Goal: Transaction & Acquisition: Purchase product/service

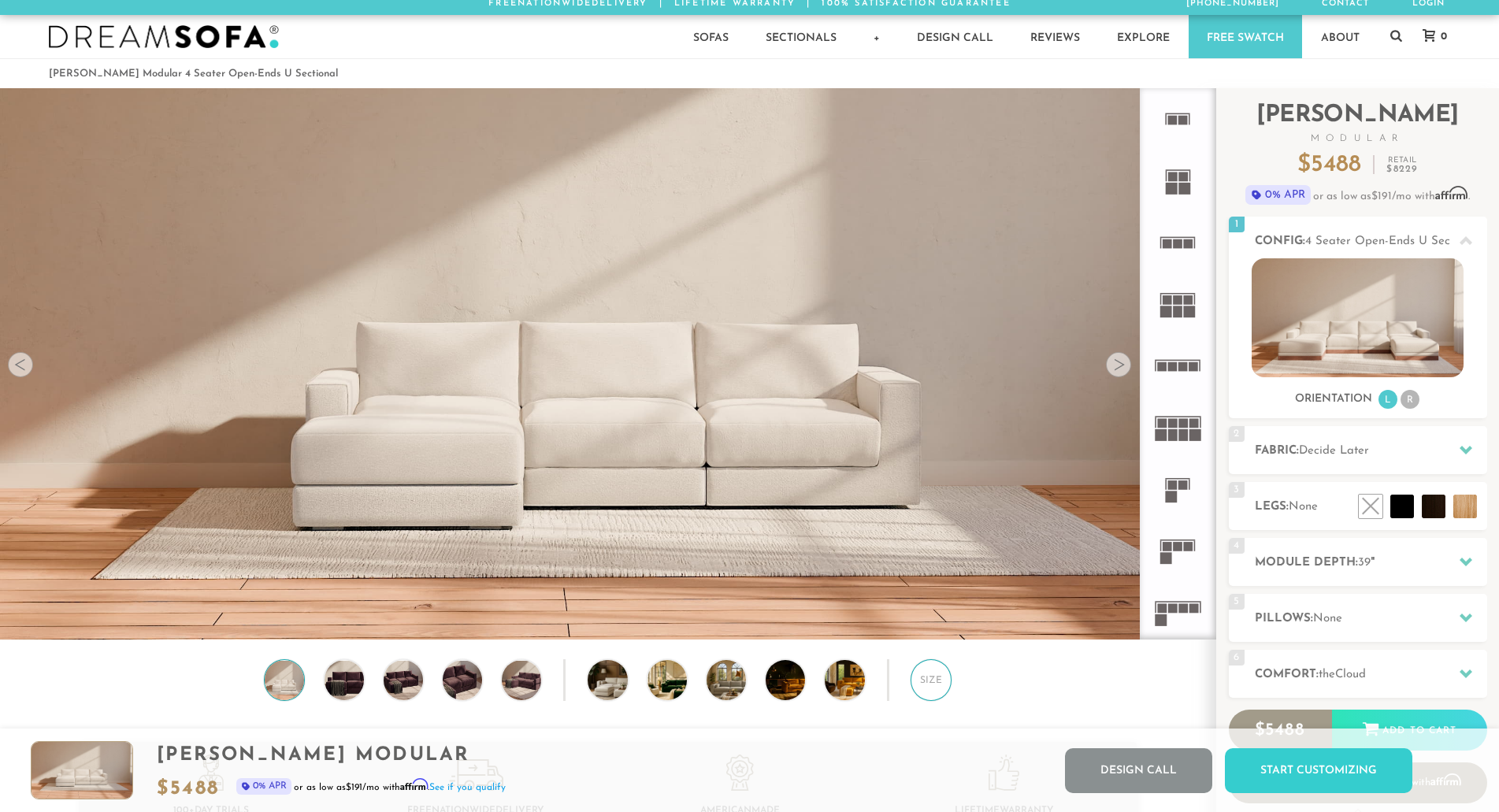
scroll to position [3, 0]
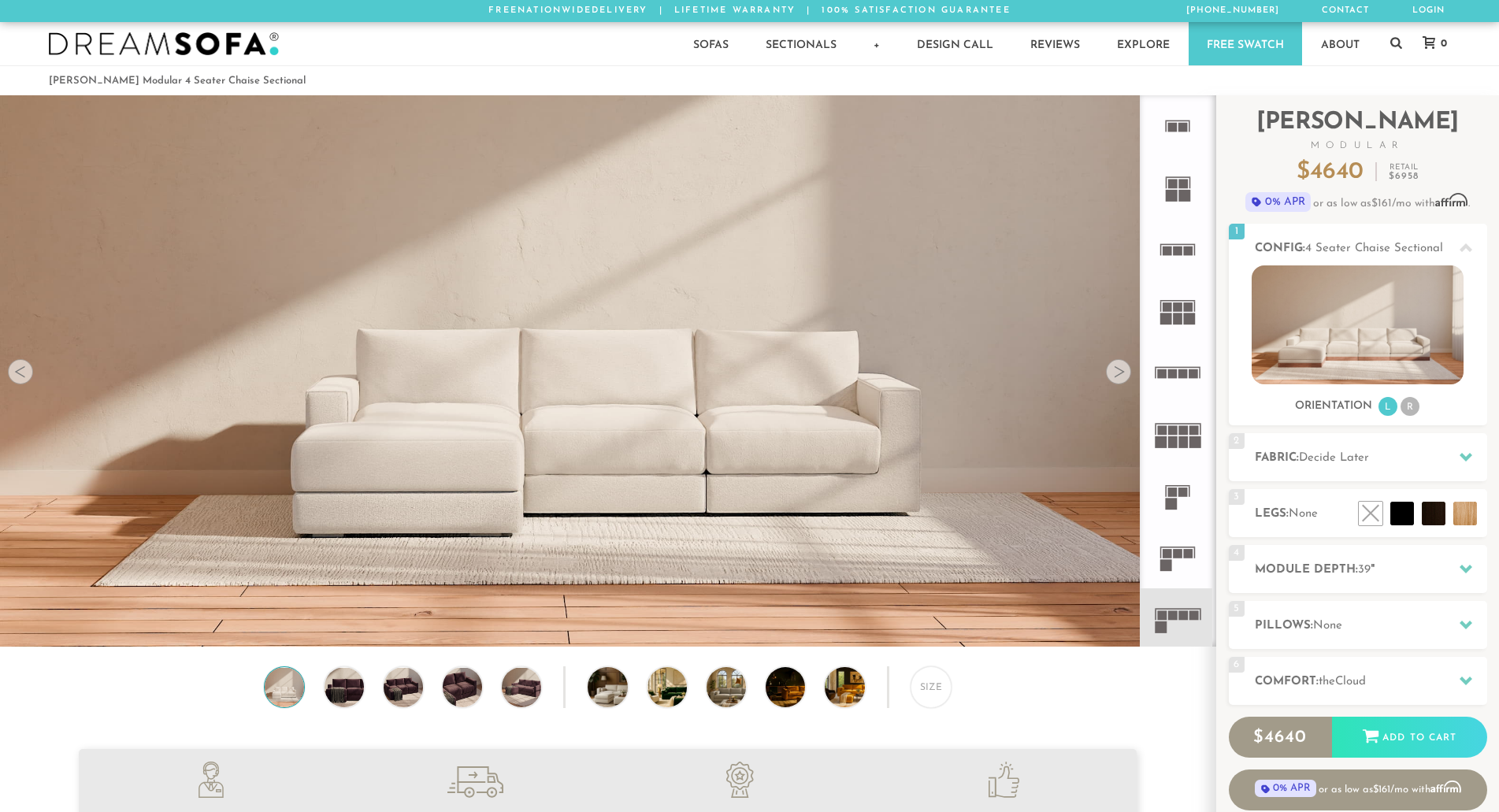
click at [1189, 367] on rect at bounding box center [1178, 368] width 46 height 2
click at [1177, 615] on rect at bounding box center [1173, 616] width 10 height 10
click at [1412, 409] on li "R" at bounding box center [1410, 406] width 19 height 19
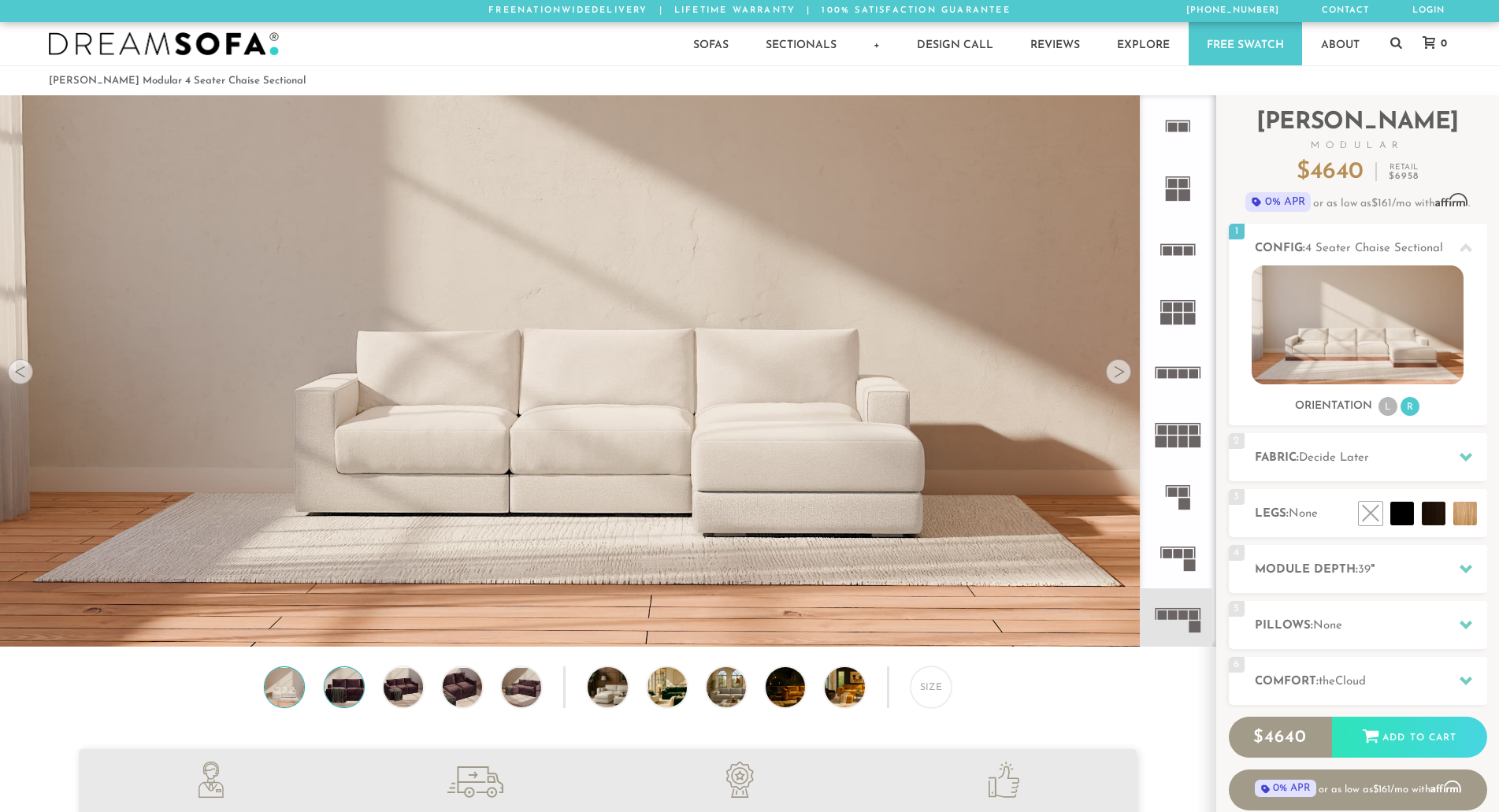
click at [353, 688] on img at bounding box center [344, 686] width 48 height 39
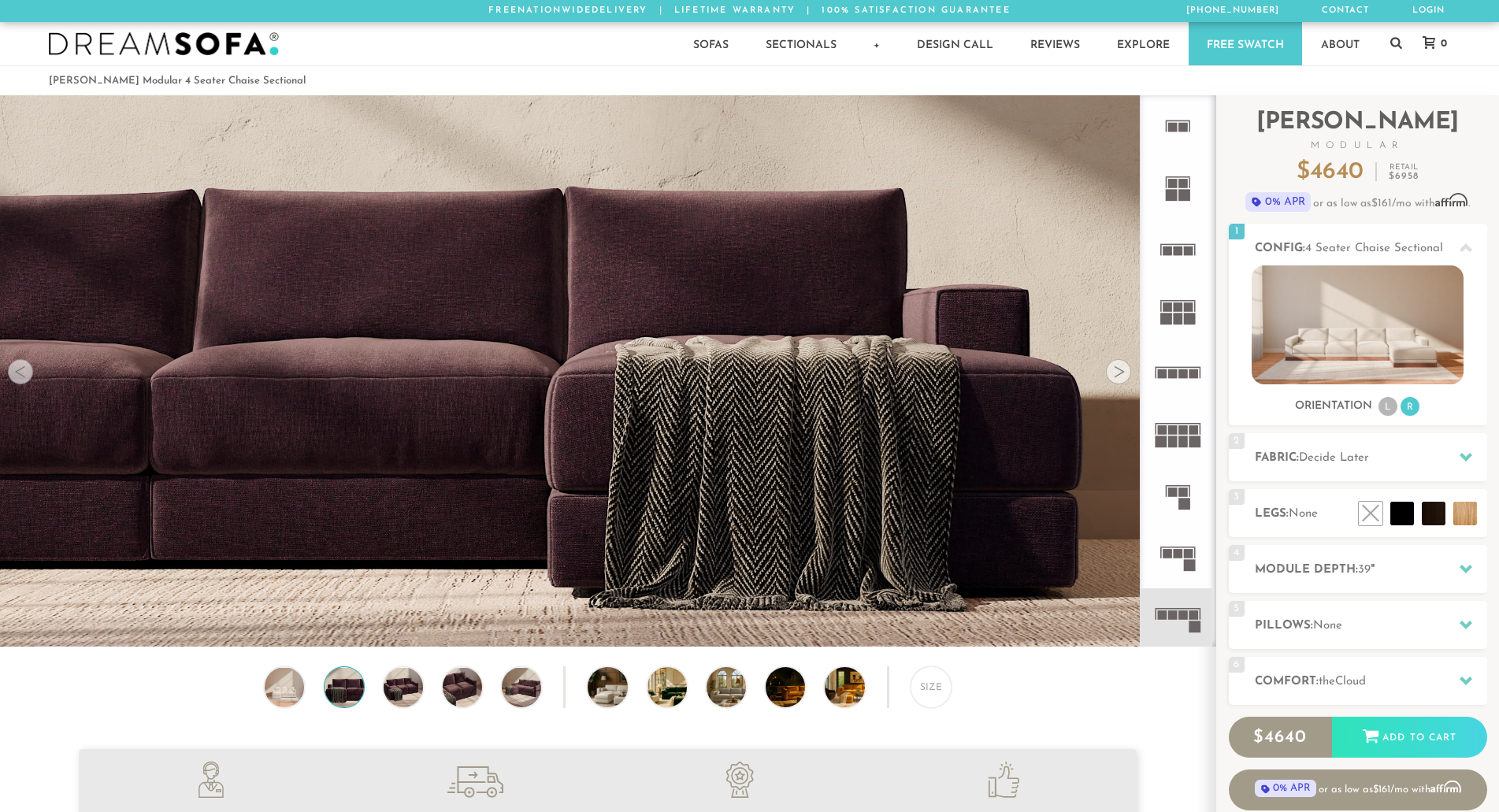
click at [426, 695] on div "Size" at bounding box center [608, 690] width 1216 height 49
click at [390, 688] on img at bounding box center [403, 686] width 48 height 39
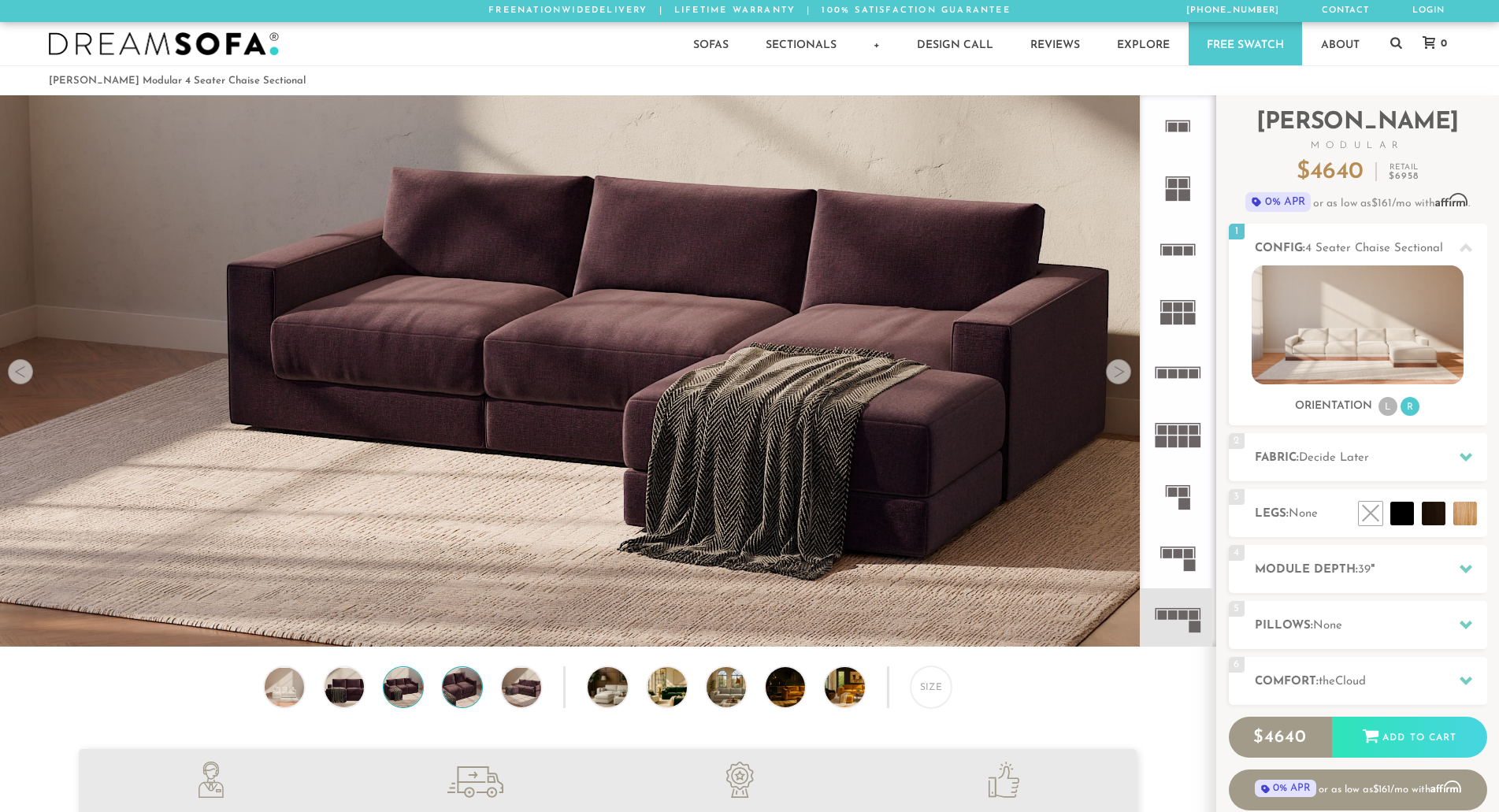
click at [446, 692] on img at bounding box center [463, 686] width 48 height 39
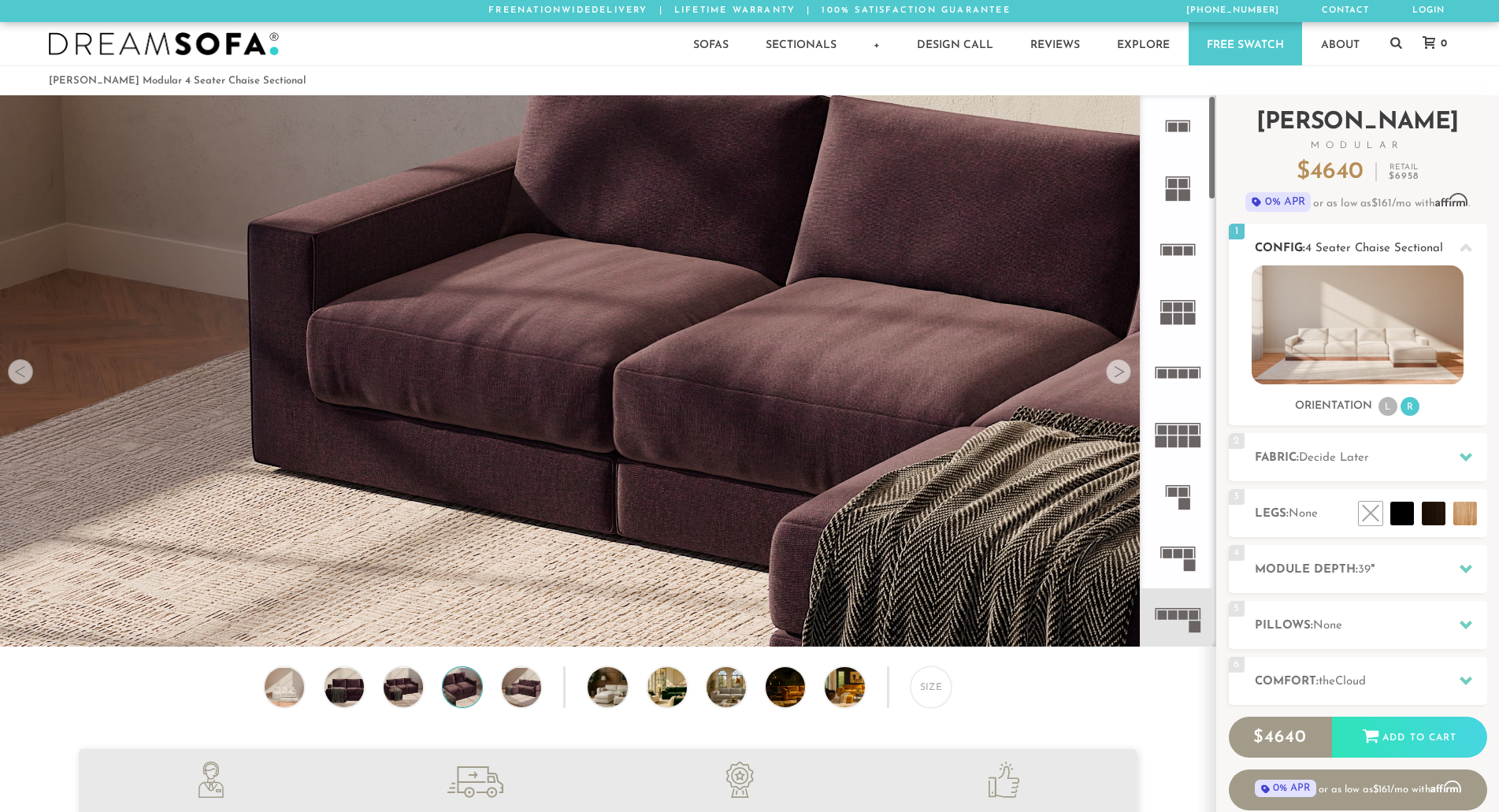
click at [1351, 316] on img at bounding box center [1358, 325] width 212 height 119
click at [1361, 473] on div "2 Fabric: Decide Later" at bounding box center [1358, 458] width 259 height 48
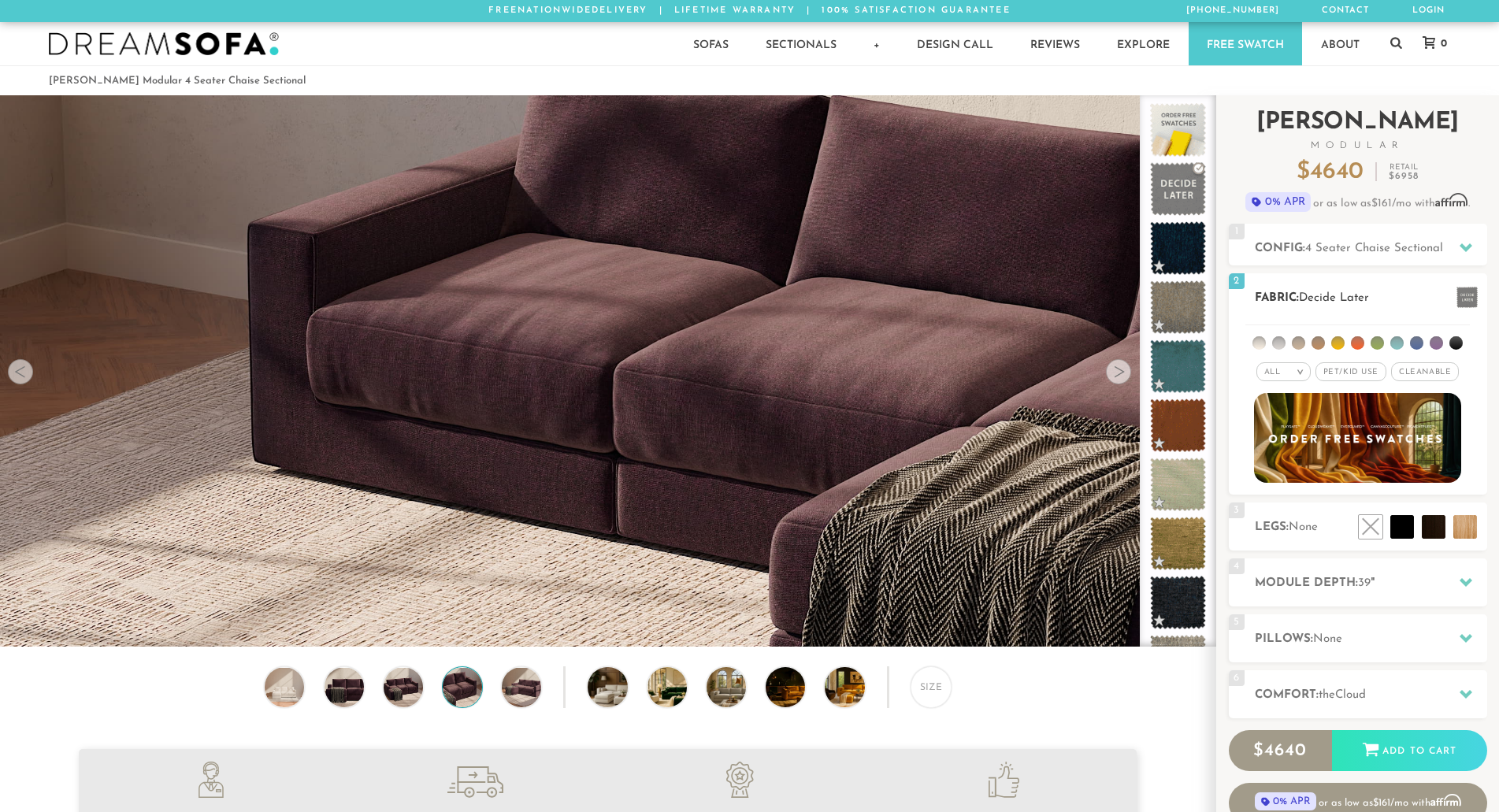
click at [1279, 345] on li at bounding box center [1279, 342] width 14 height 14
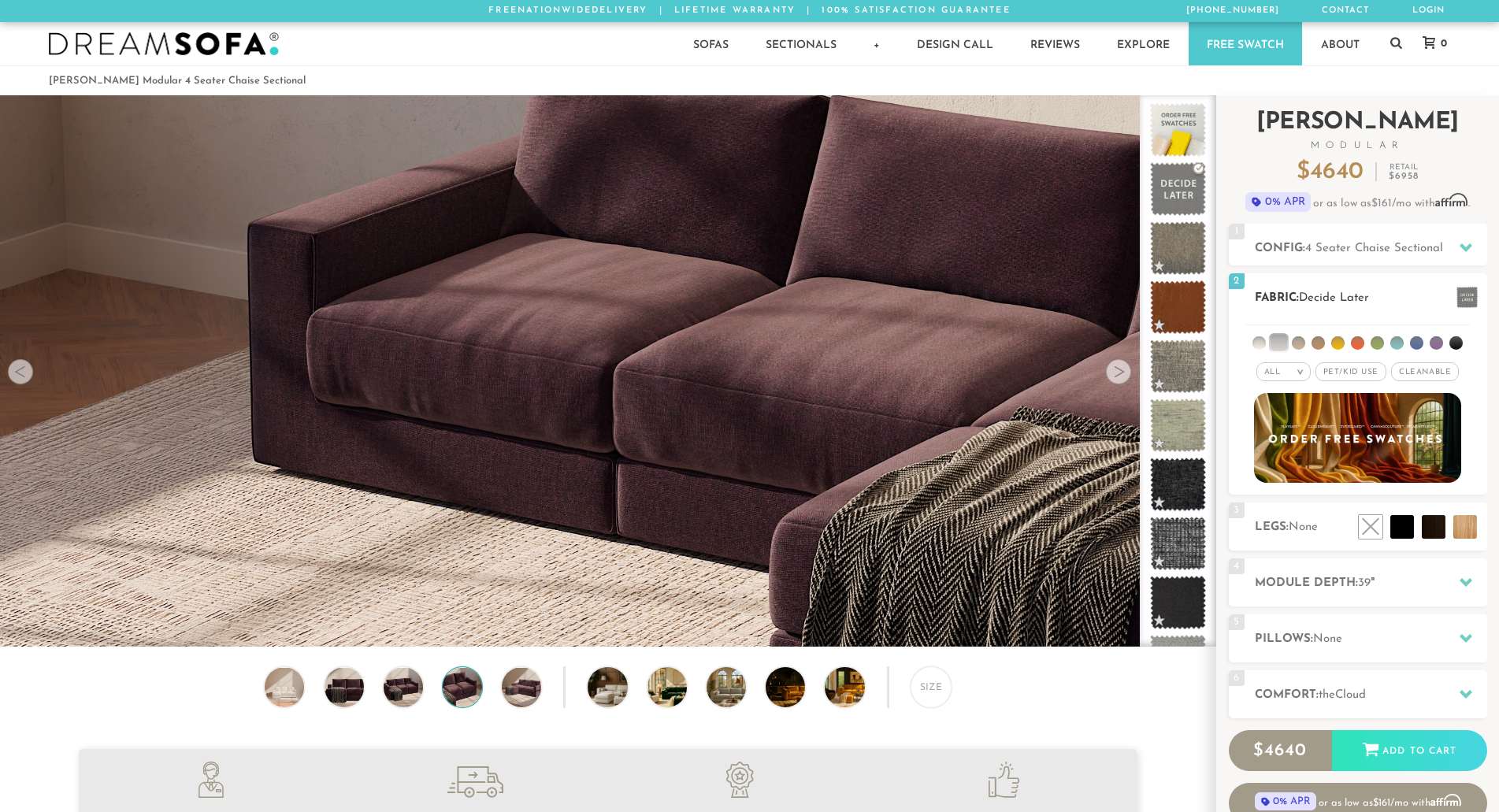
click at [1345, 367] on span "Pet/Kid Use x" at bounding box center [1352, 371] width 71 height 19
click at [1256, 342] on li at bounding box center [1259, 342] width 14 height 14
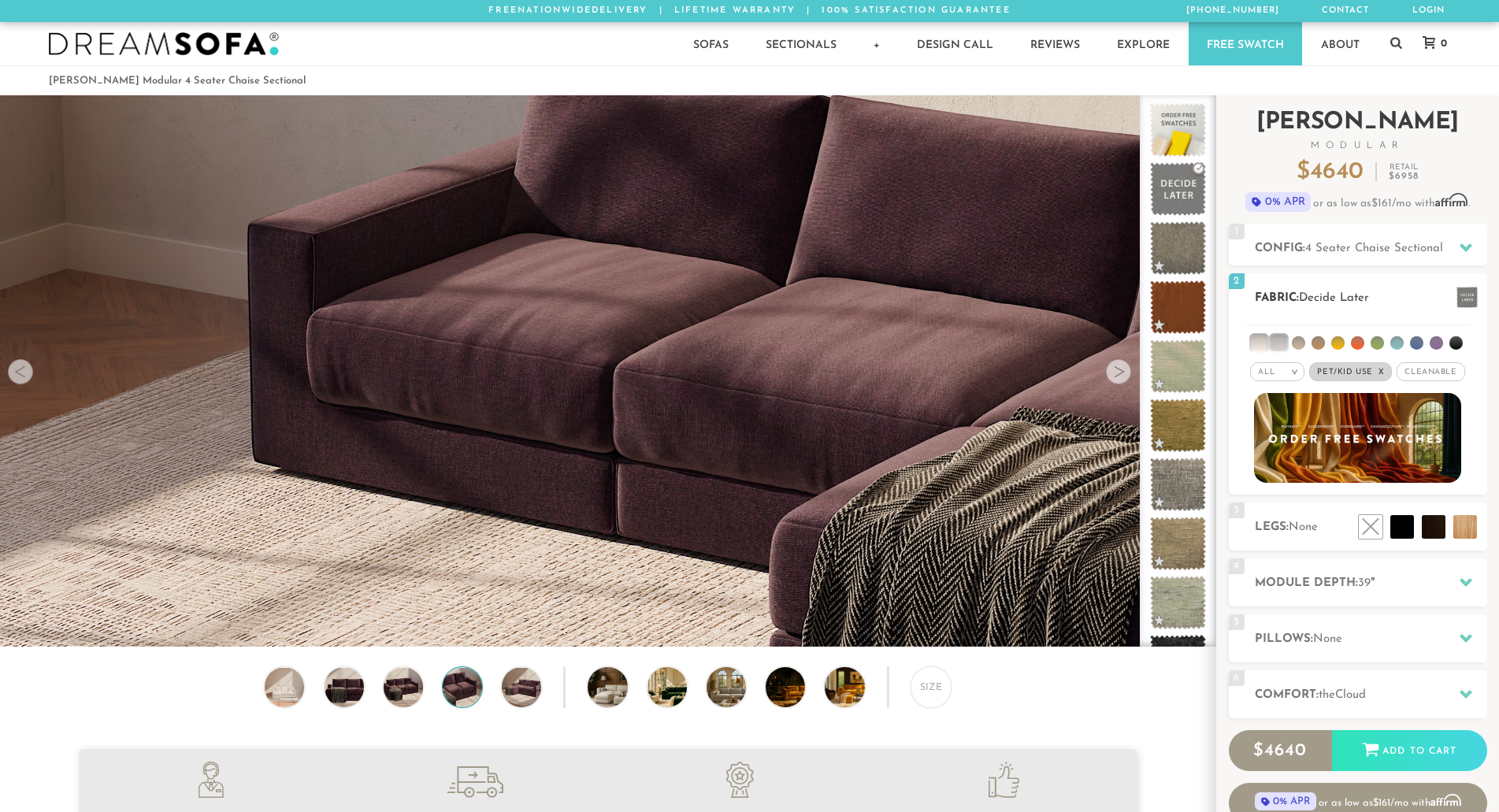
click at [1279, 347] on li at bounding box center [1279, 343] width 16 height 16
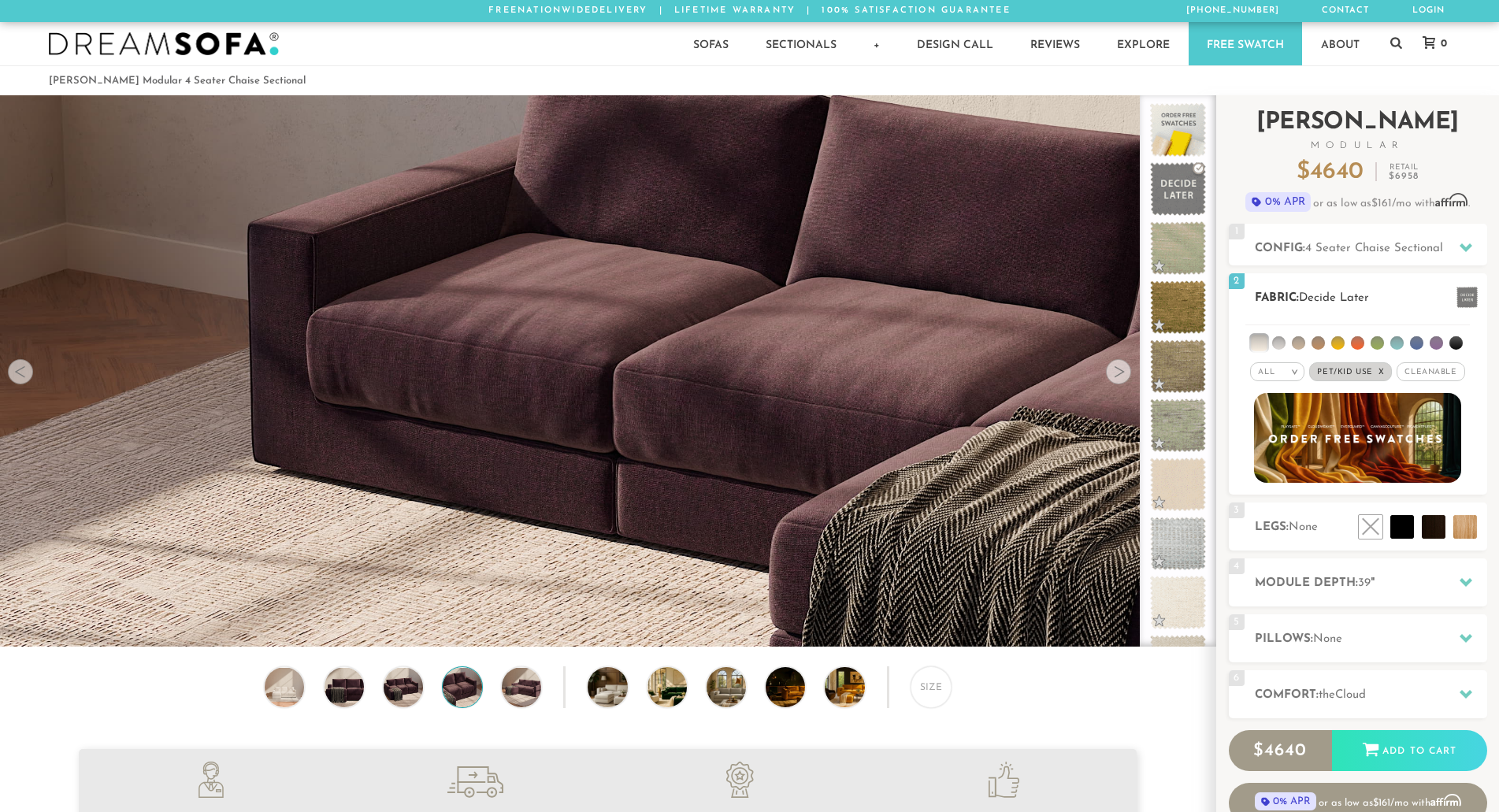
click at [1264, 343] on li at bounding box center [1260, 343] width 16 height 16
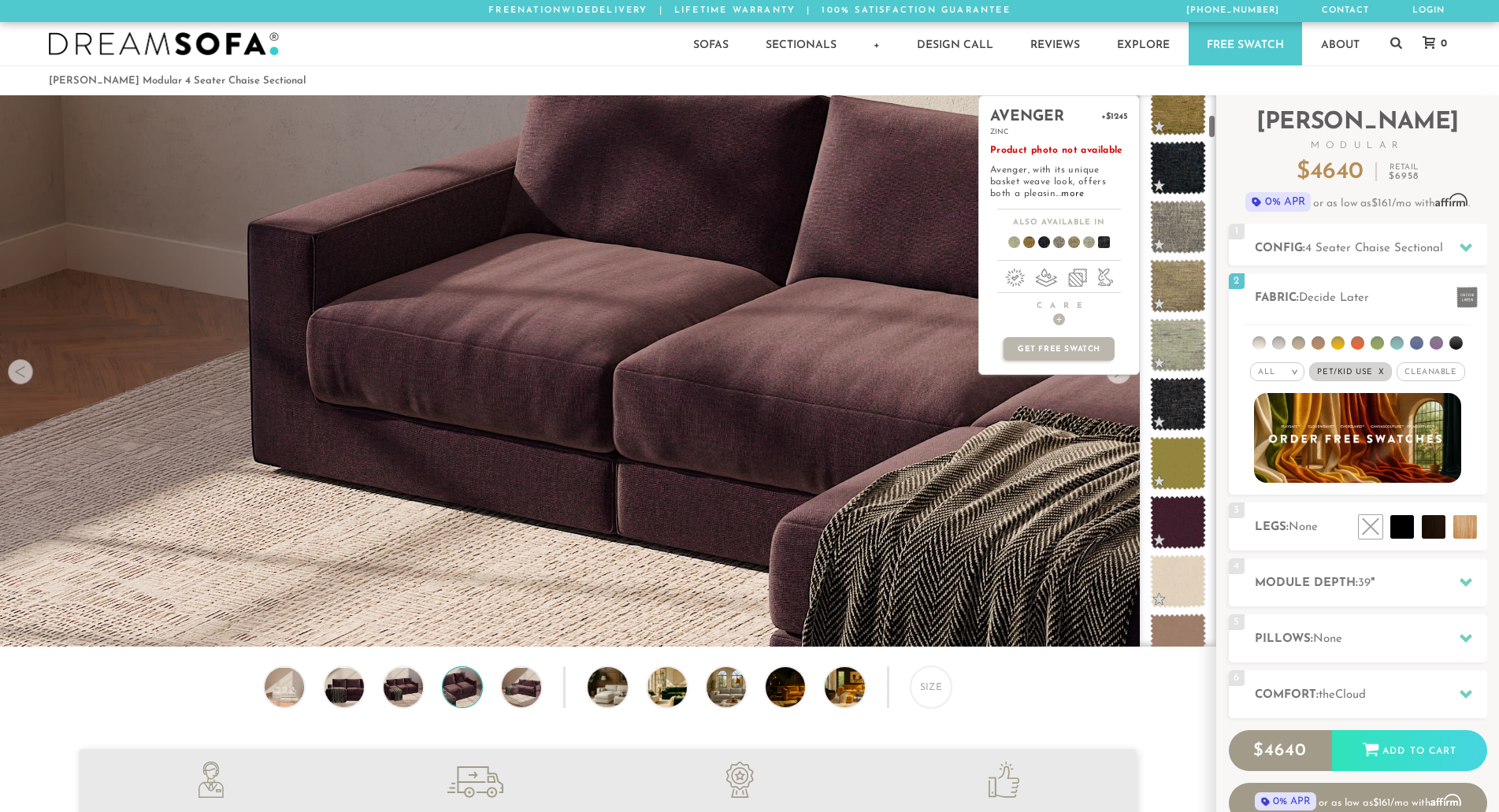
scroll to position [435, 0]
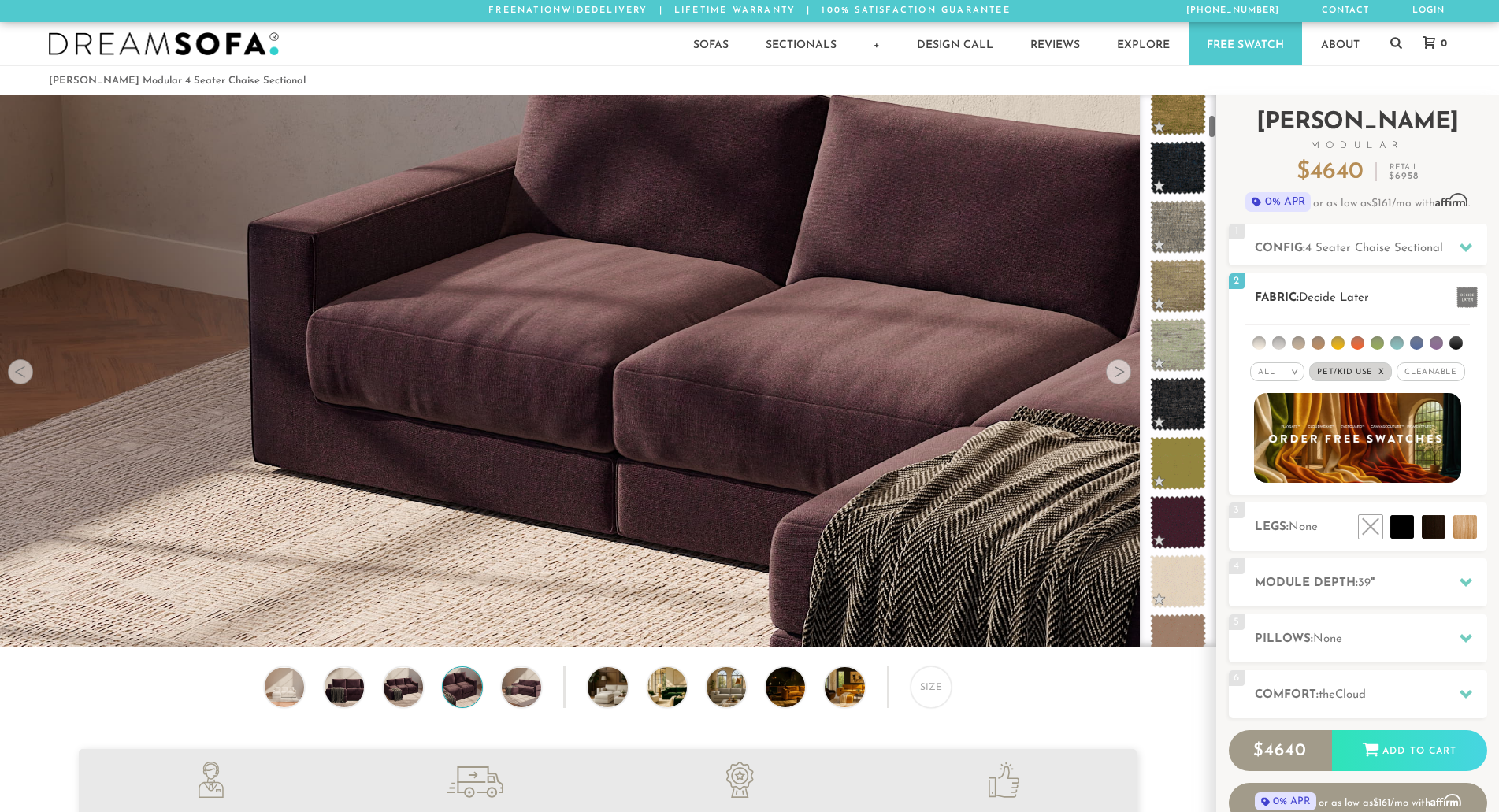
click at [1260, 337] on li at bounding box center [1259, 342] width 14 height 14
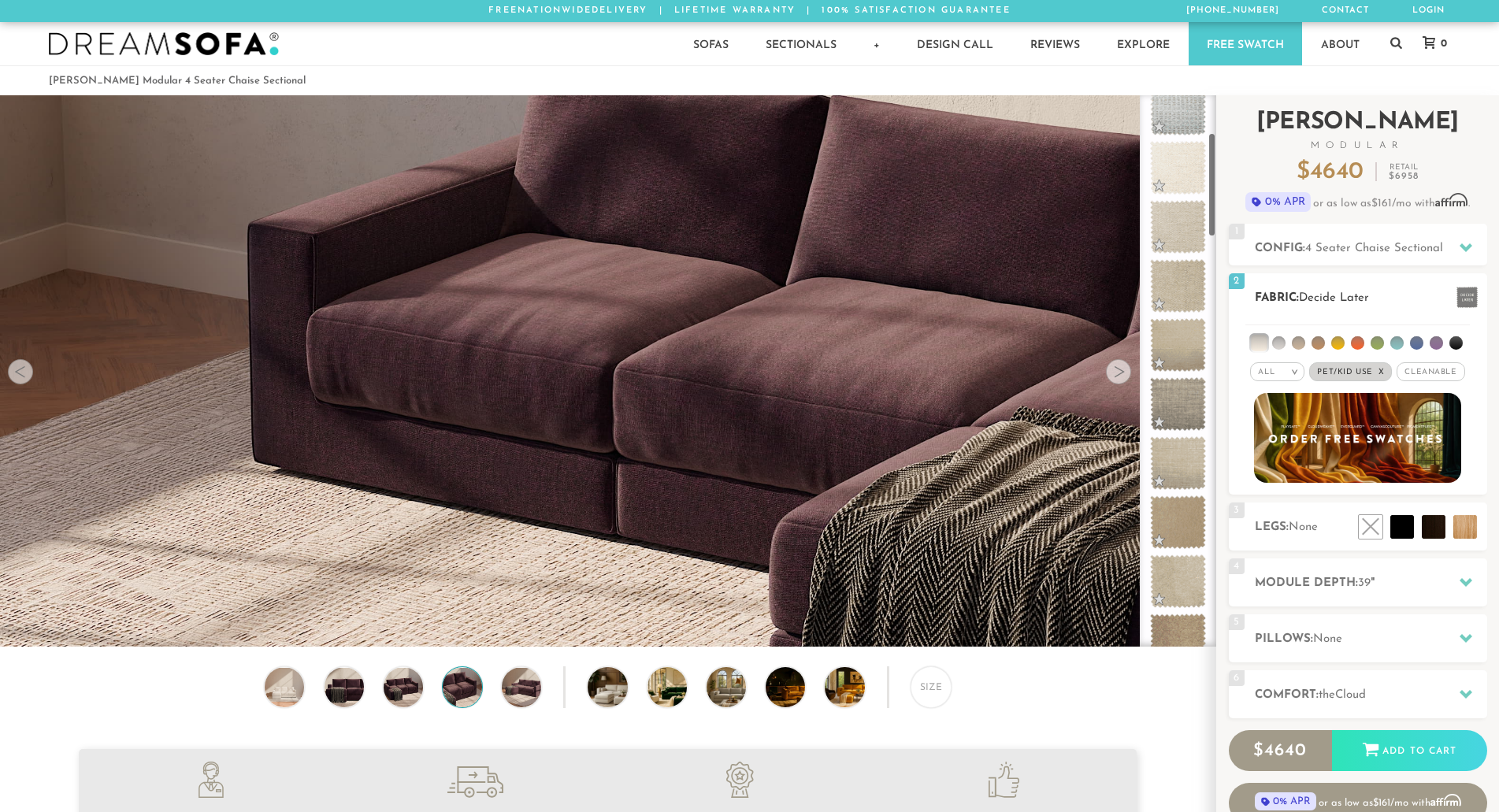
scroll to position [198, 0]
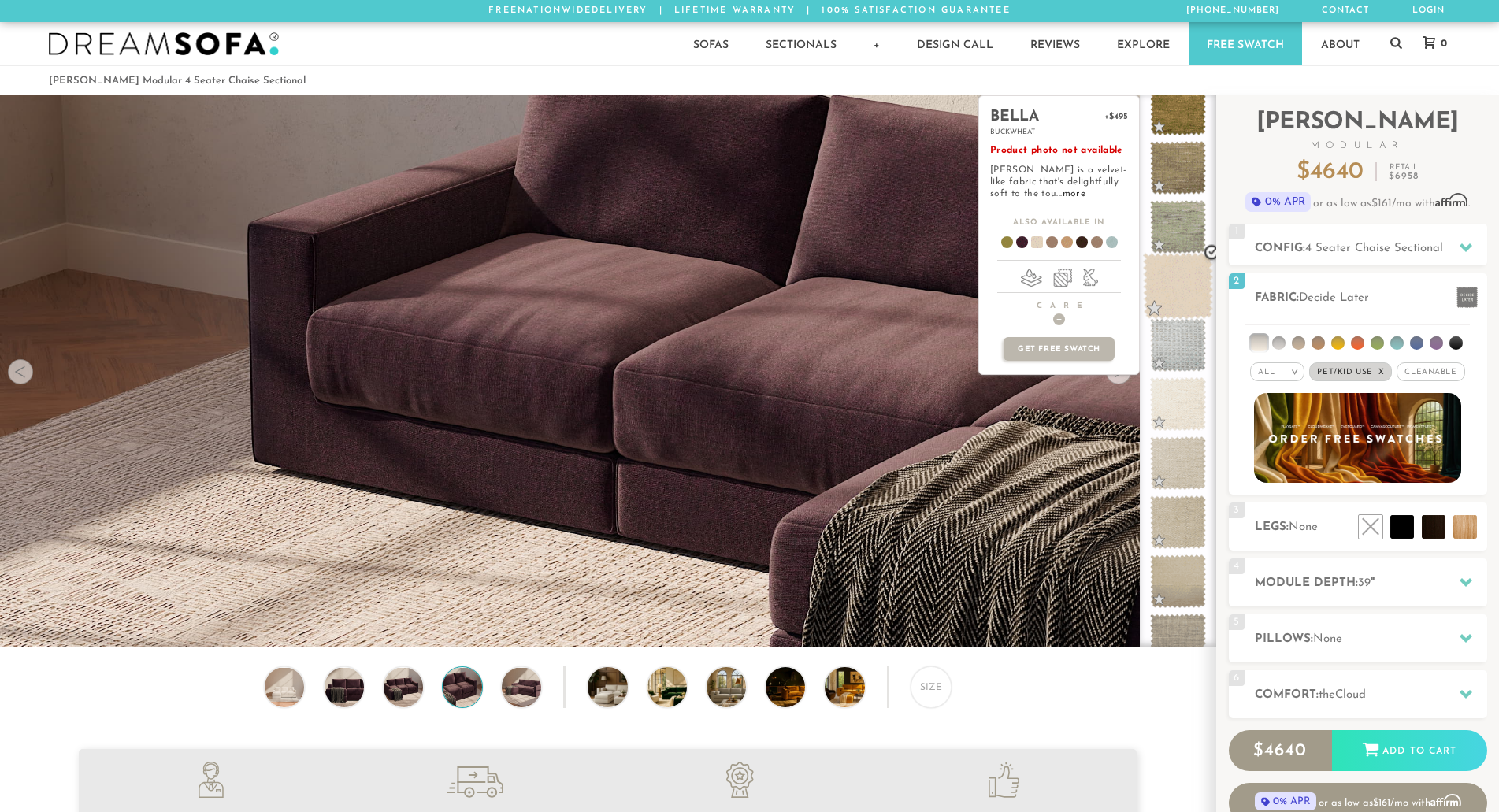
click at [1173, 290] on span at bounding box center [1178, 286] width 70 height 67
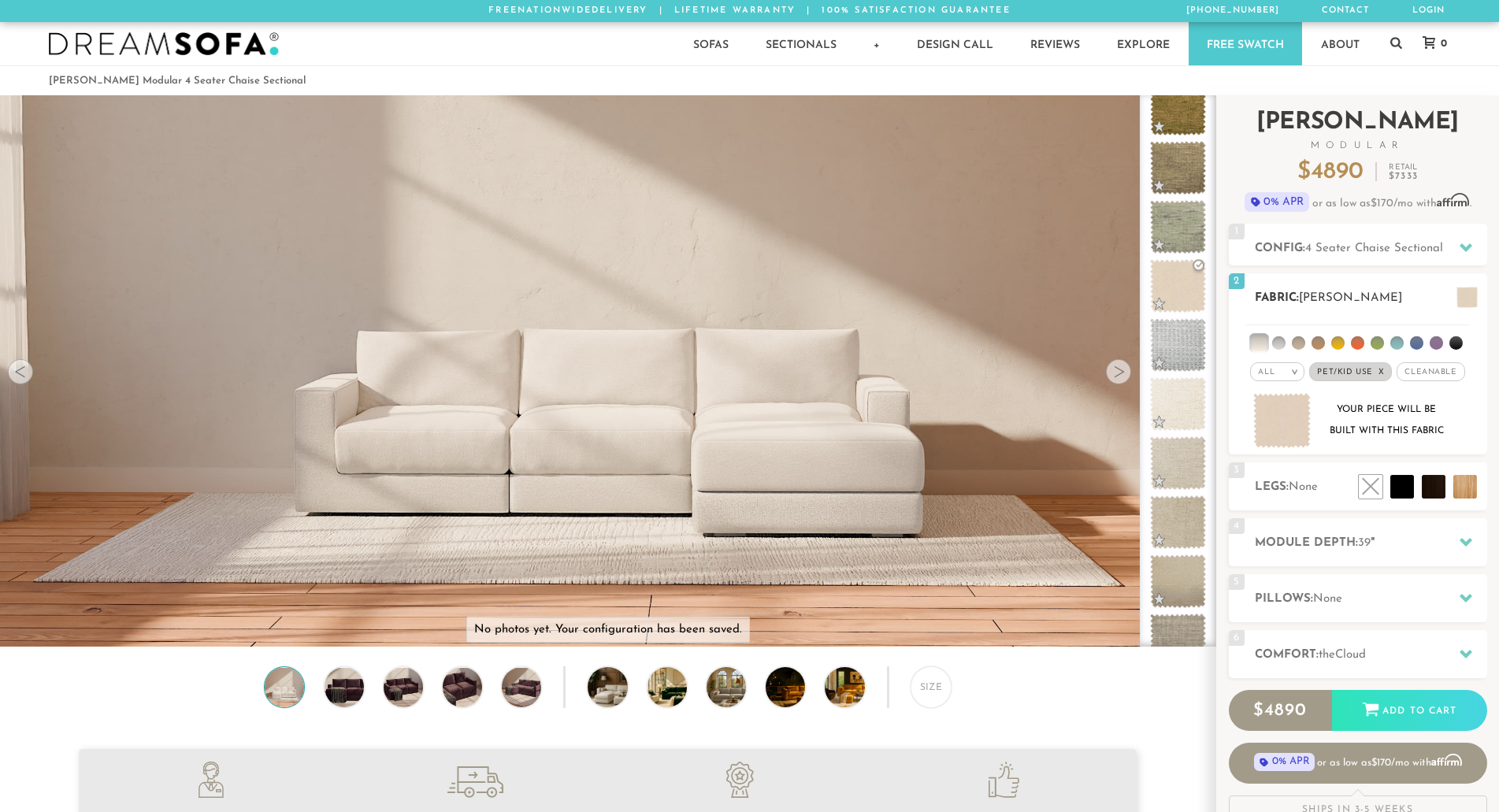
click at [1428, 375] on span "Cleanable x" at bounding box center [1430, 371] width 68 height 19
click at [1403, 492] on li at bounding box center [1367, 451] width 94 height 94
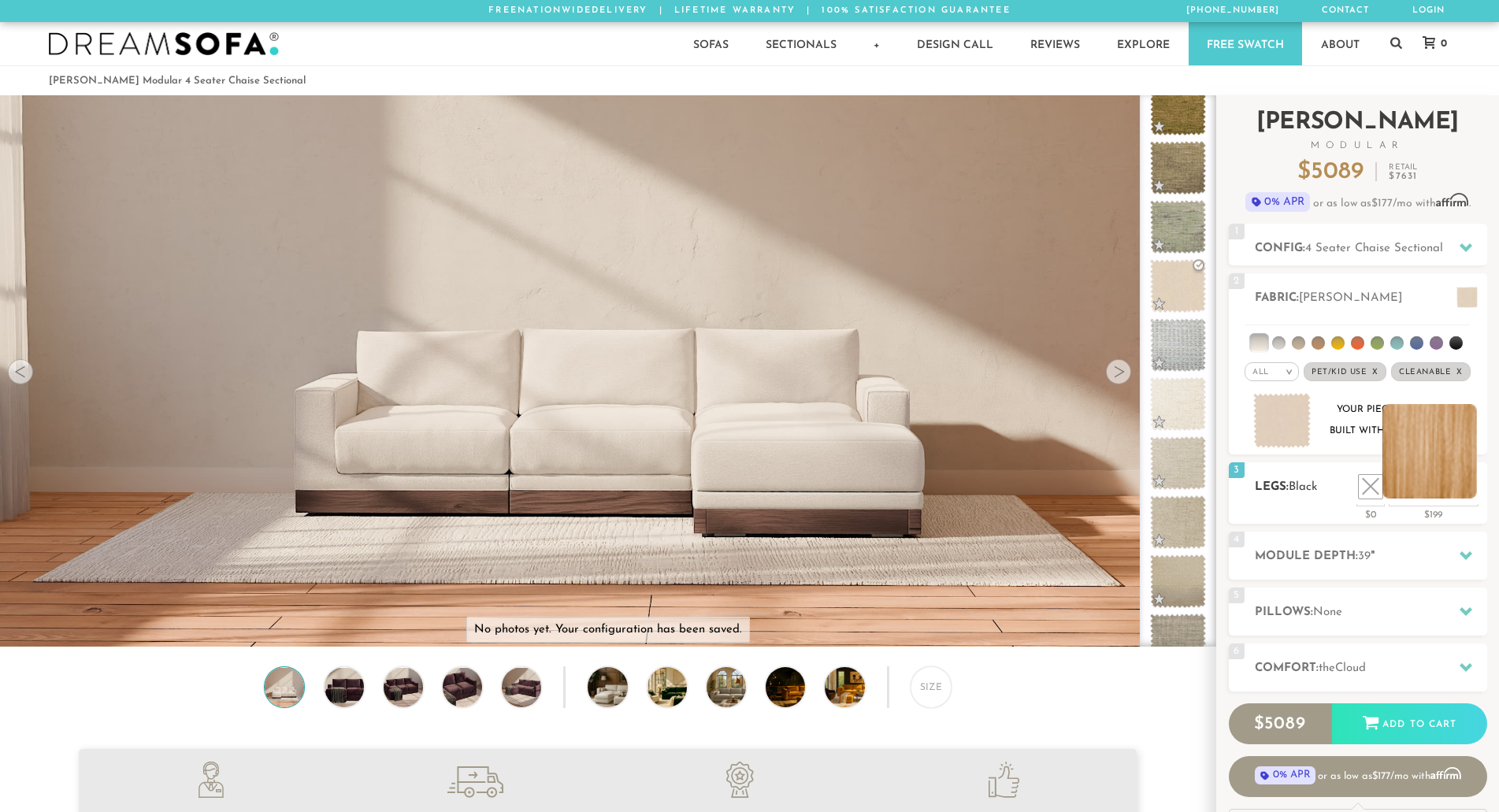
click at [1458, 478] on li at bounding box center [1430, 451] width 94 height 94
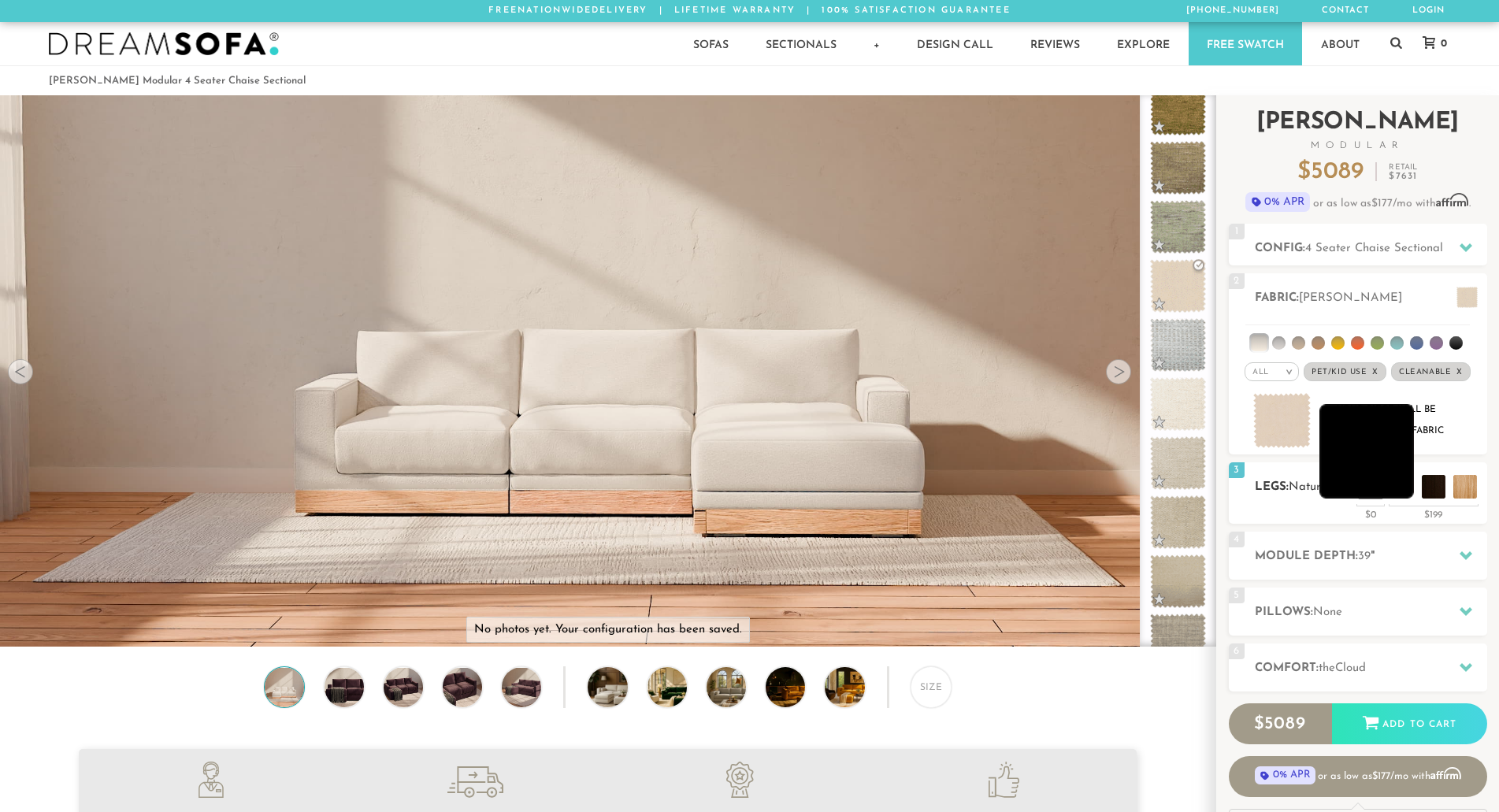
click at [1392, 478] on li at bounding box center [1367, 451] width 94 height 94
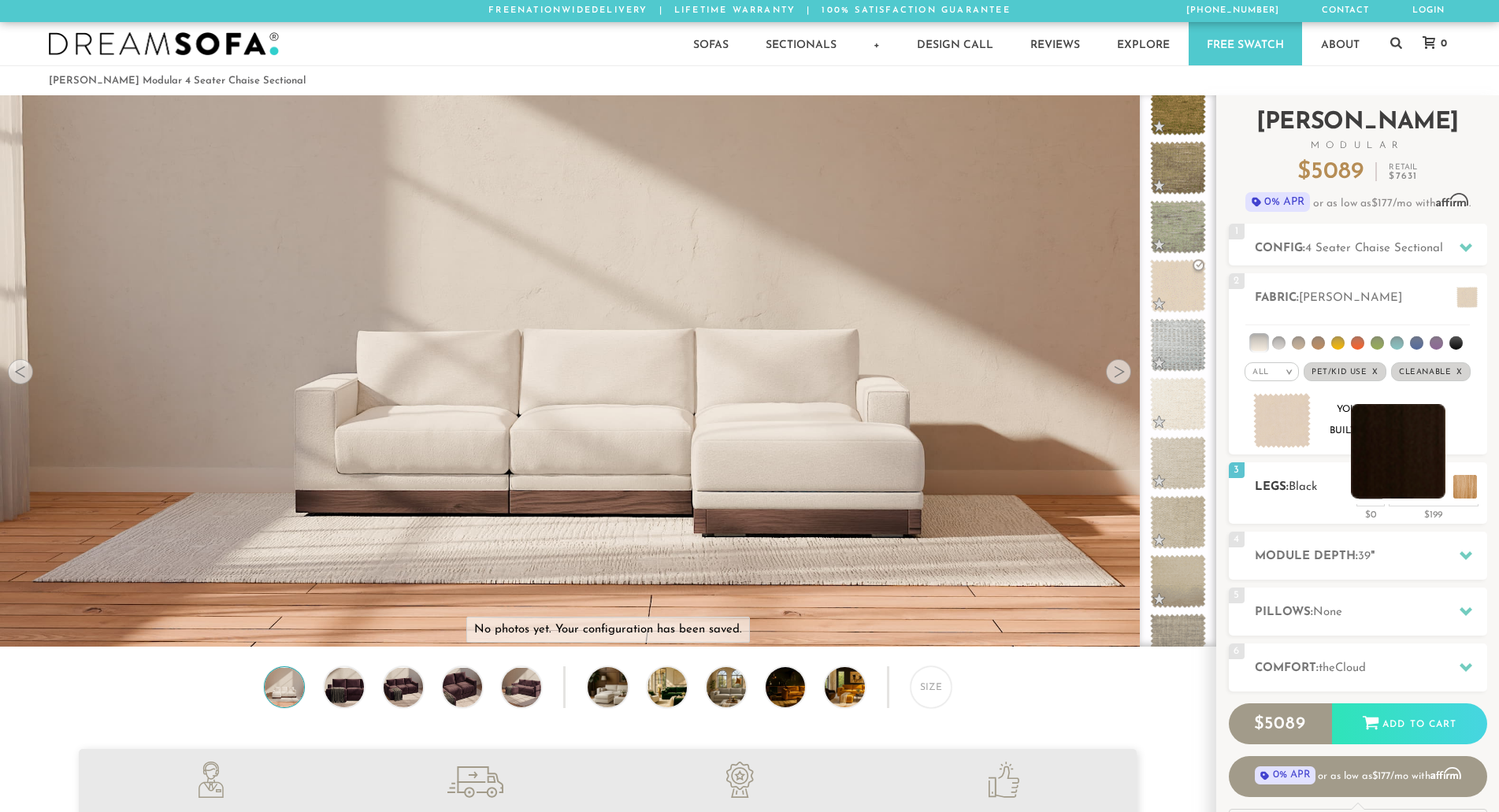
click at [1430, 491] on li at bounding box center [1398, 451] width 94 height 94
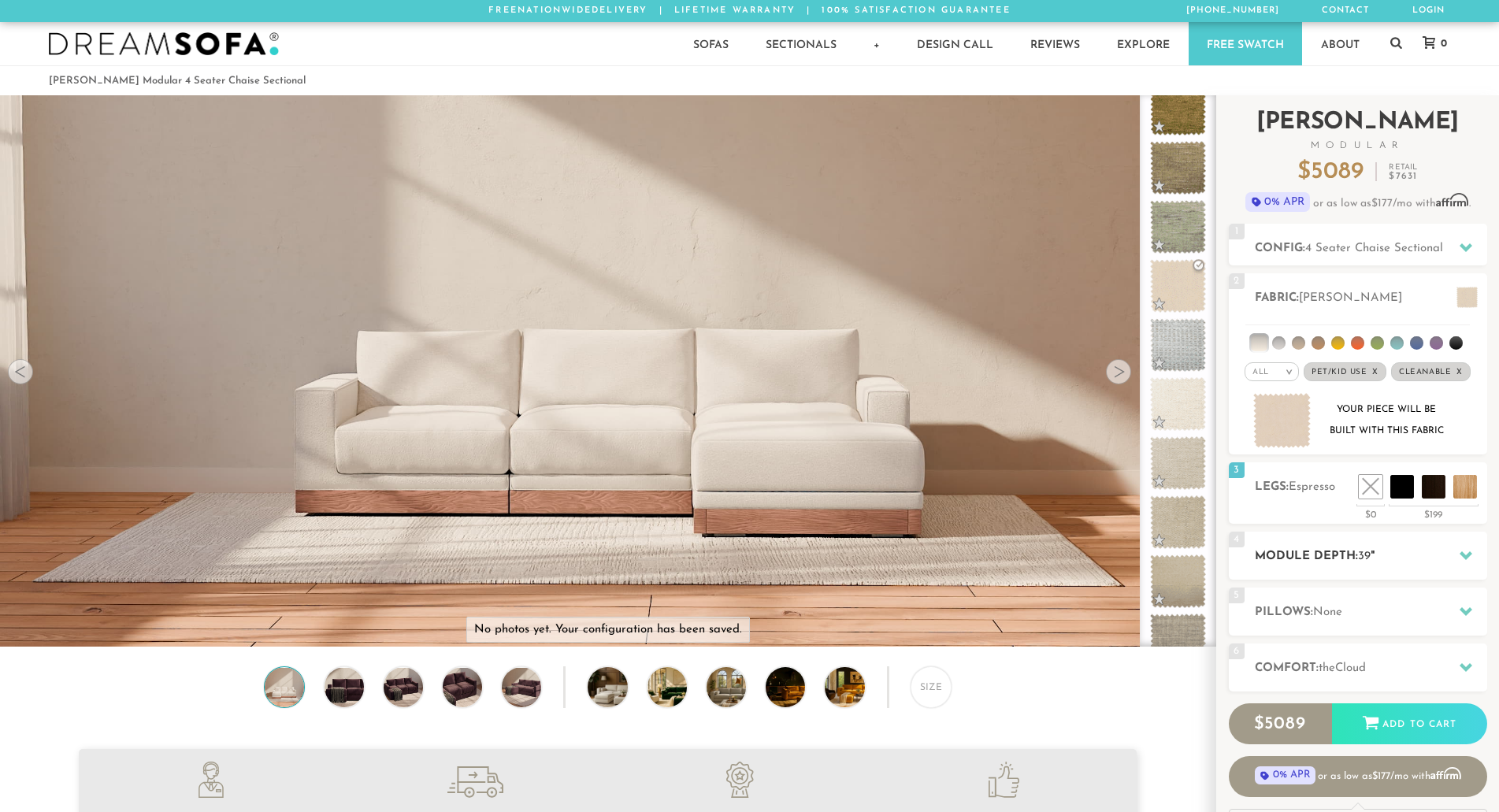
click at [1393, 561] on h2 "Module Depth: 39 "" at bounding box center [1371, 556] width 232 height 18
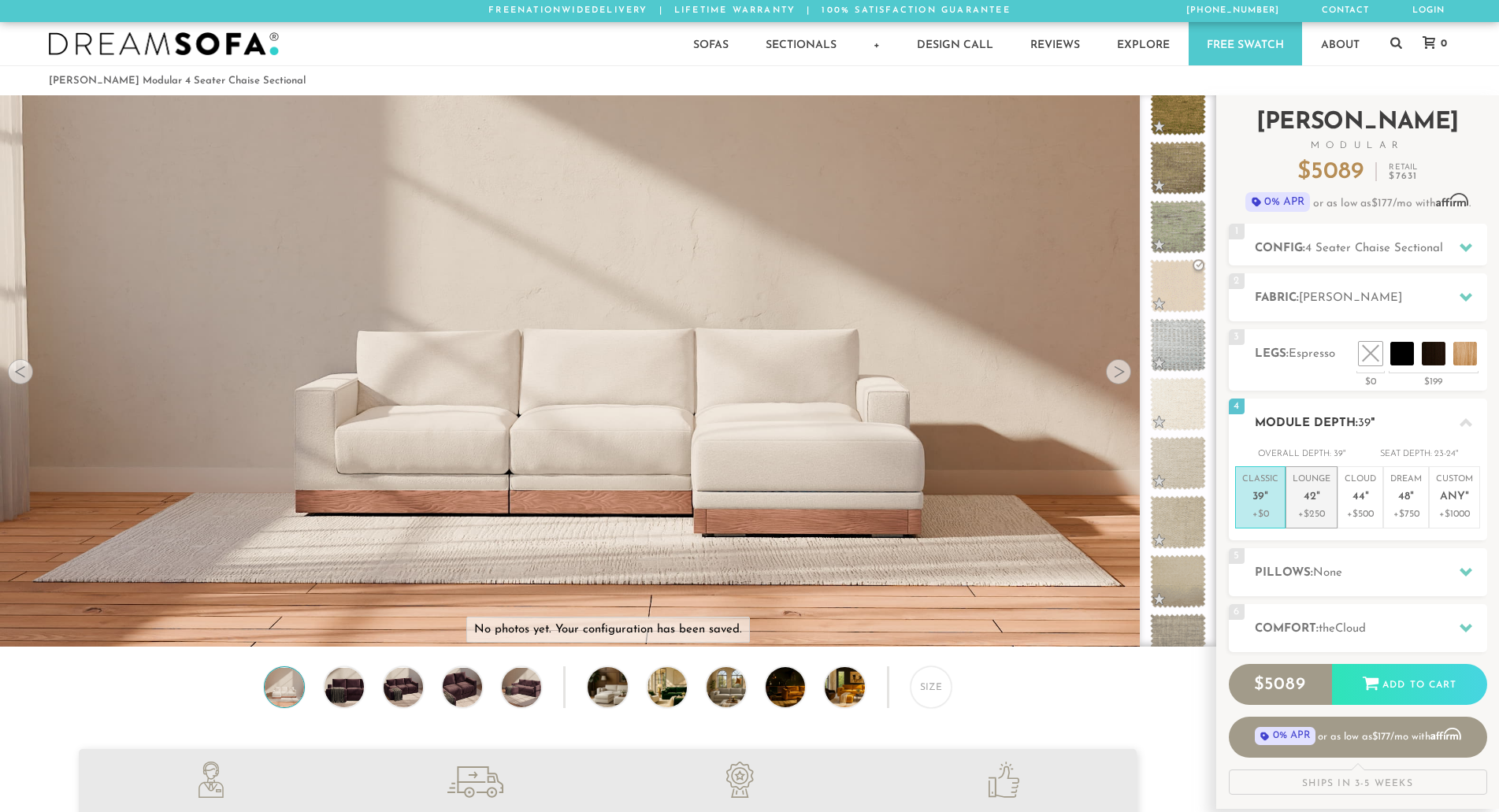
click at [1306, 495] on span "42" at bounding box center [1310, 497] width 13 height 14
click at [1371, 356] on li at bounding box center [1335, 317] width 94 height 94
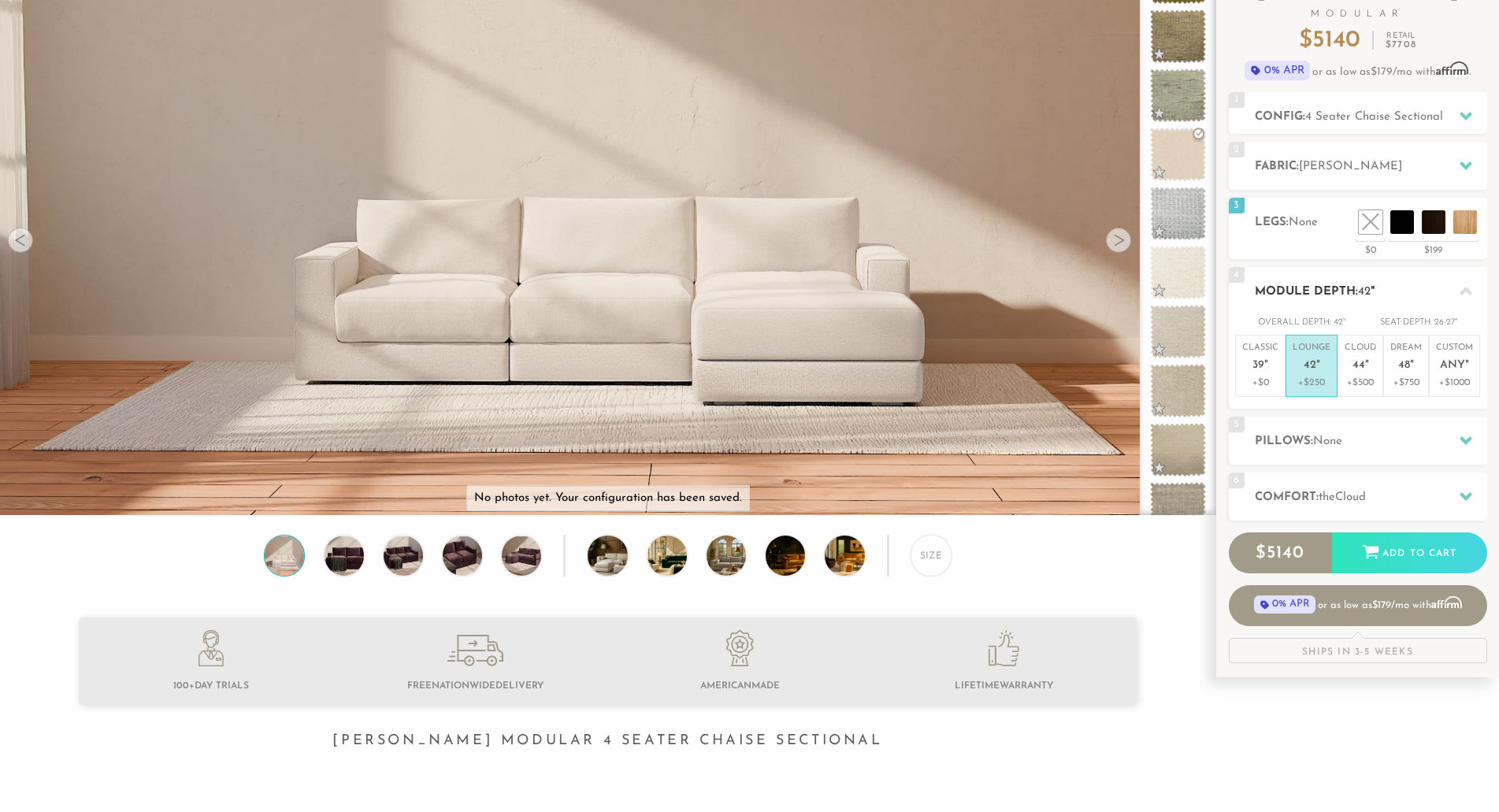
scroll to position [143, 0]
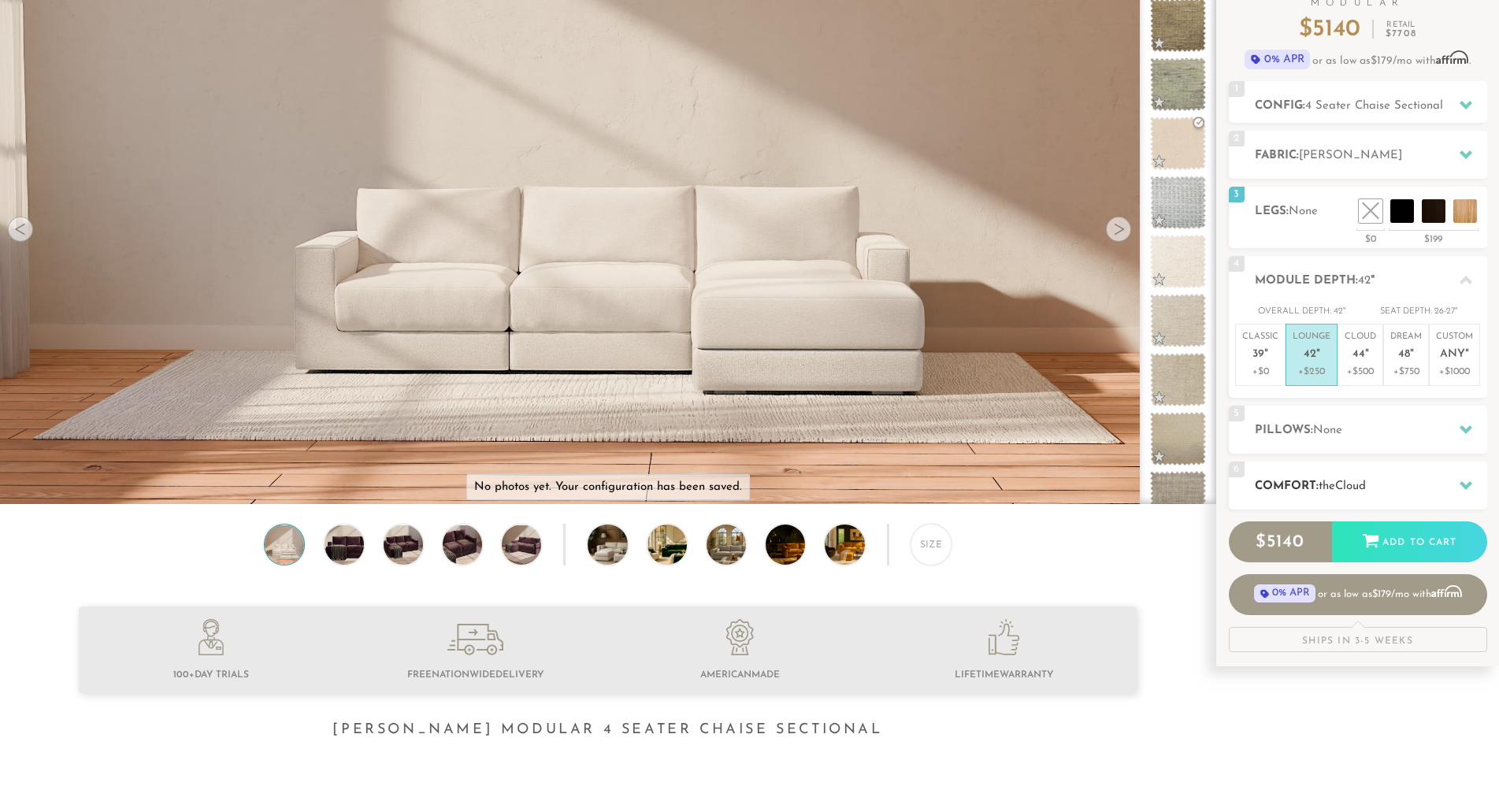
click at [1362, 482] on span "Cloud" at bounding box center [1351, 486] width 31 height 12
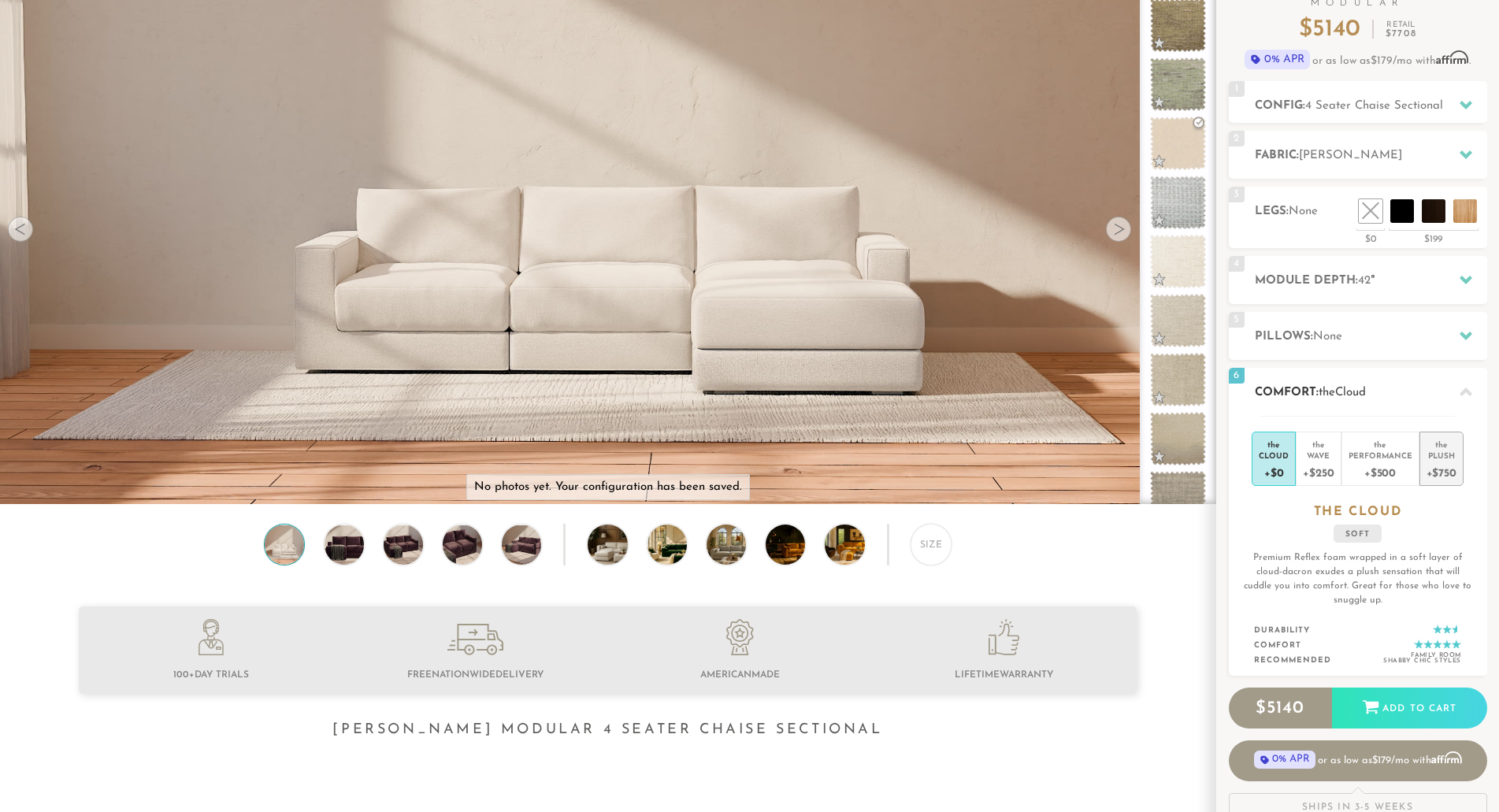
click at [1443, 456] on div "Plush" at bounding box center [1442, 455] width 30 height 11
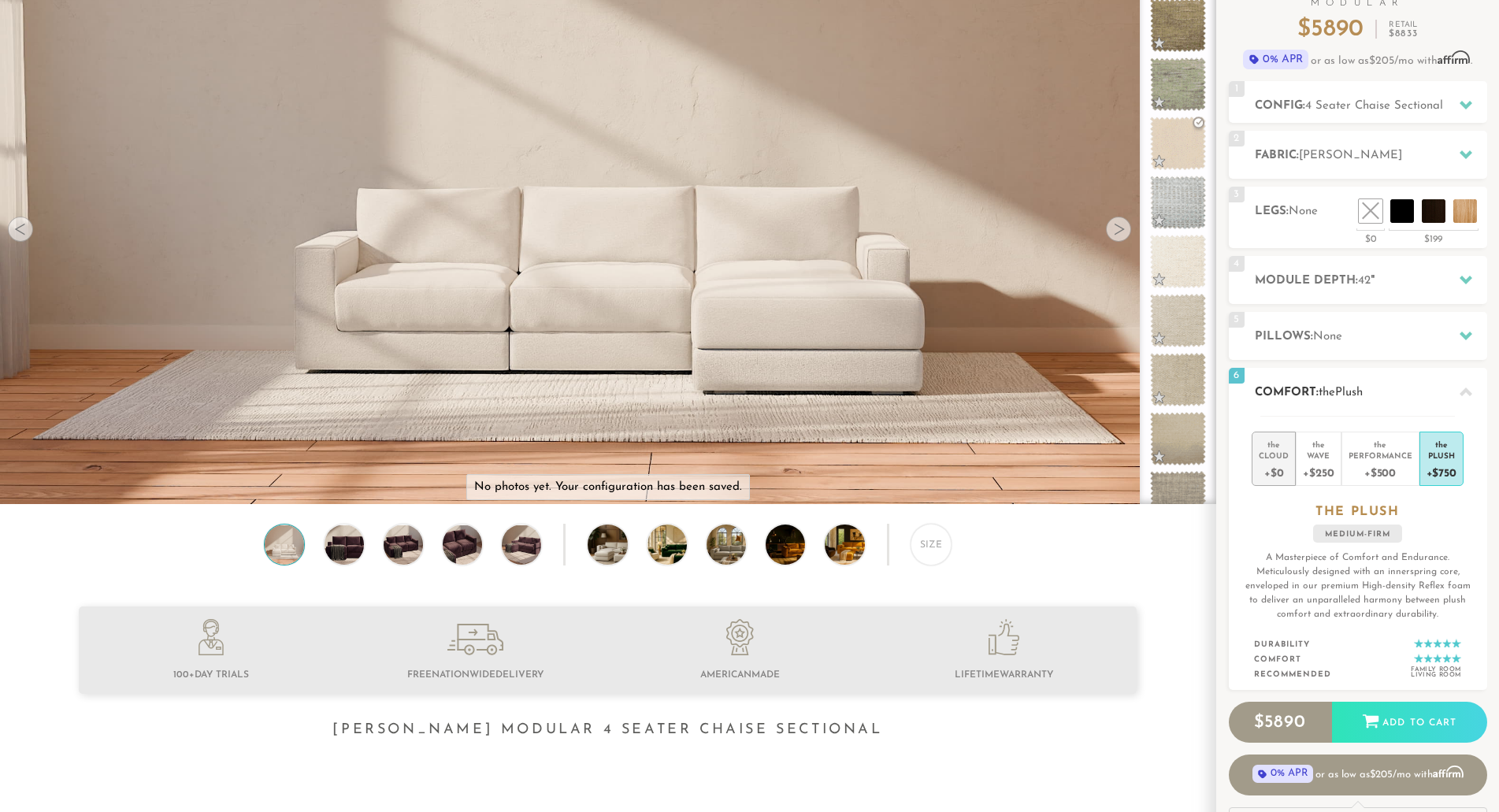
click at [1285, 459] on div "Cloud" at bounding box center [1273, 455] width 30 height 11
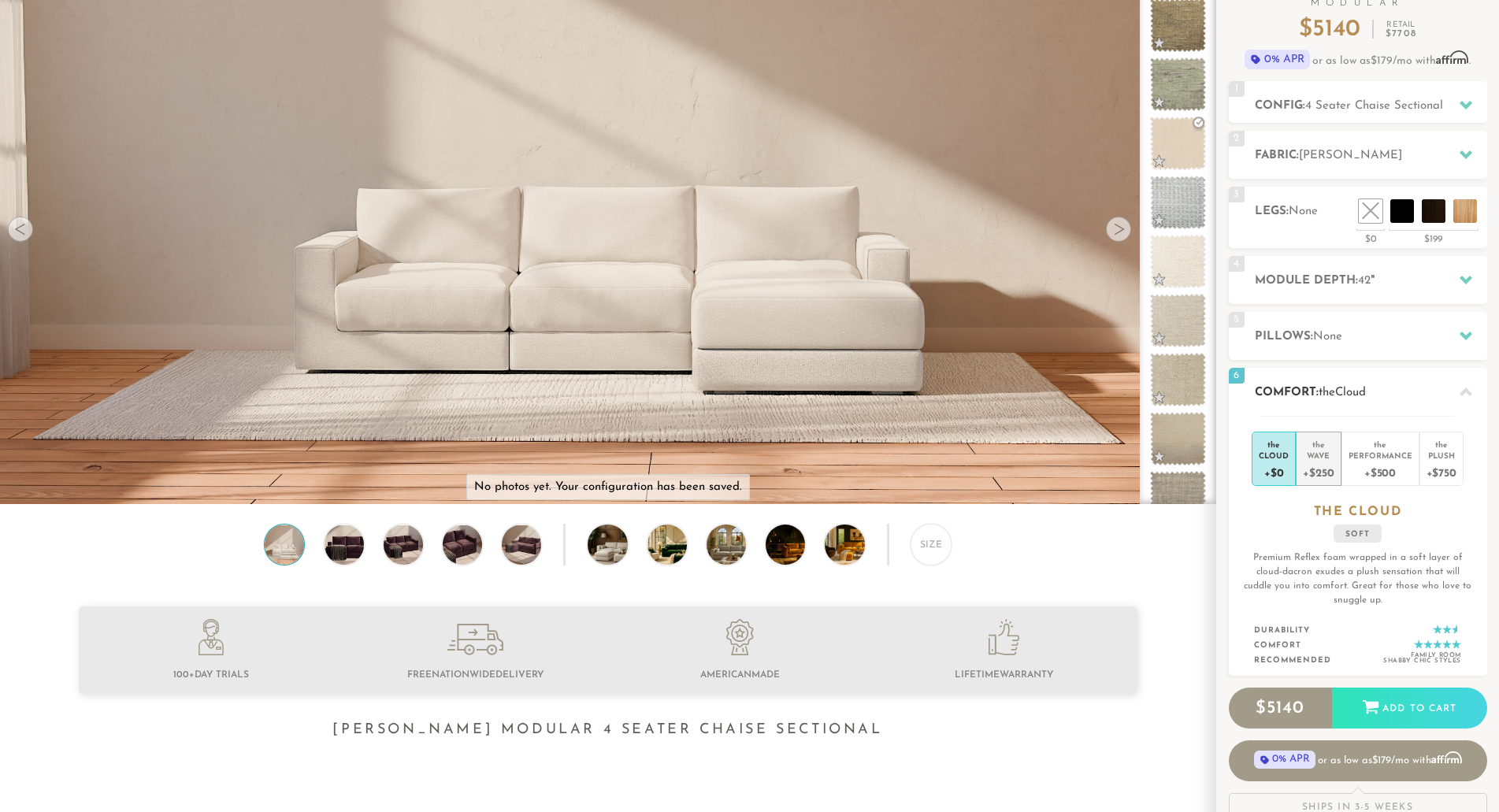
click at [1321, 460] on div "Wave" at bounding box center [1318, 455] width 31 height 11
click at [1389, 450] on div "Performance" at bounding box center [1381, 455] width 64 height 11
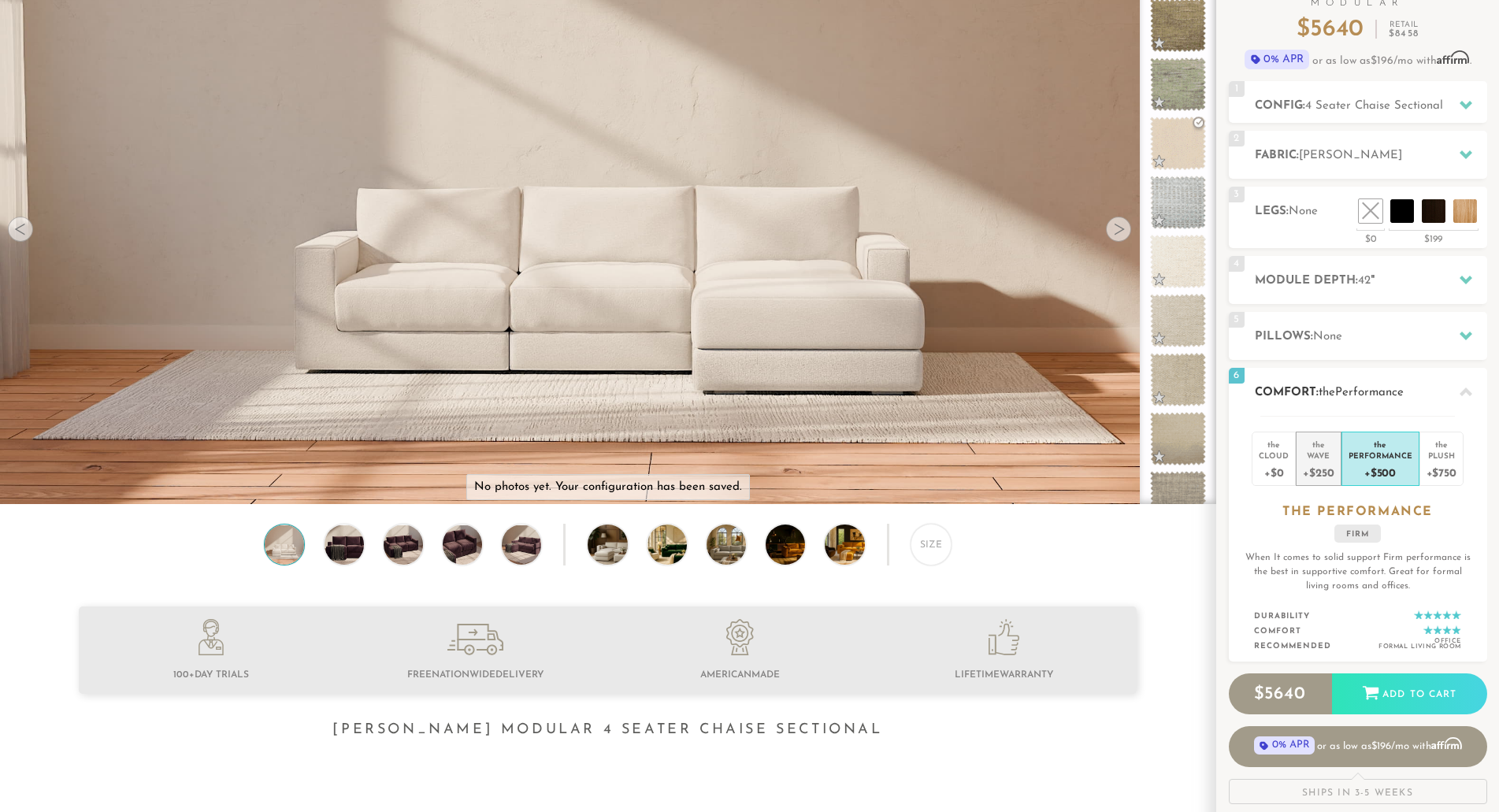
click at [1326, 462] on div "+$250" at bounding box center [1318, 472] width 31 height 23
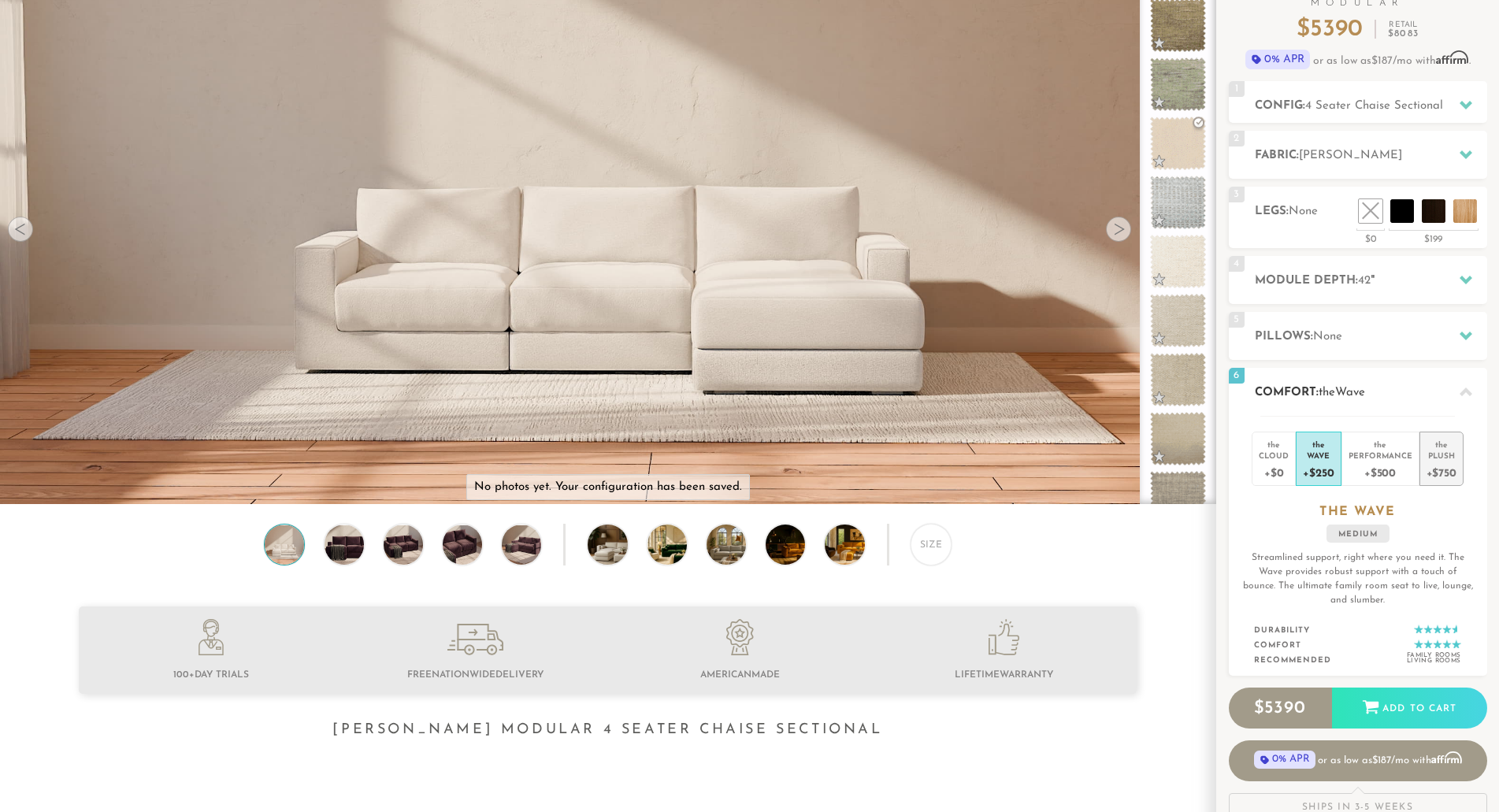
click at [1452, 458] on div "Plush" at bounding box center [1442, 455] width 30 height 11
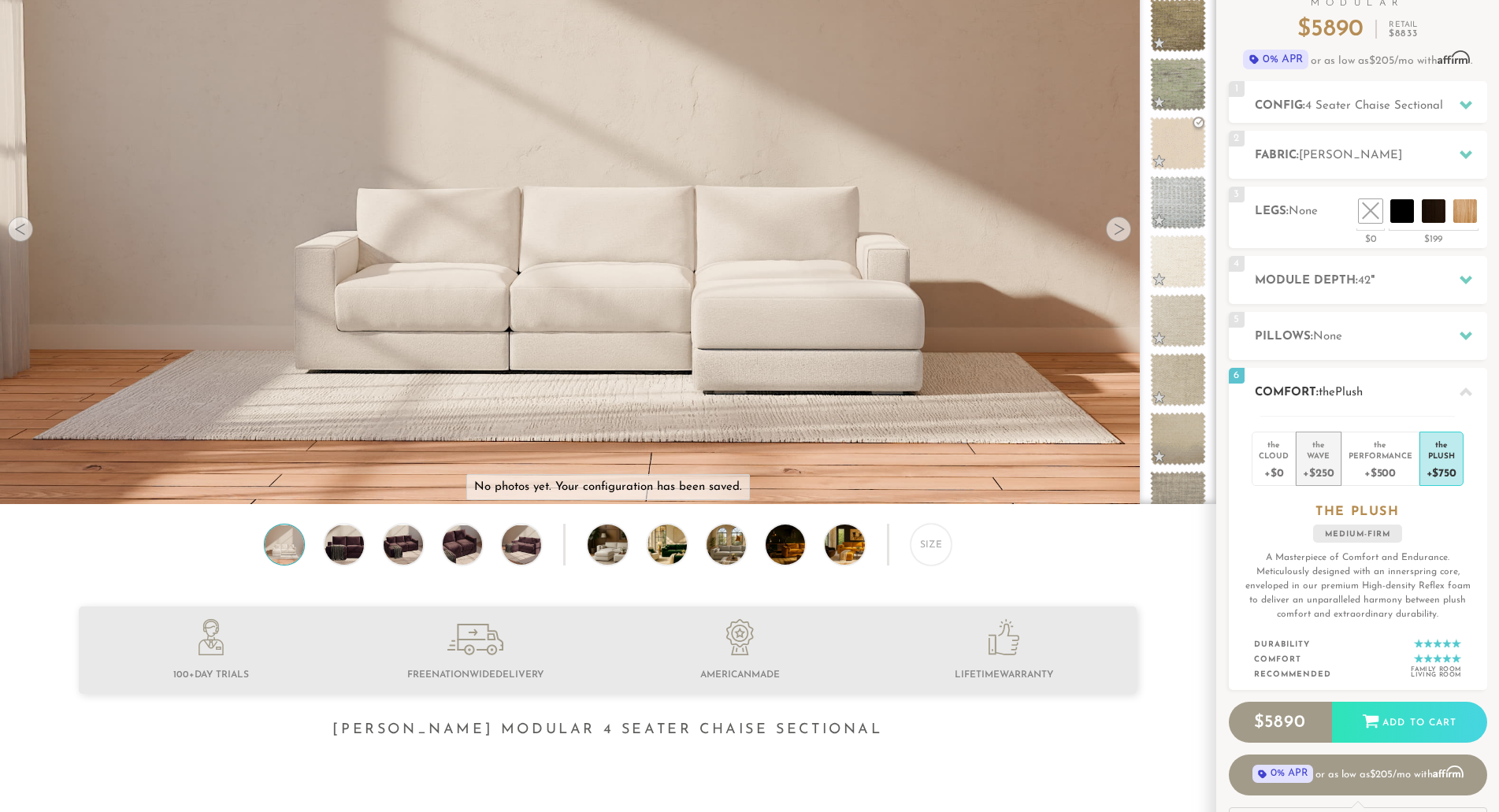
click at [1323, 474] on div "+$250" at bounding box center [1318, 472] width 31 height 23
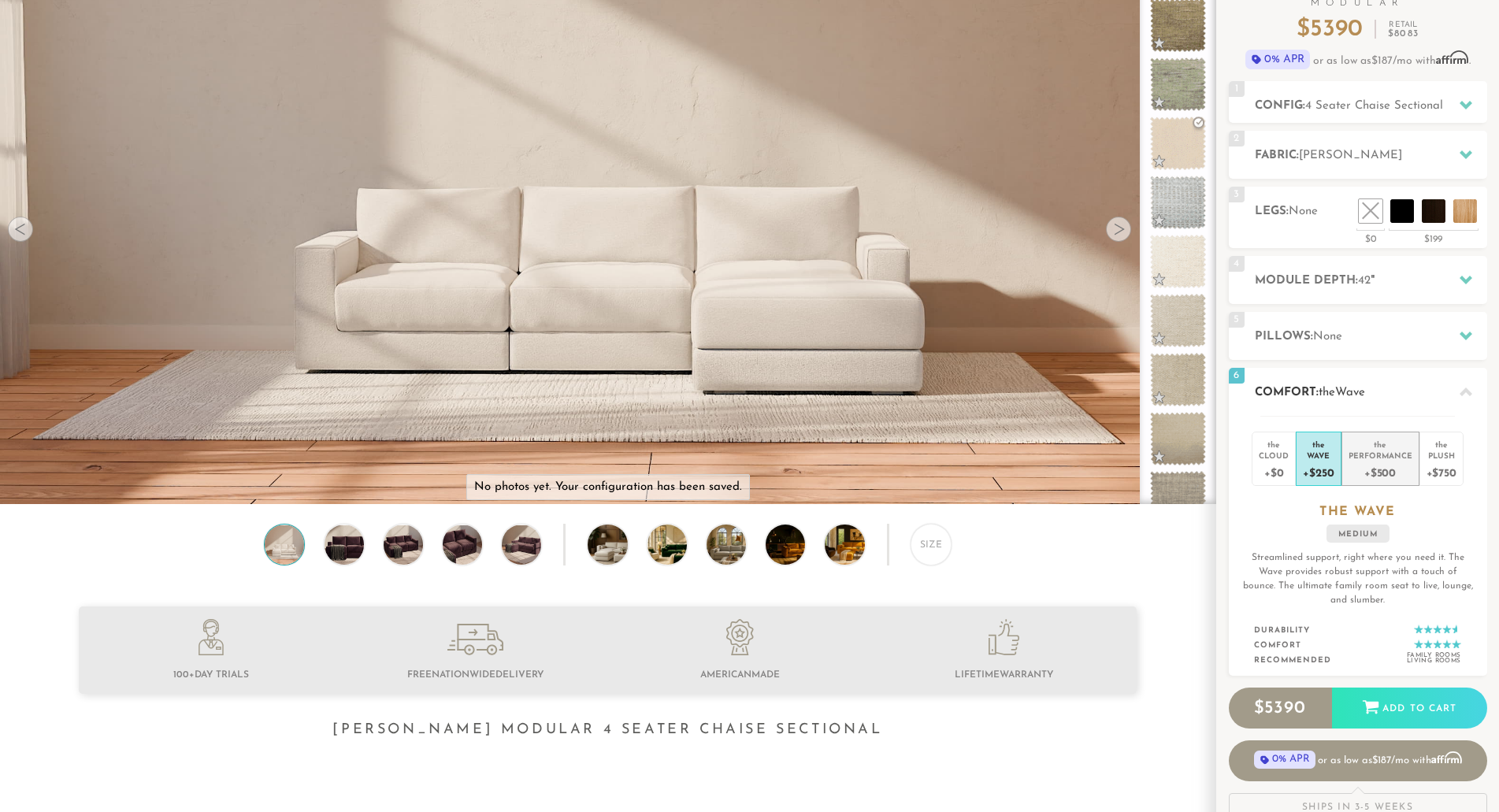
drag, startPoint x: 1377, startPoint y: 464, endPoint x: 1406, endPoint y: 468, distance: 29.3
click at [1406, 468] on div "+$500" at bounding box center [1381, 472] width 64 height 23
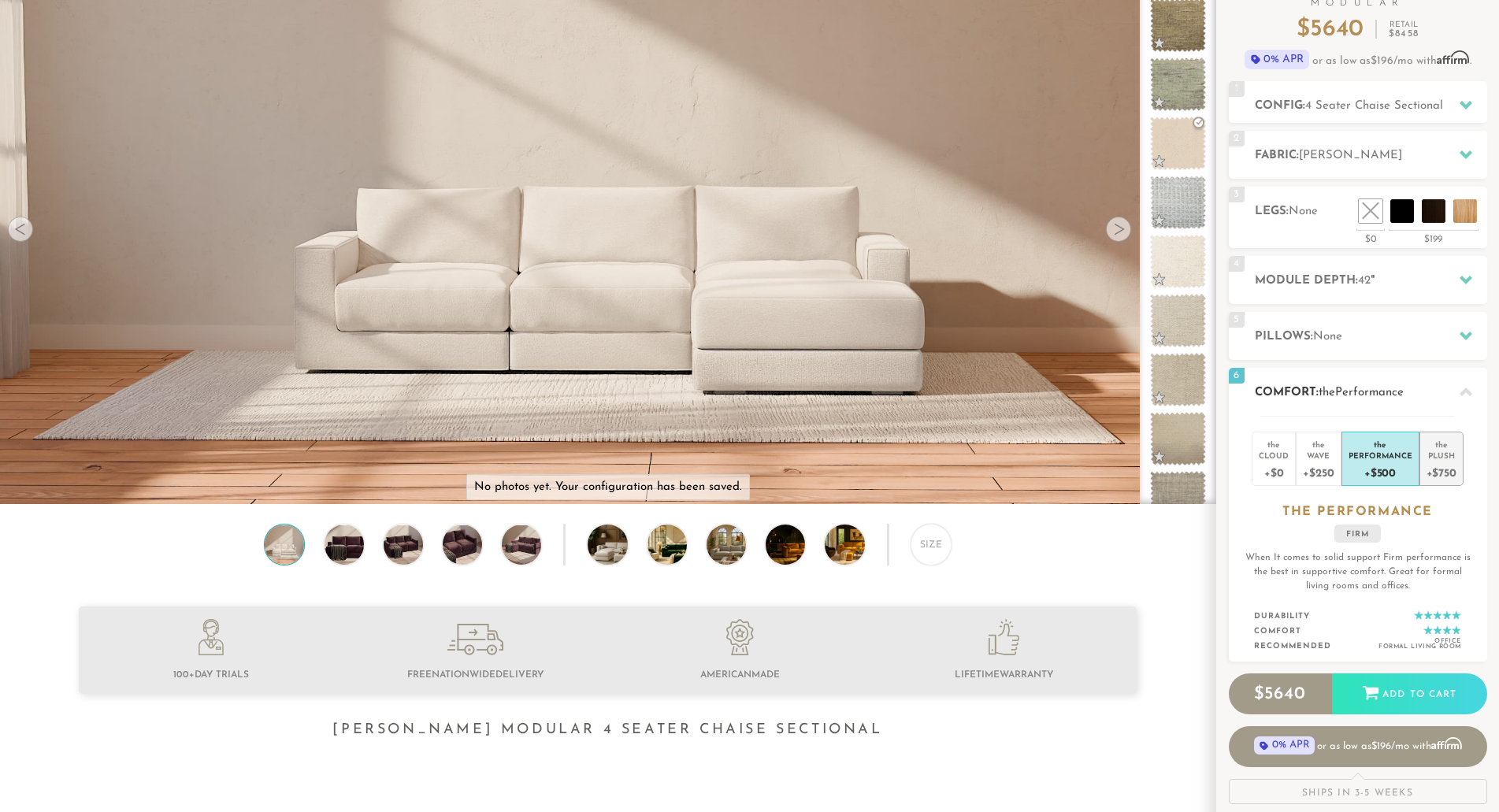
click at [1440, 463] on div "+$750" at bounding box center [1442, 472] width 30 height 23
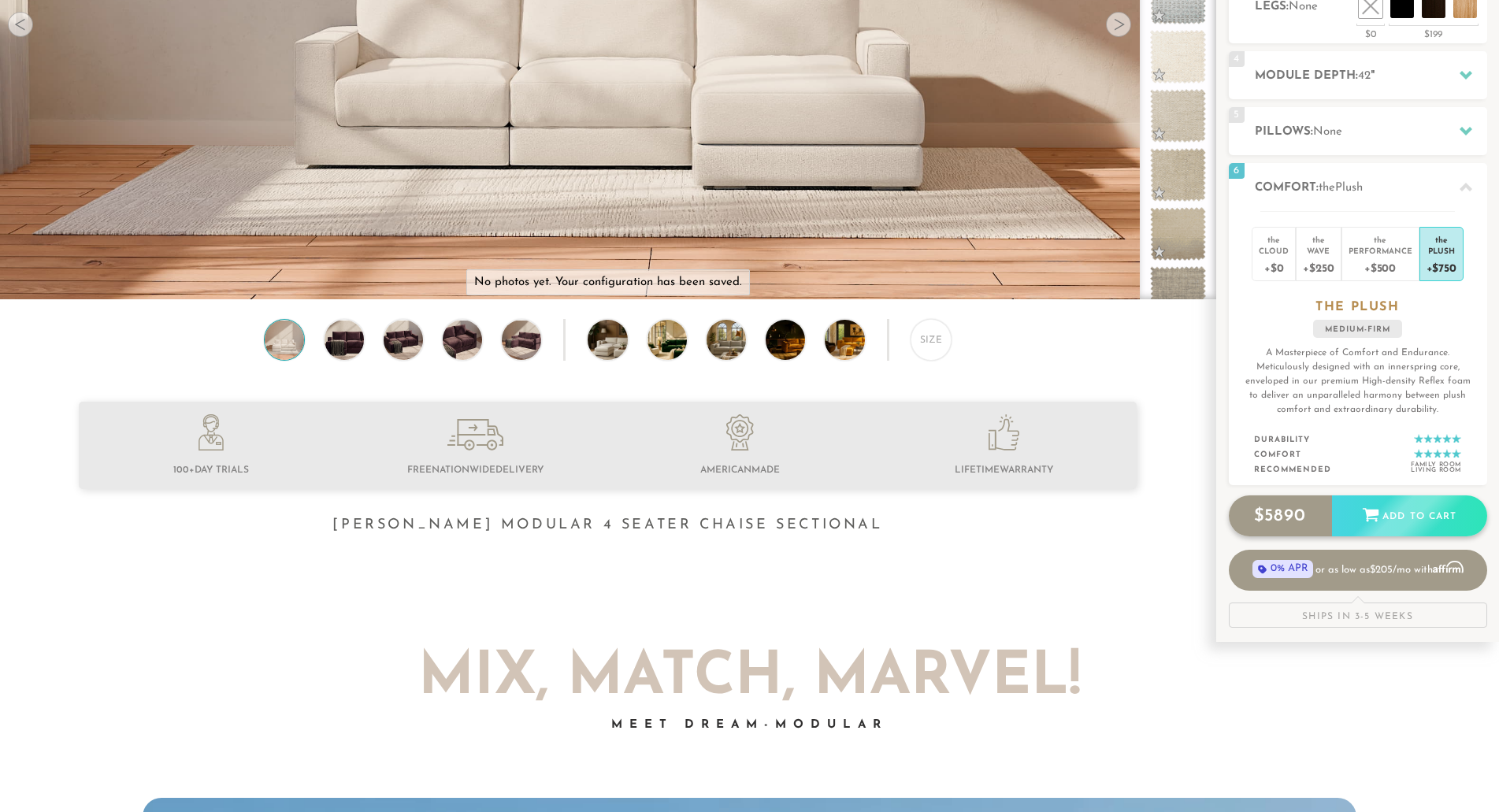
scroll to position [0, 0]
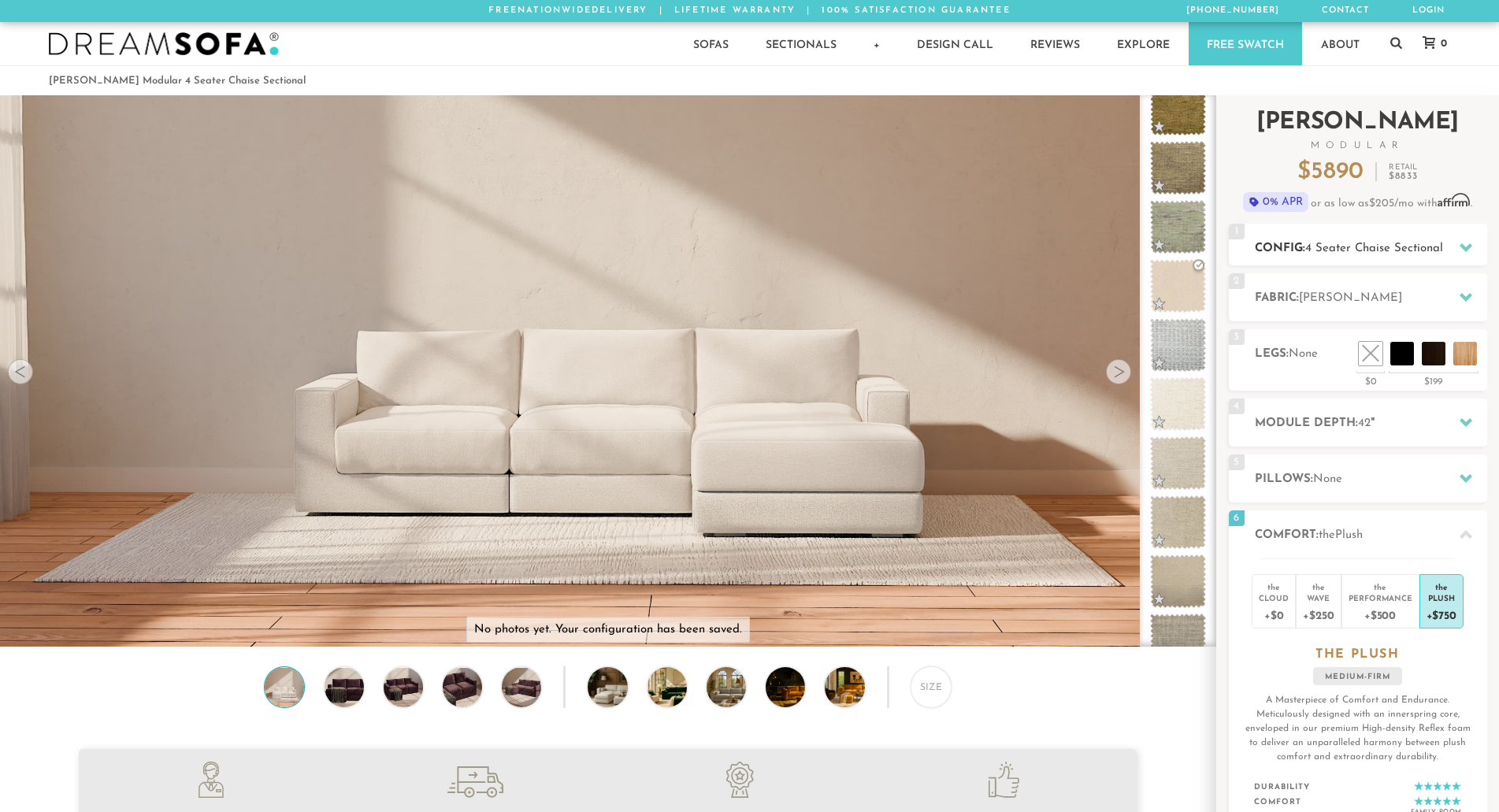
click at [1456, 249] on div at bounding box center [1466, 247] width 33 height 32
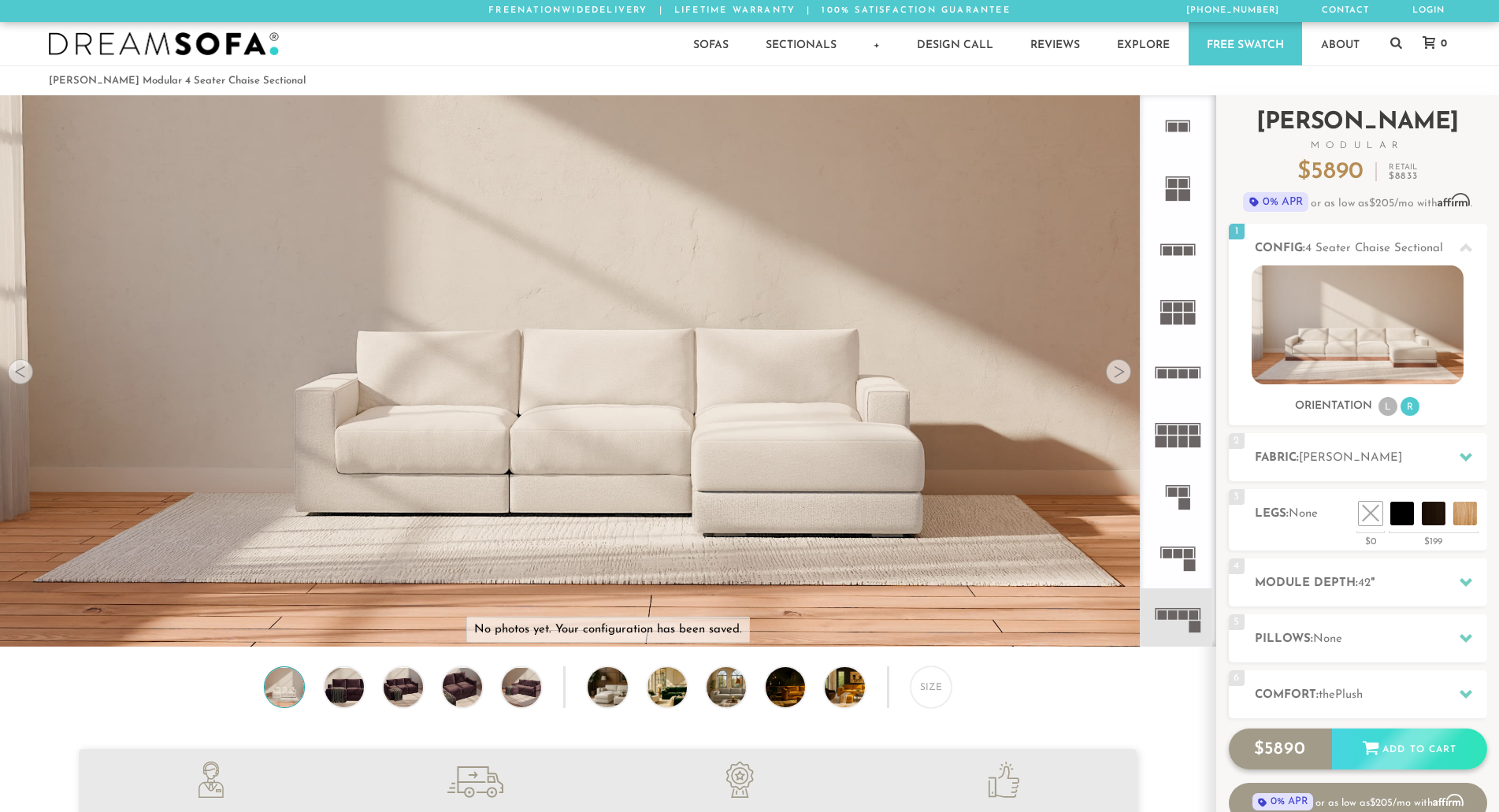
click at [1384, 753] on div "$ 5890 Add to Cart" at bounding box center [1358, 748] width 259 height 41
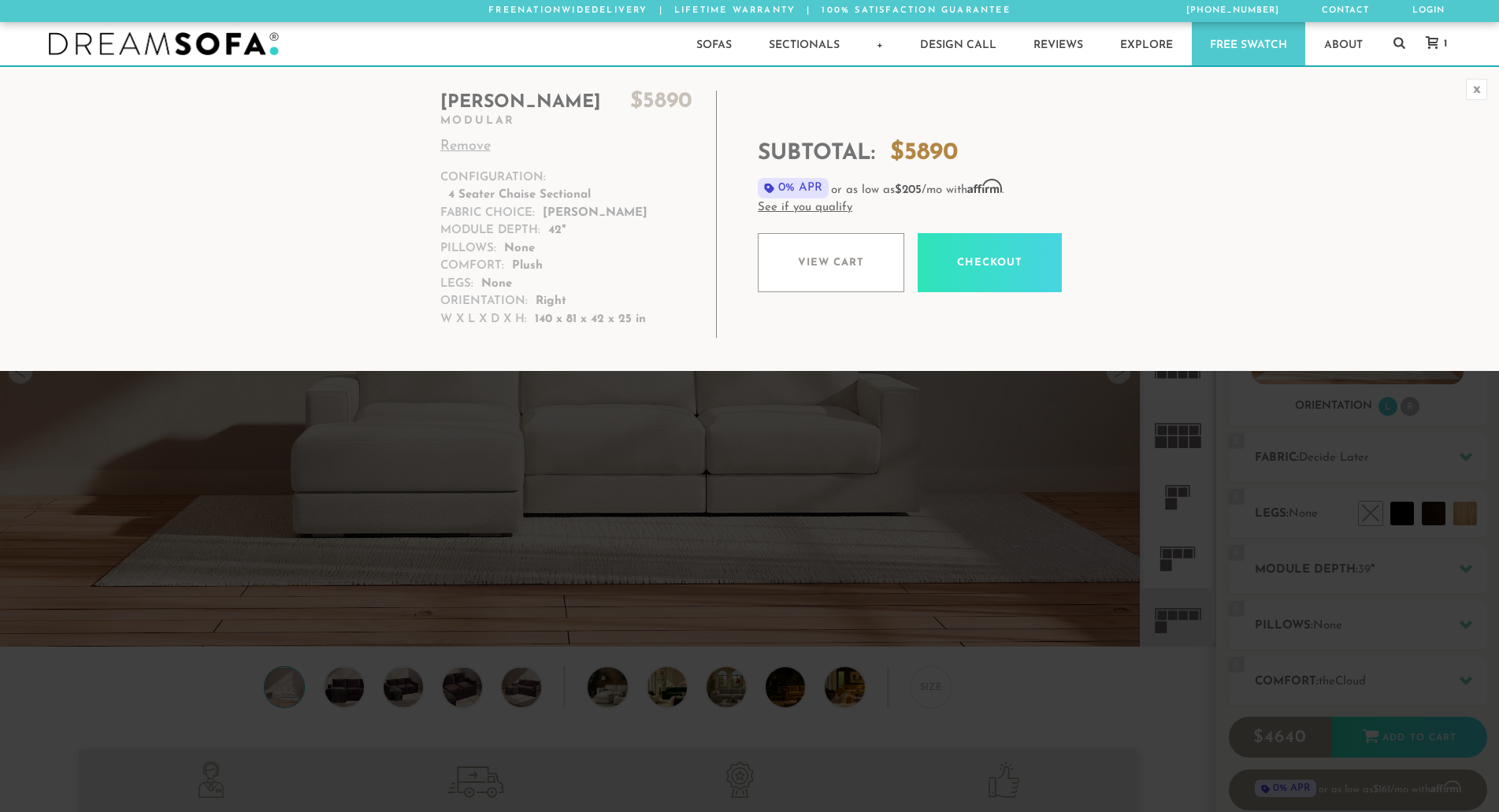
click at [1476, 93] on div "x" at bounding box center [1476, 89] width 21 height 21
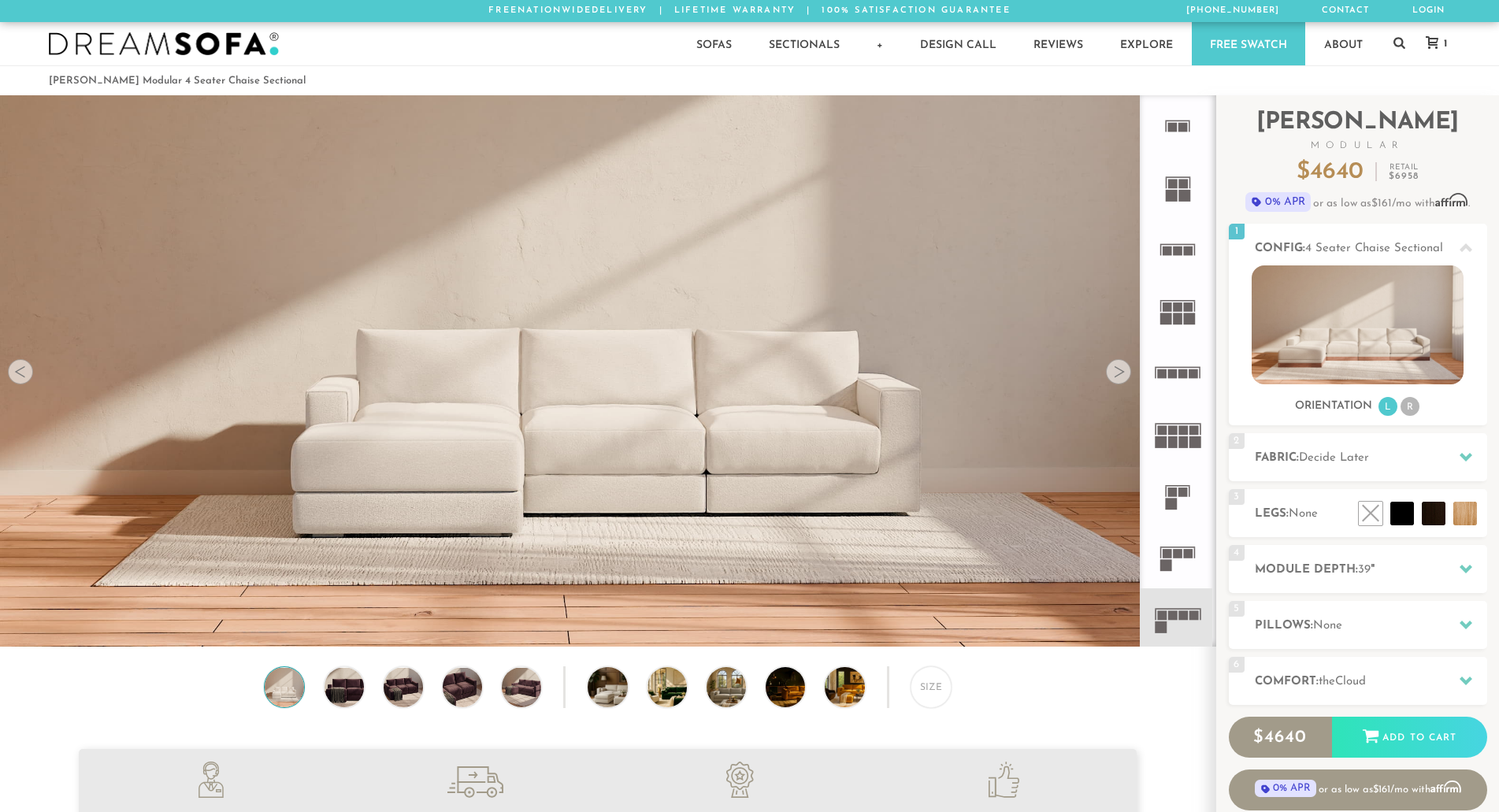
click at [1185, 126] on rect at bounding box center [1184, 128] width 10 height 10
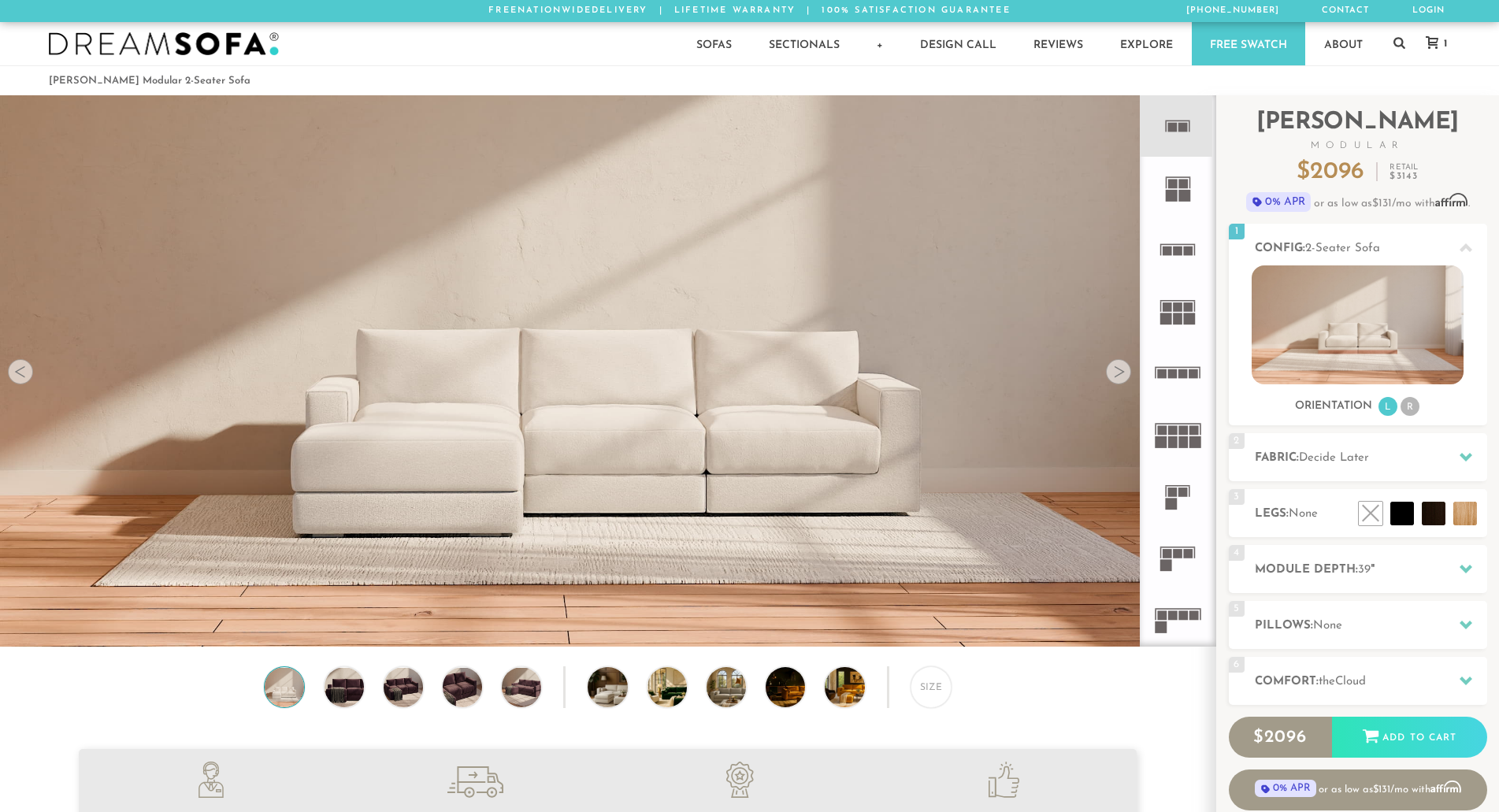
click at [1169, 257] on icon at bounding box center [1177, 250] width 61 height 61
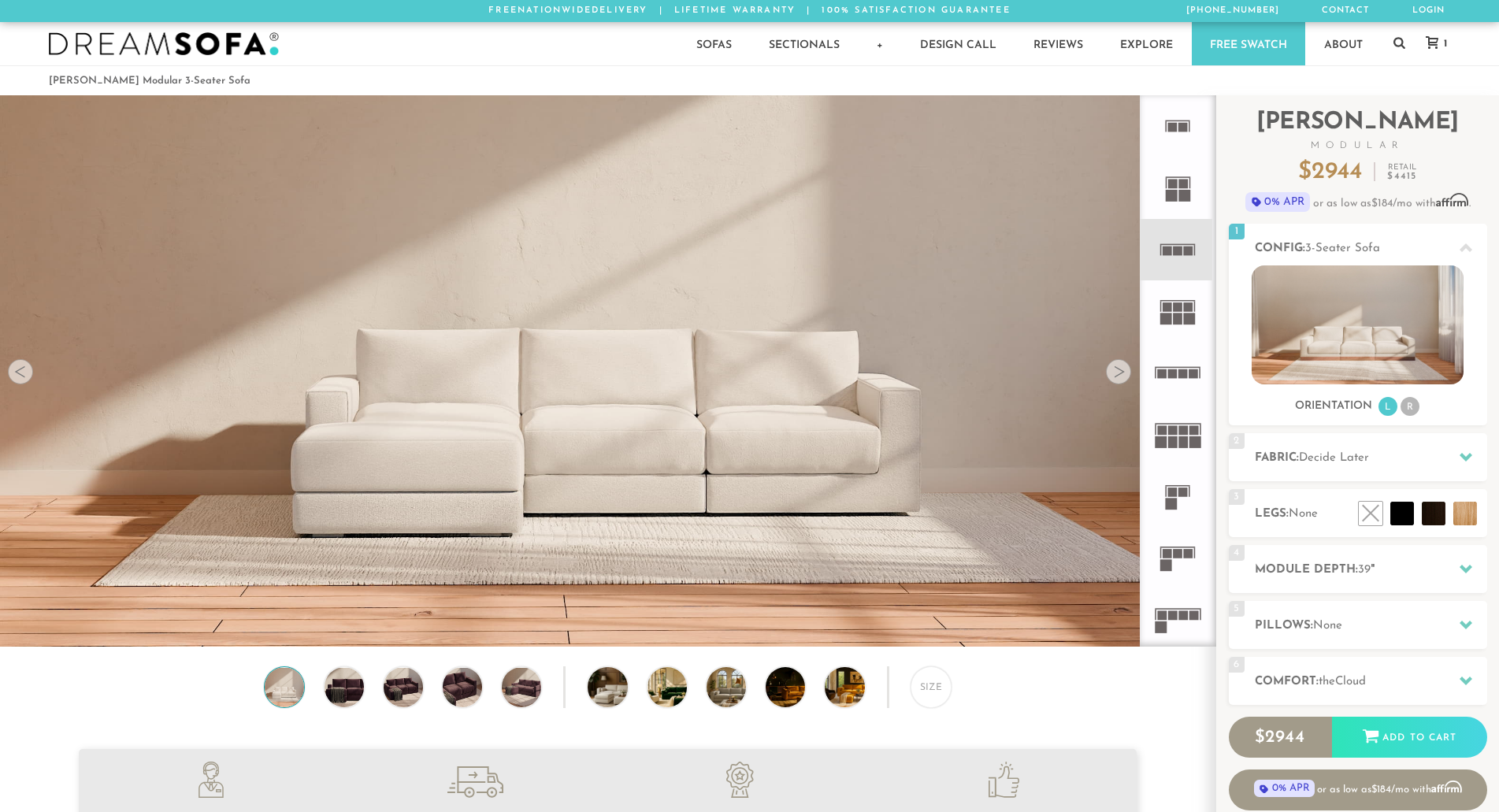
click at [1182, 119] on icon at bounding box center [1177, 126] width 61 height 61
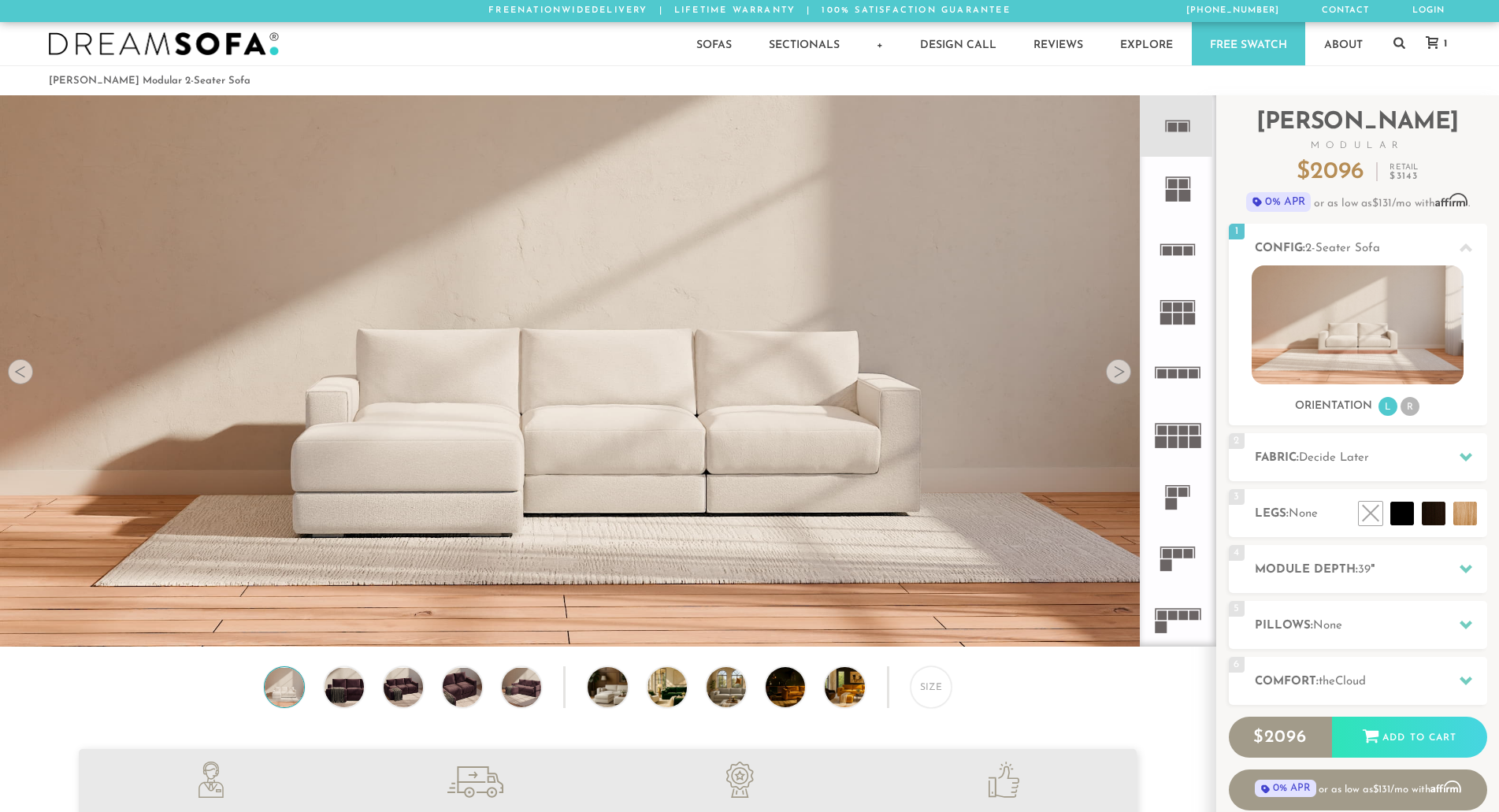
click at [1435, 48] on icon at bounding box center [1433, 43] width 13 height 13
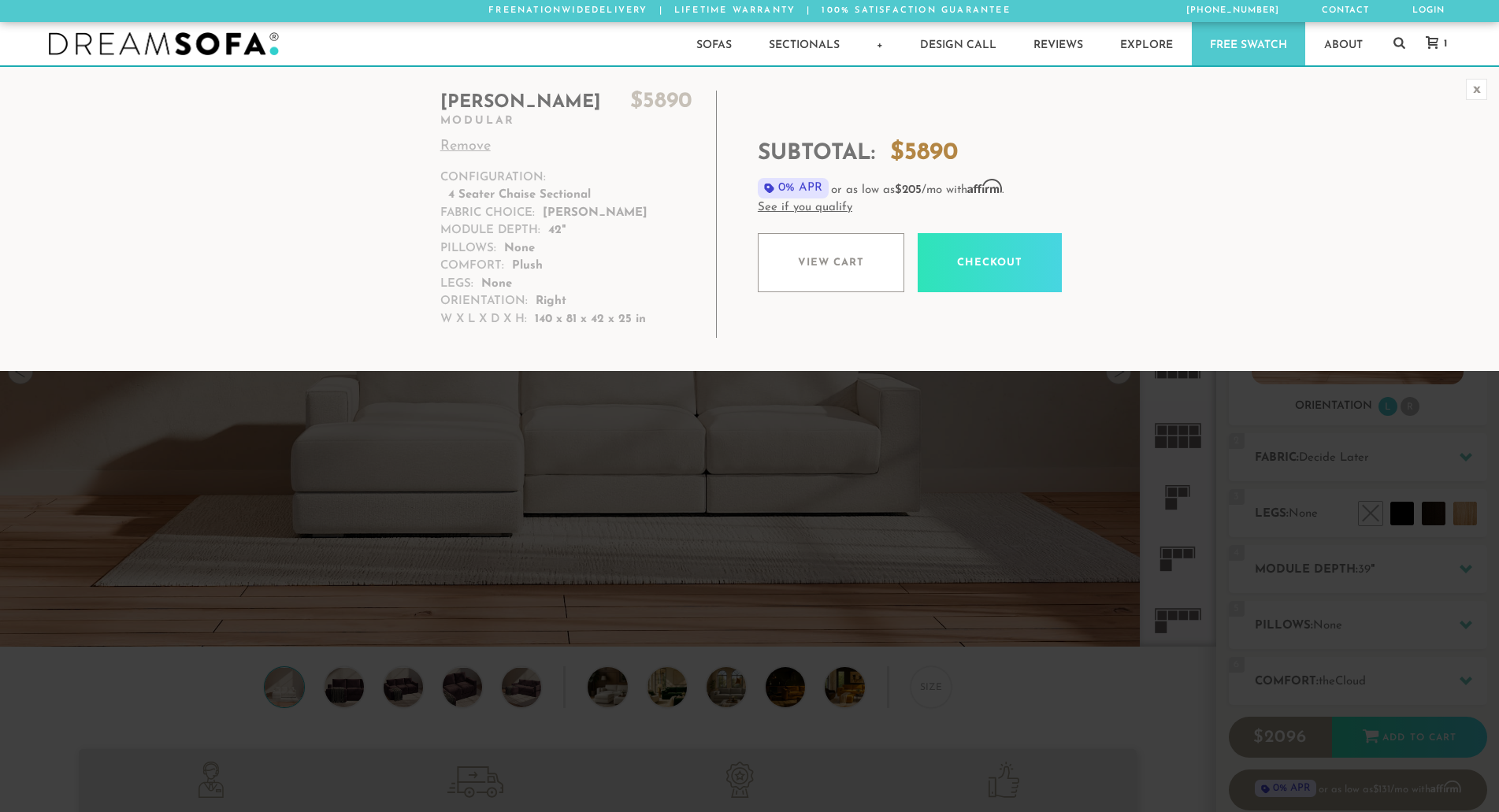
click at [1480, 86] on div "x" at bounding box center [1476, 89] width 21 height 21
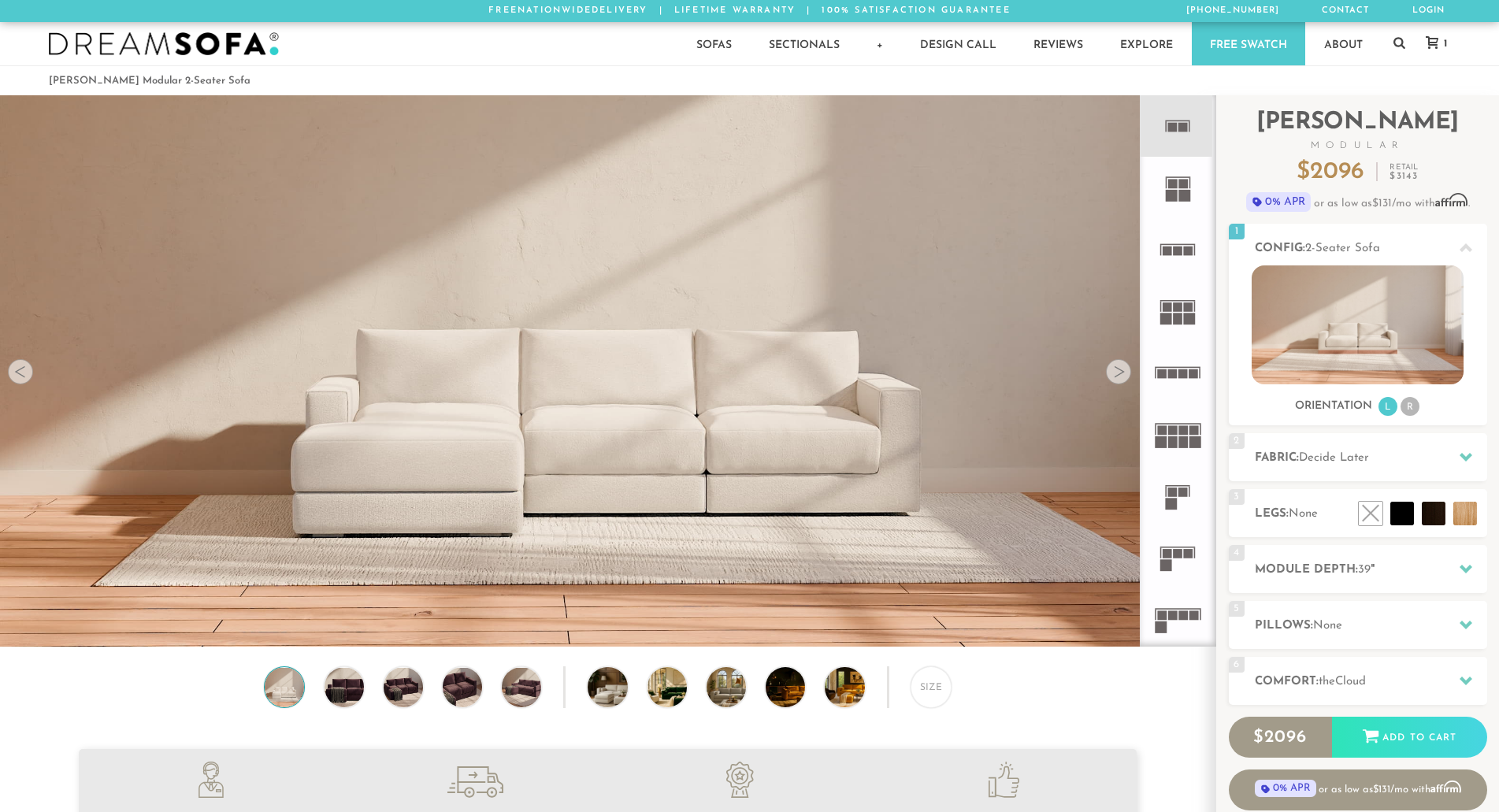
click at [1185, 613] on rect at bounding box center [1184, 616] width 10 height 10
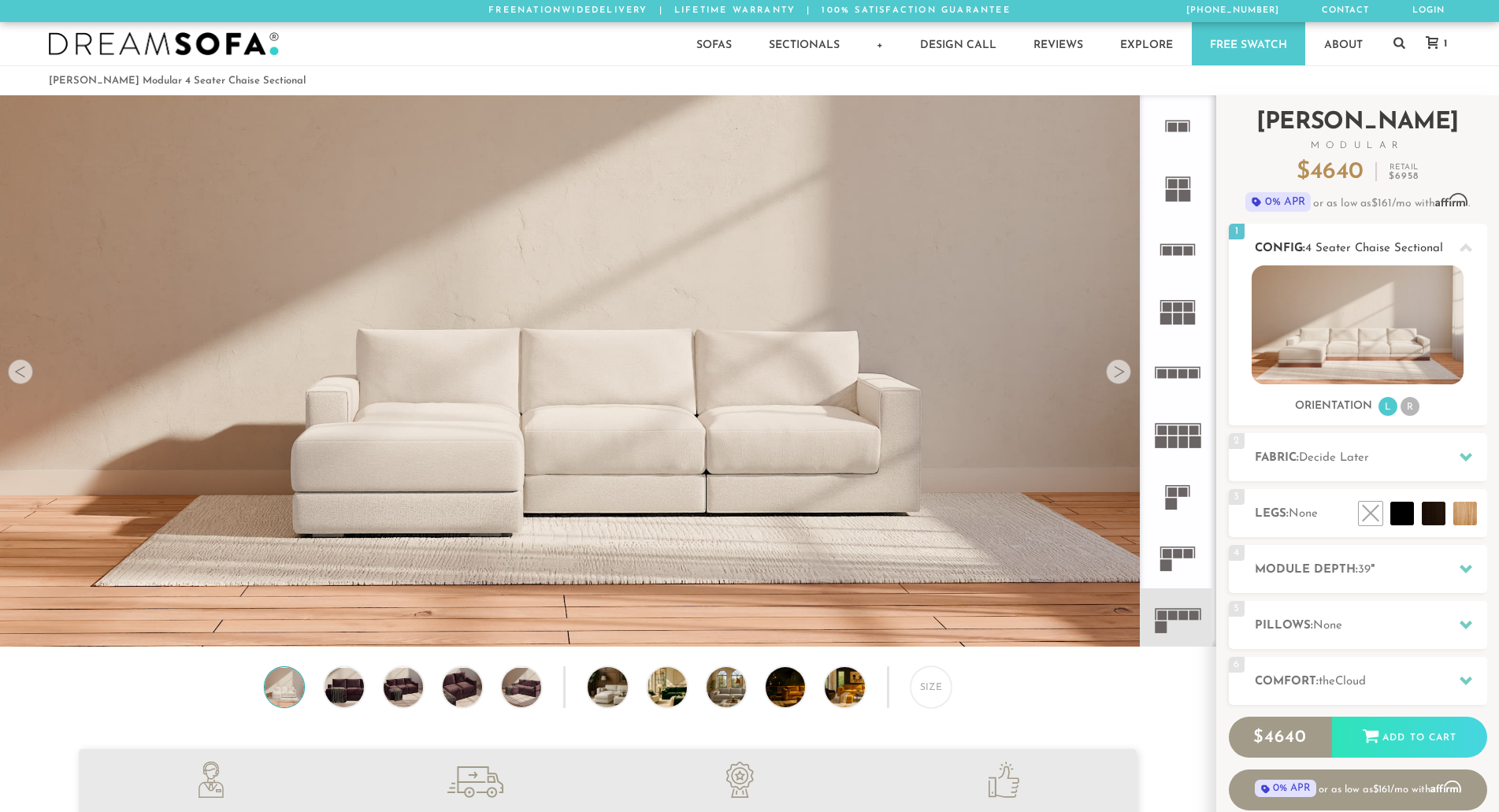
click at [1408, 405] on li "R" at bounding box center [1410, 406] width 19 height 19
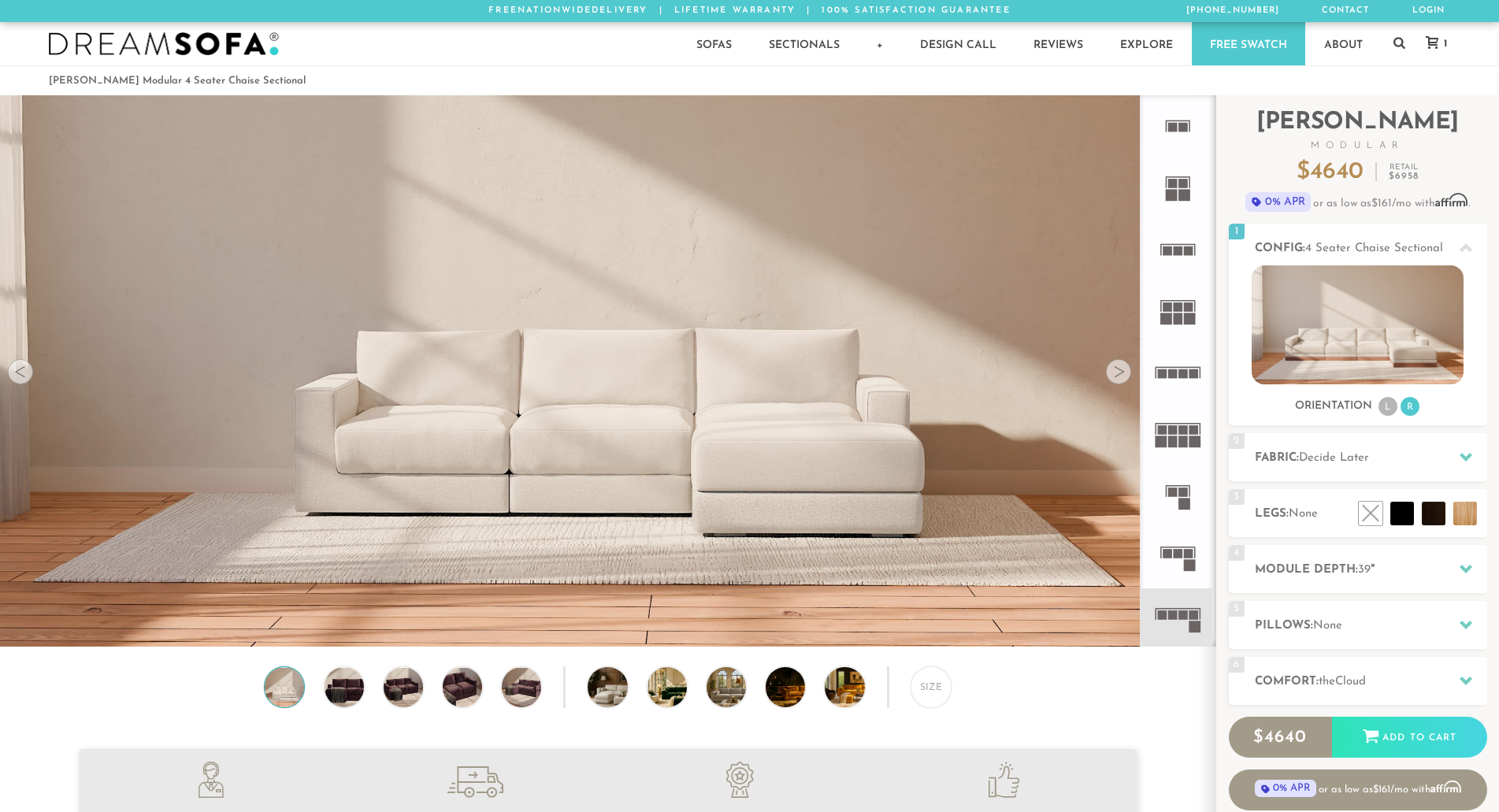
click at [1187, 120] on icon at bounding box center [1177, 126] width 61 height 61
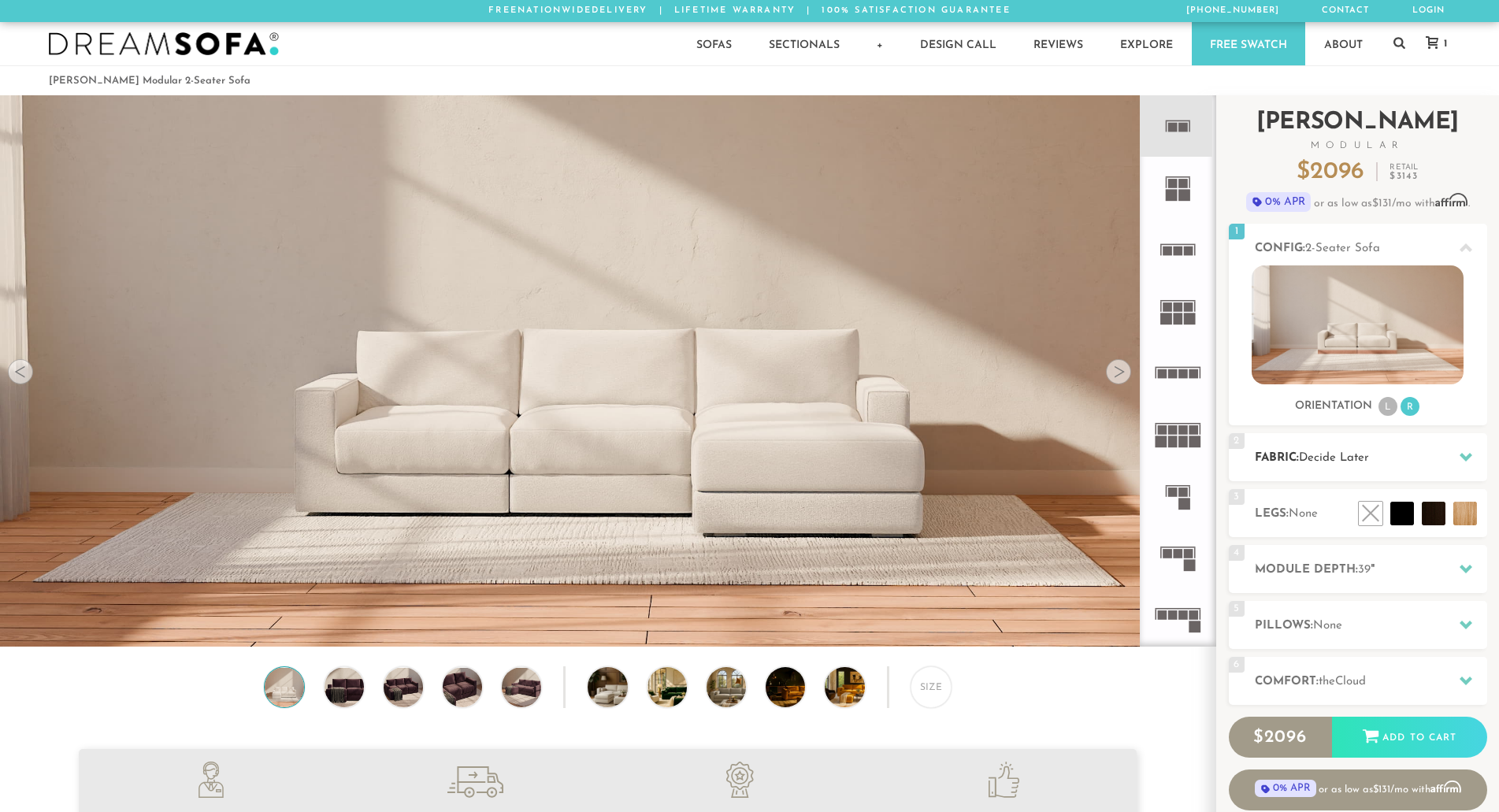
click at [1323, 472] on div "2 Fabric: Decide Later" at bounding box center [1358, 458] width 259 height 48
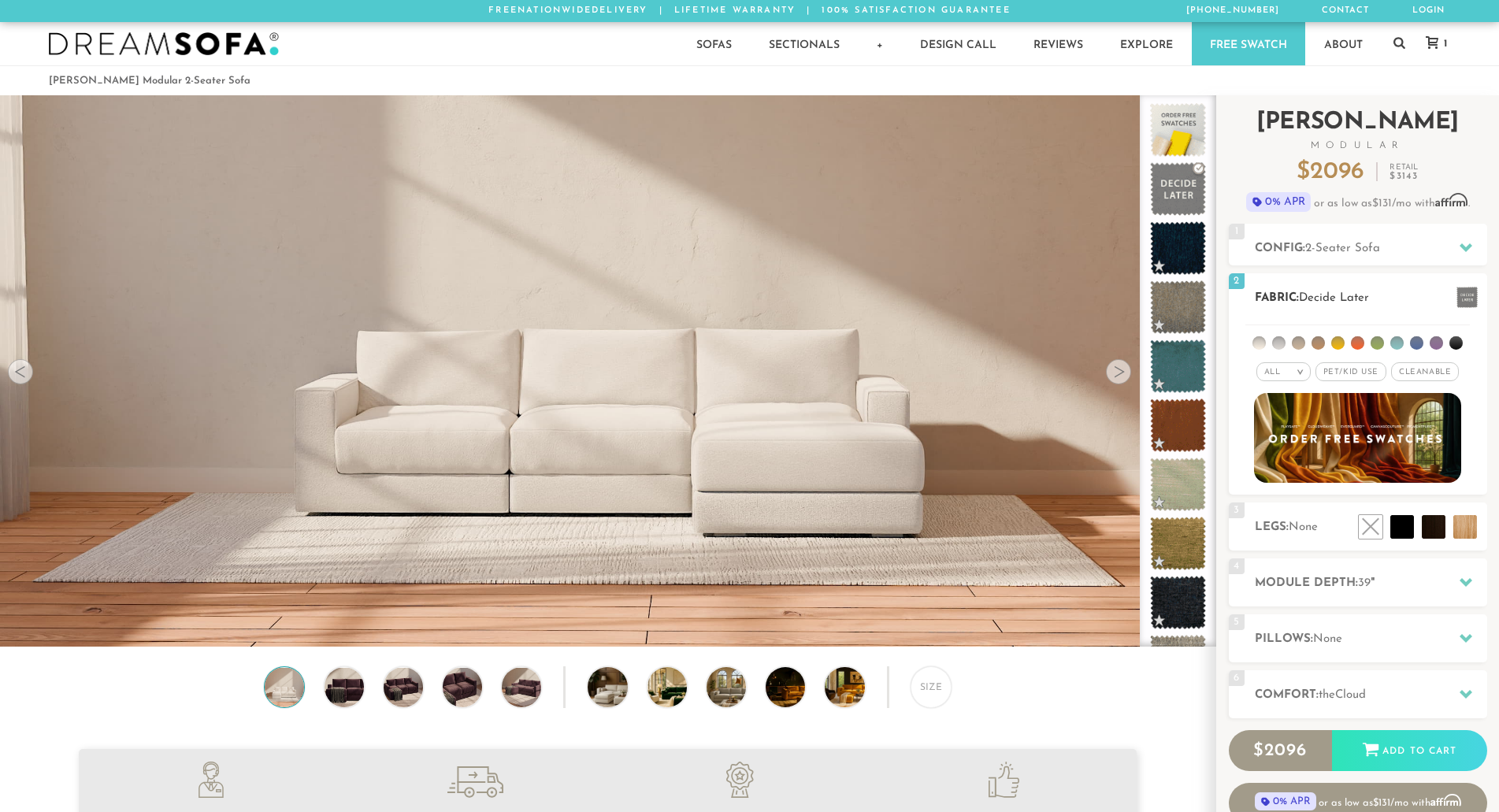
click at [1260, 341] on li at bounding box center [1259, 342] width 14 height 14
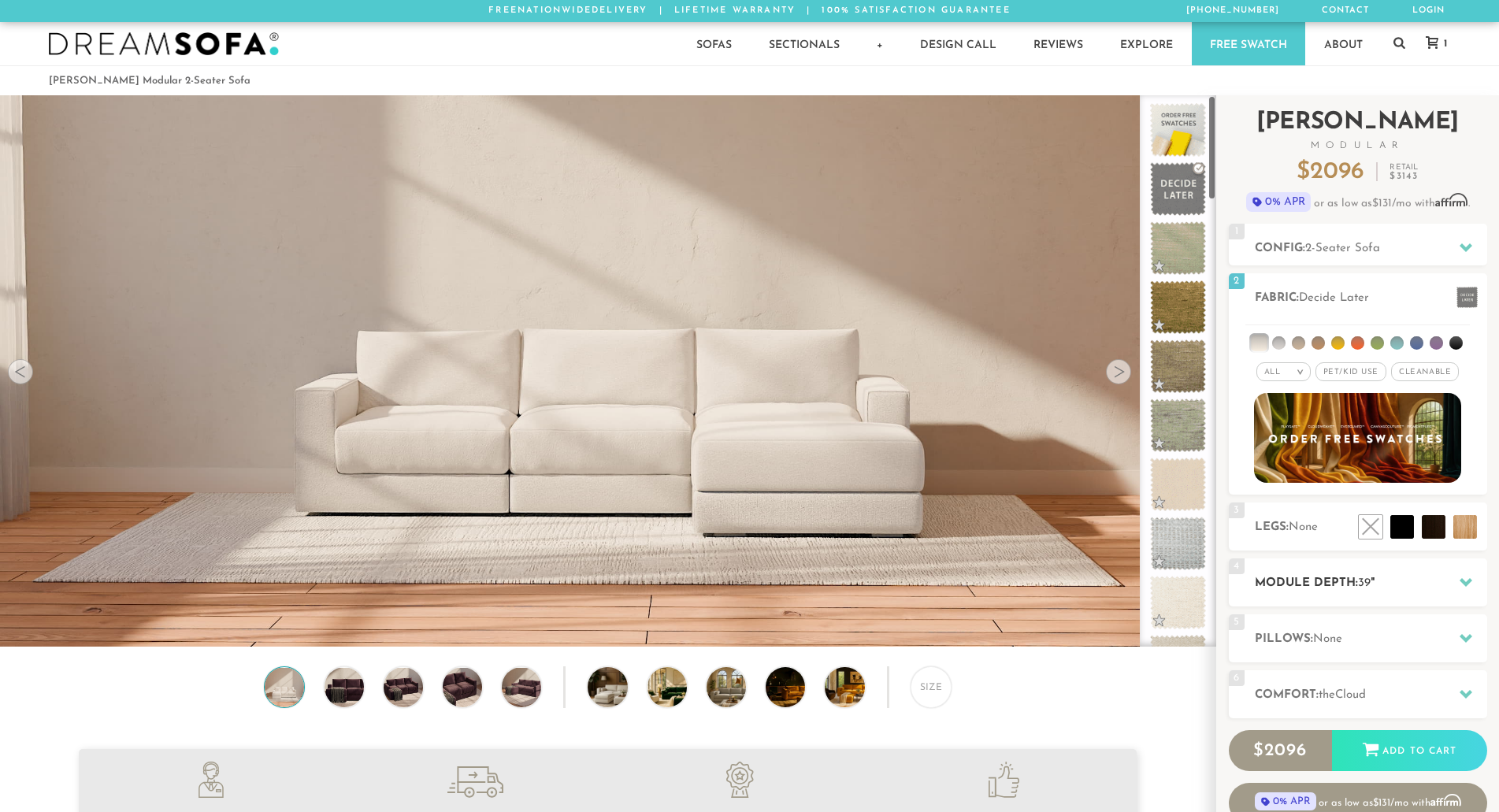
click at [1362, 582] on span "39" at bounding box center [1364, 583] width 13 height 12
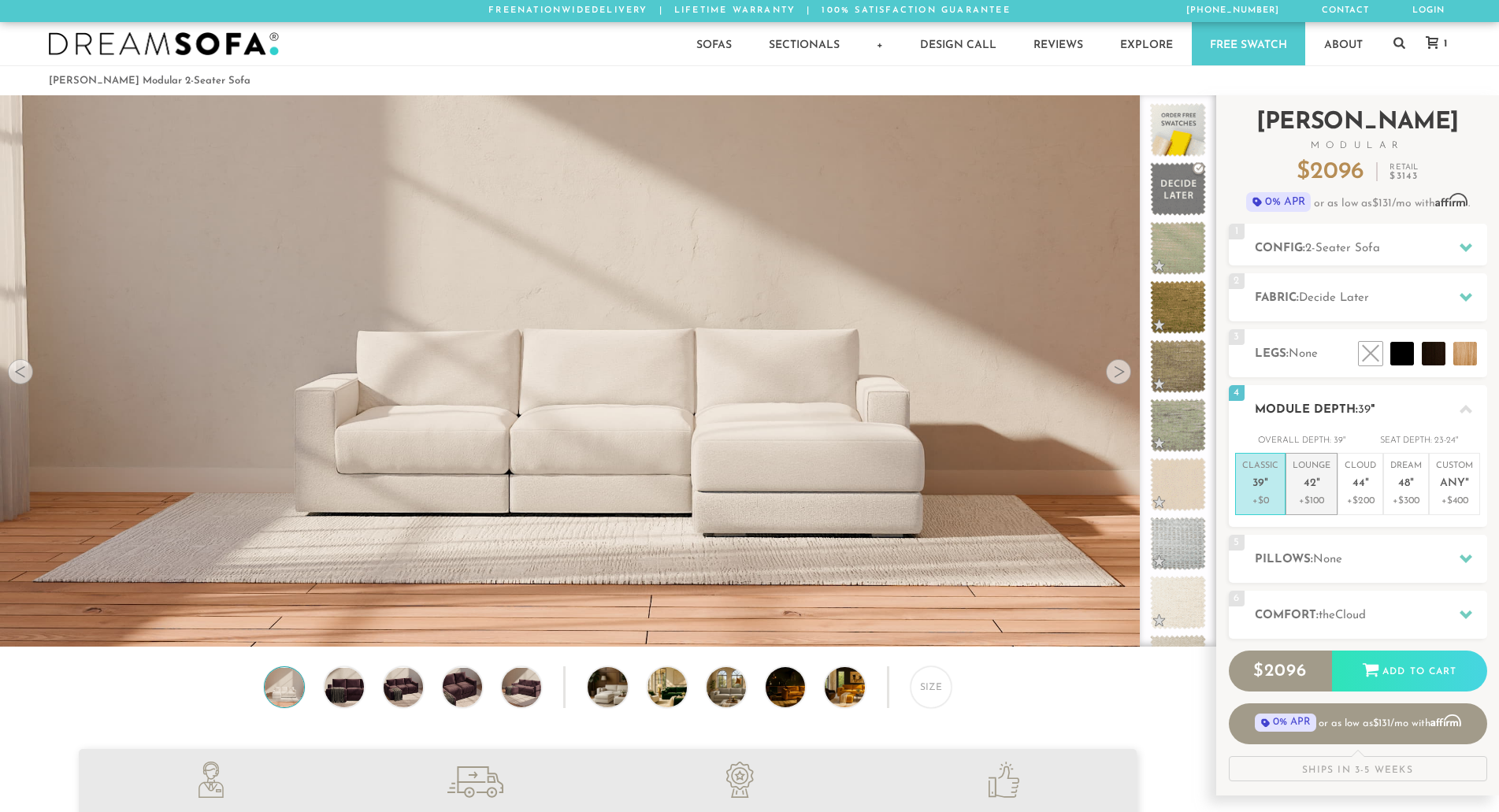
click at [1310, 480] on span "42" at bounding box center [1310, 483] width 13 height 14
click at [1426, 48] on icon at bounding box center [1433, 43] width 13 height 13
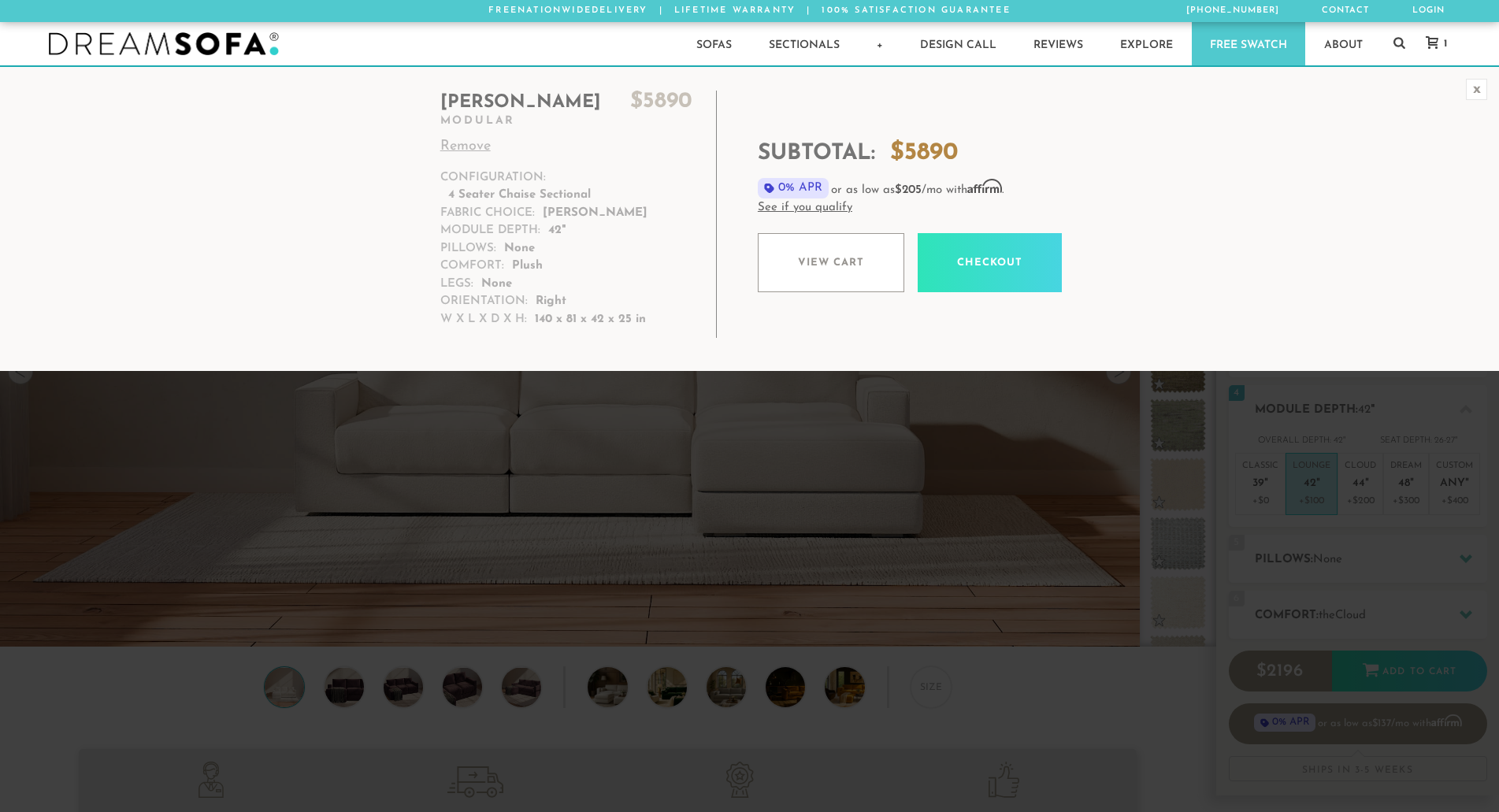
click at [476, 148] on link "Remove" at bounding box center [567, 147] width 252 height 21
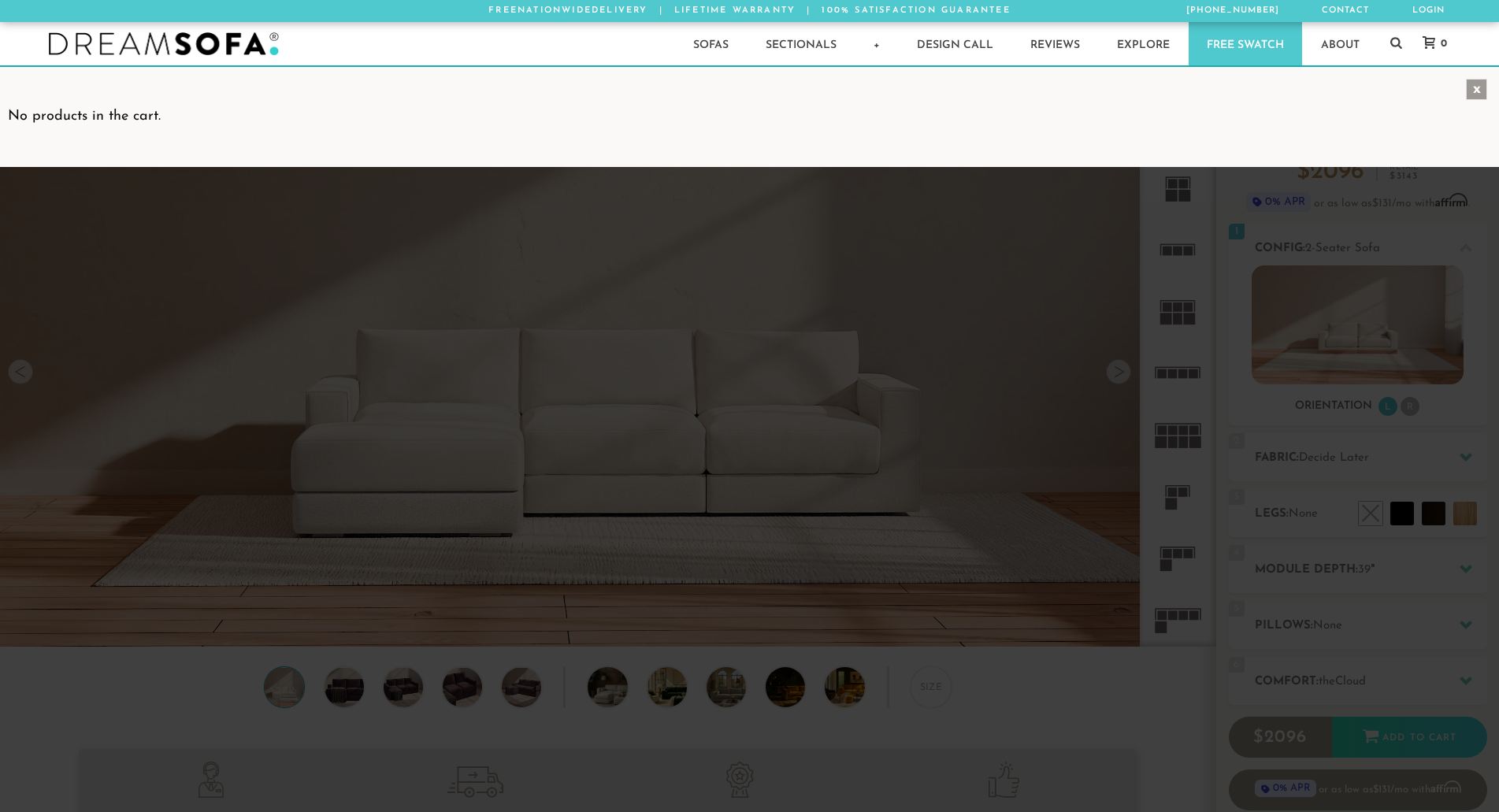
click at [1480, 92] on div "x" at bounding box center [1476, 89] width 21 height 21
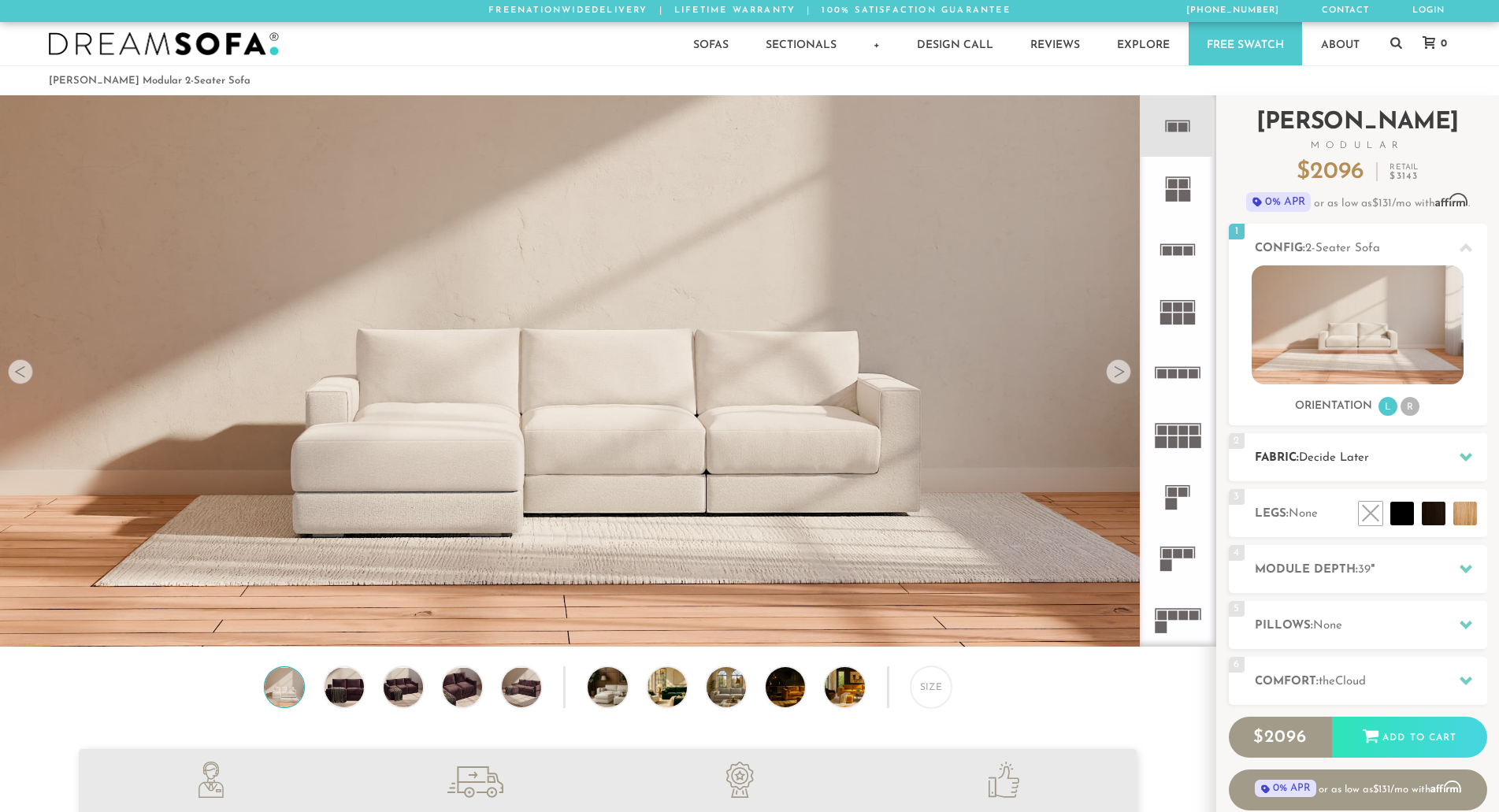
click at [1386, 460] on h2 "Fabric: Decide Later" at bounding box center [1371, 458] width 232 height 18
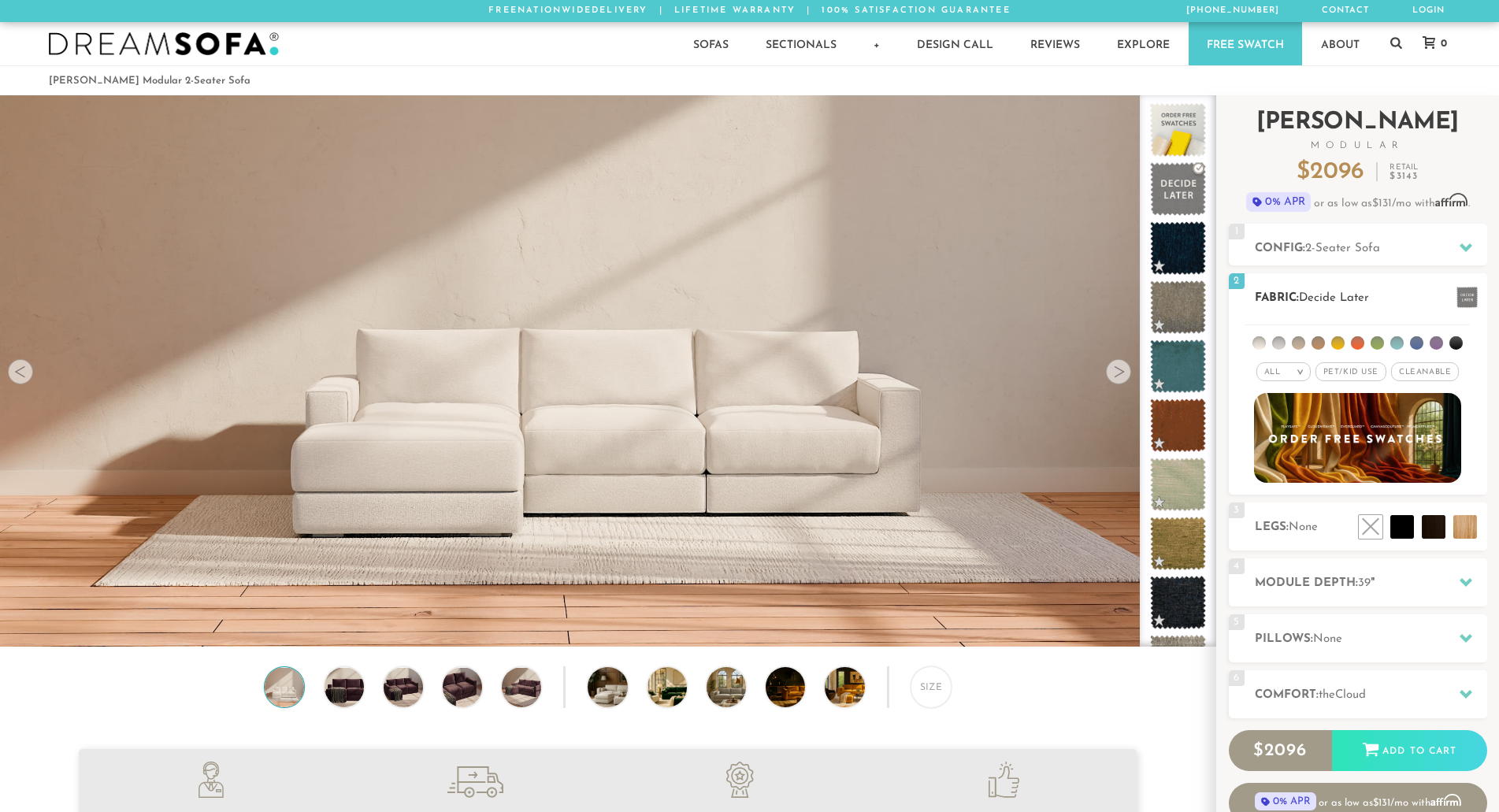
click at [1347, 366] on span "Pet/Kid Use x" at bounding box center [1352, 371] width 71 height 19
click at [1431, 363] on span "Cleanable x" at bounding box center [1430, 371] width 68 height 19
click at [1299, 343] on li at bounding box center [1298, 342] width 14 height 14
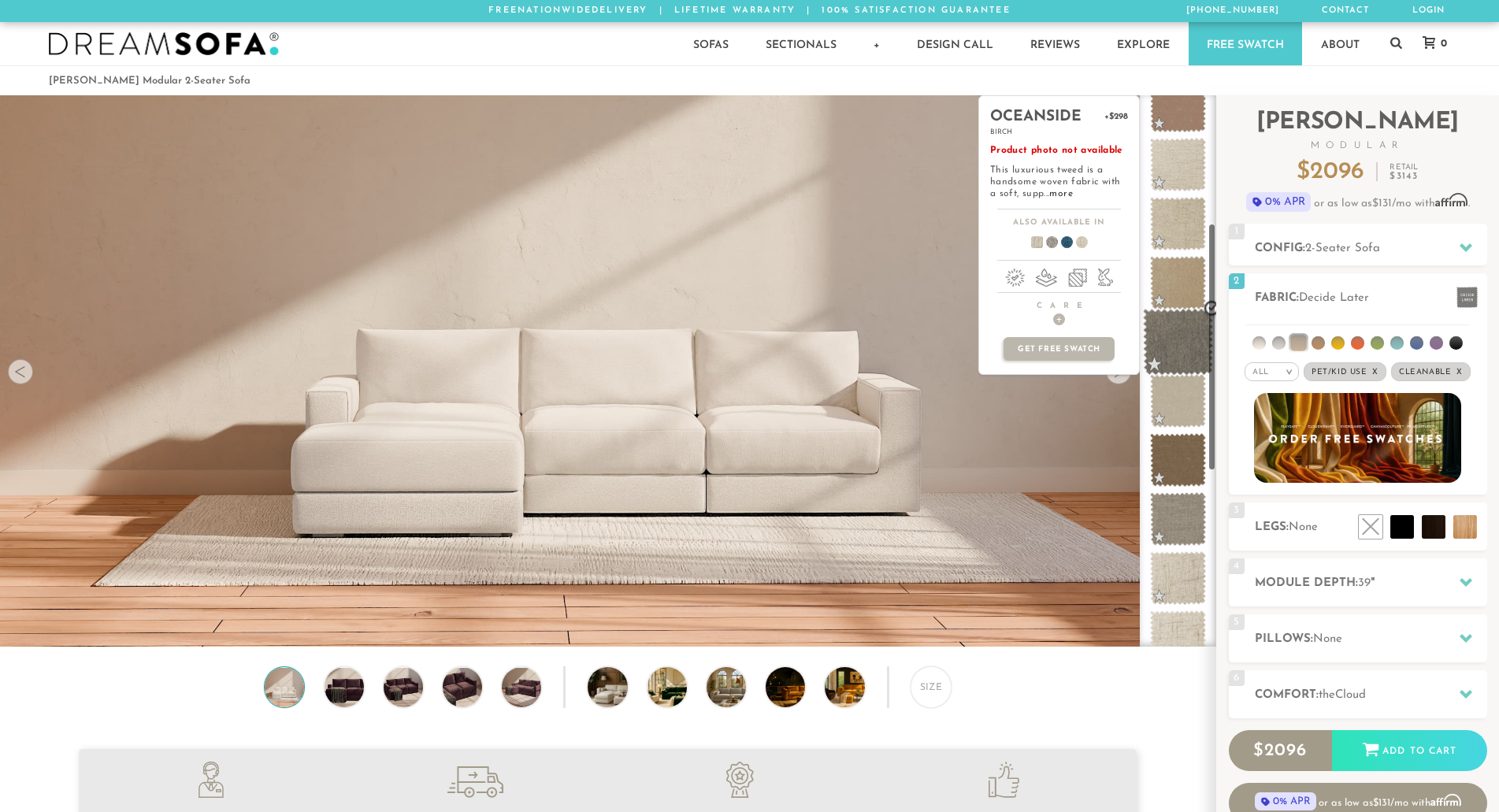
scroll to position [287, 0]
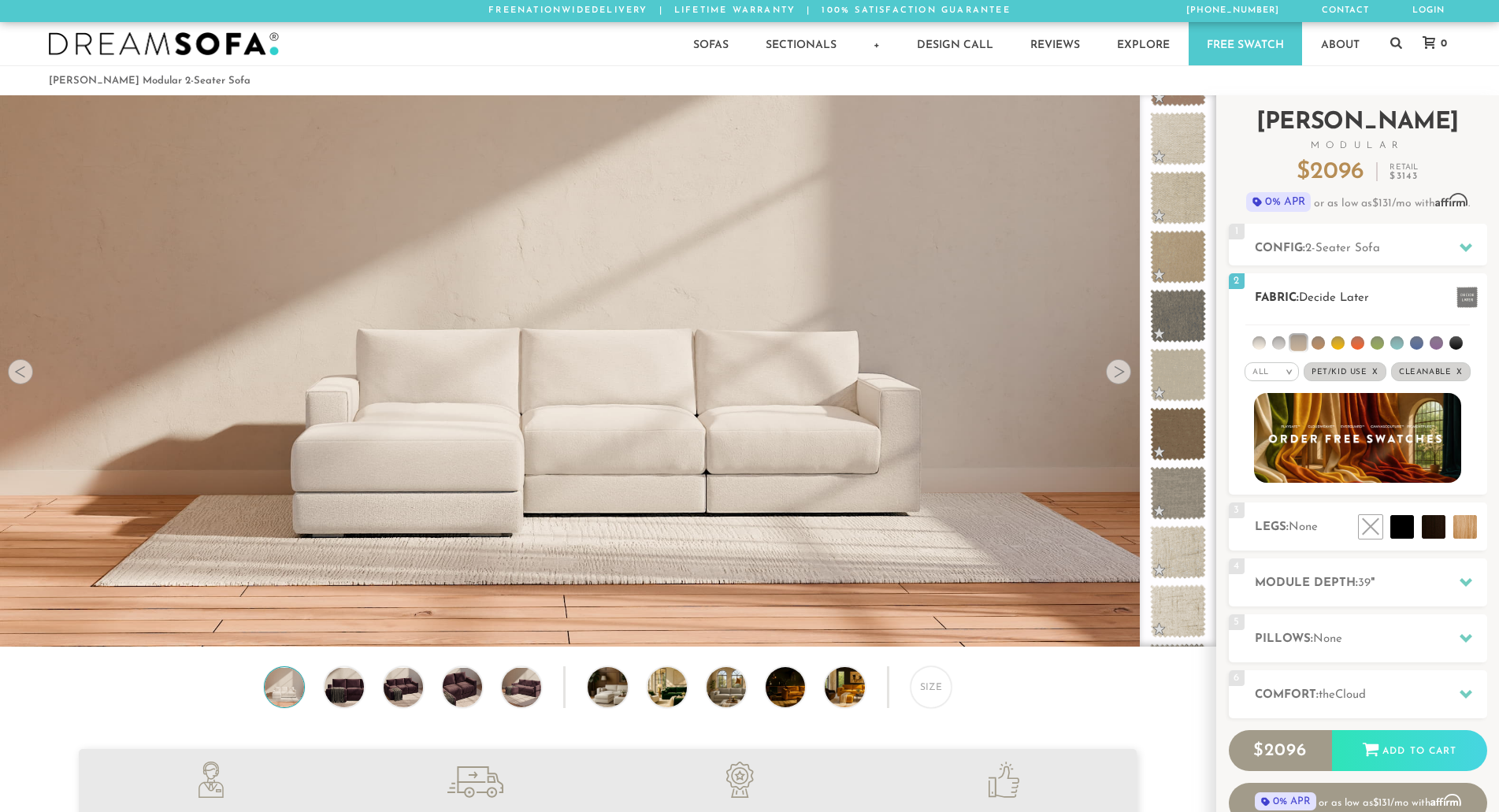
click at [1396, 345] on li at bounding box center [1397, 342] width 14 height 14
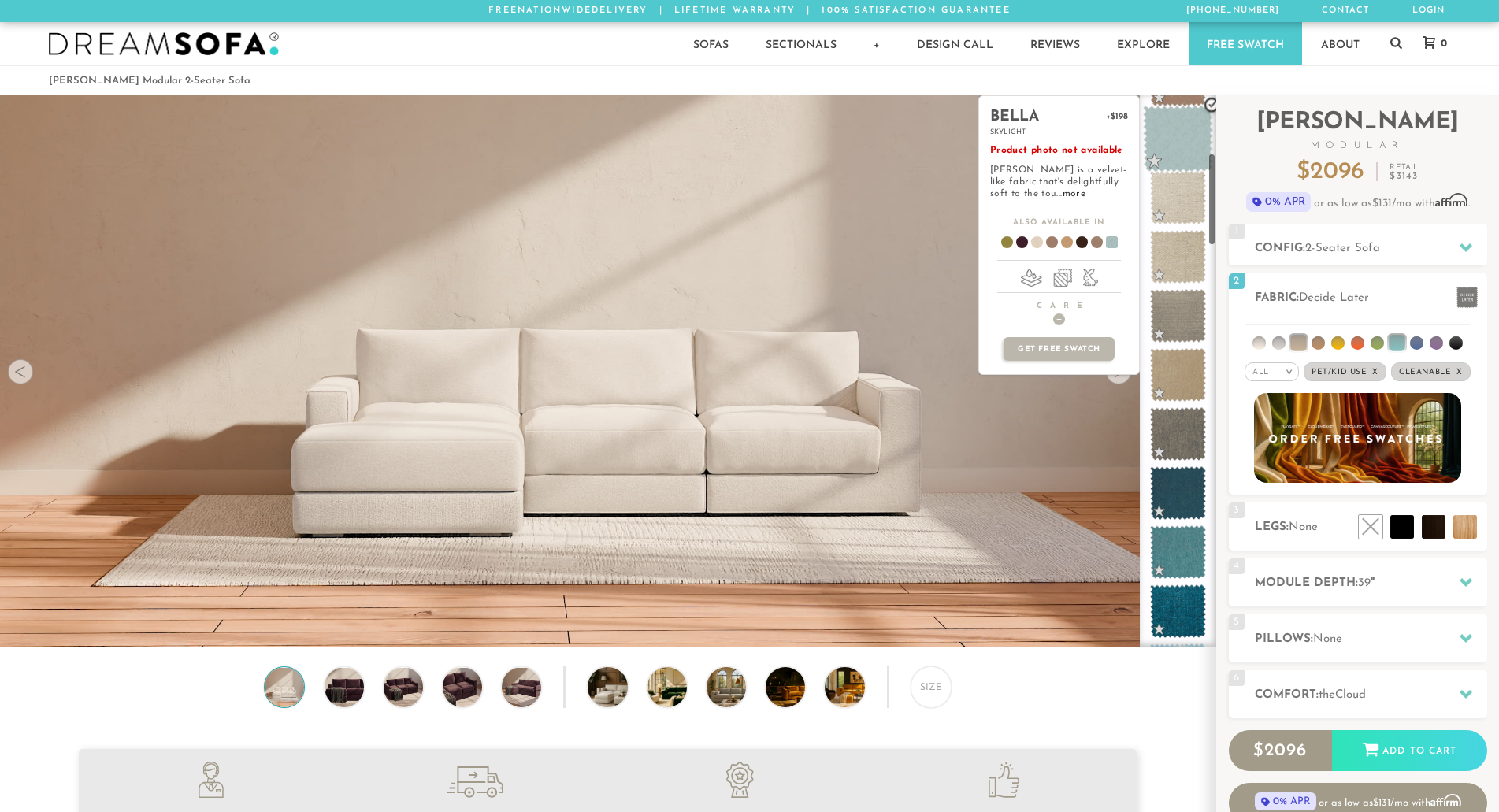
click at [1187, 145] on span at bounding box center [1178, 139] width 70 height 67
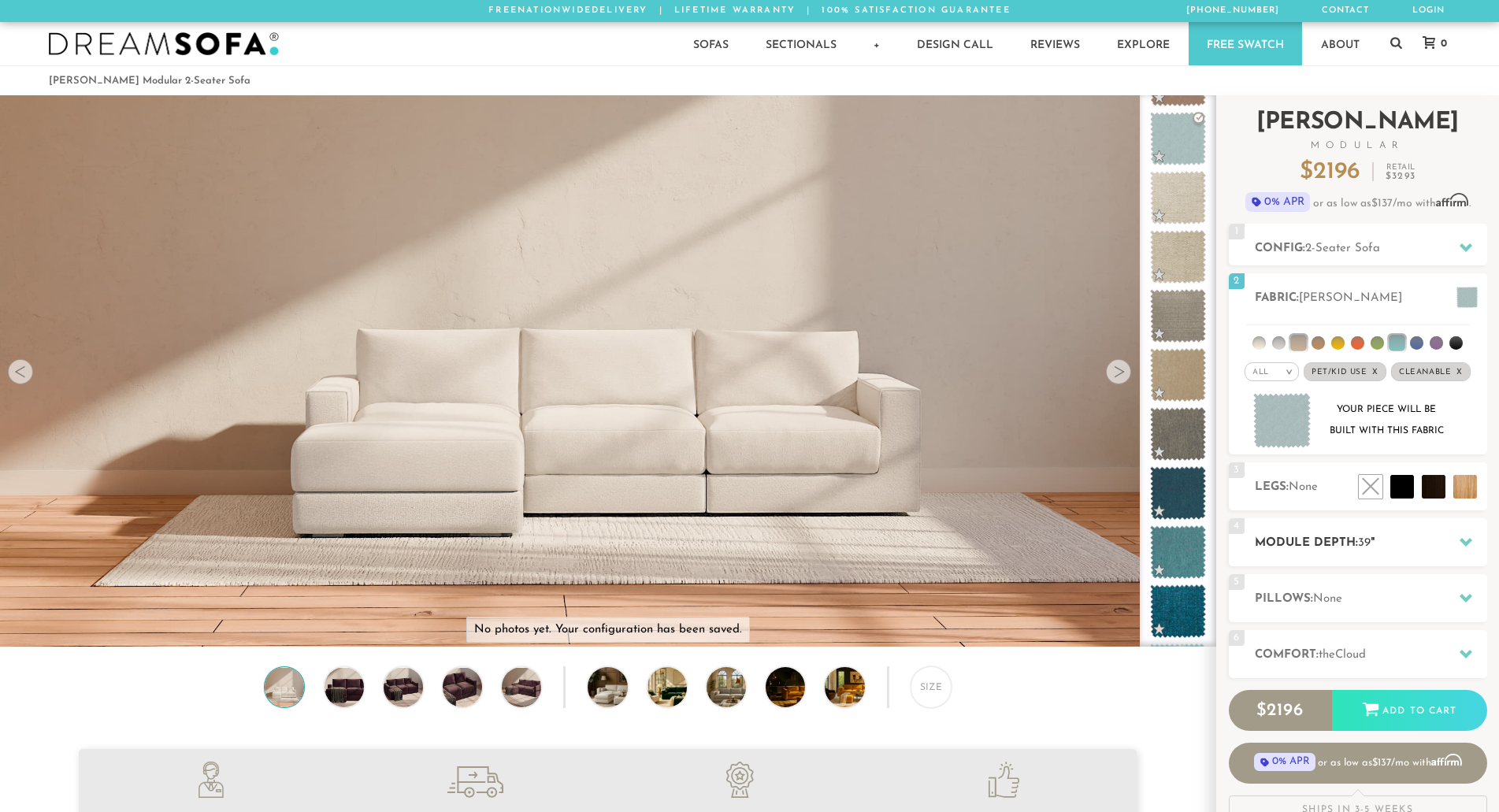
click at [1435, 552] on h2 "Module Depth: 39 "" at bounding box center [1371, 543] width 232 height 18
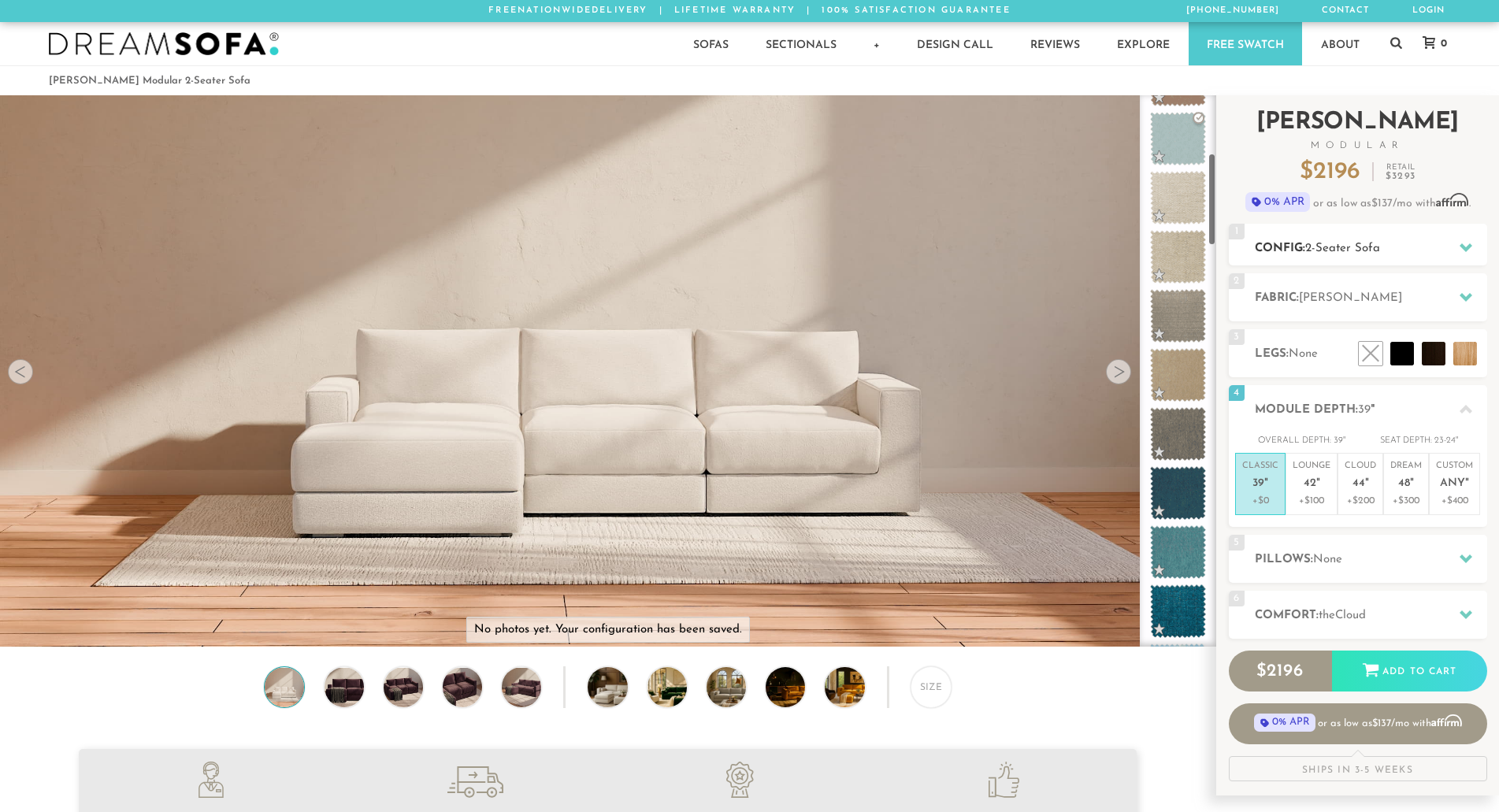
click at [1438, 245] on h2 "Config: 2-Seater Sofa" at bounding box center [1371, 248] width 232 height 18
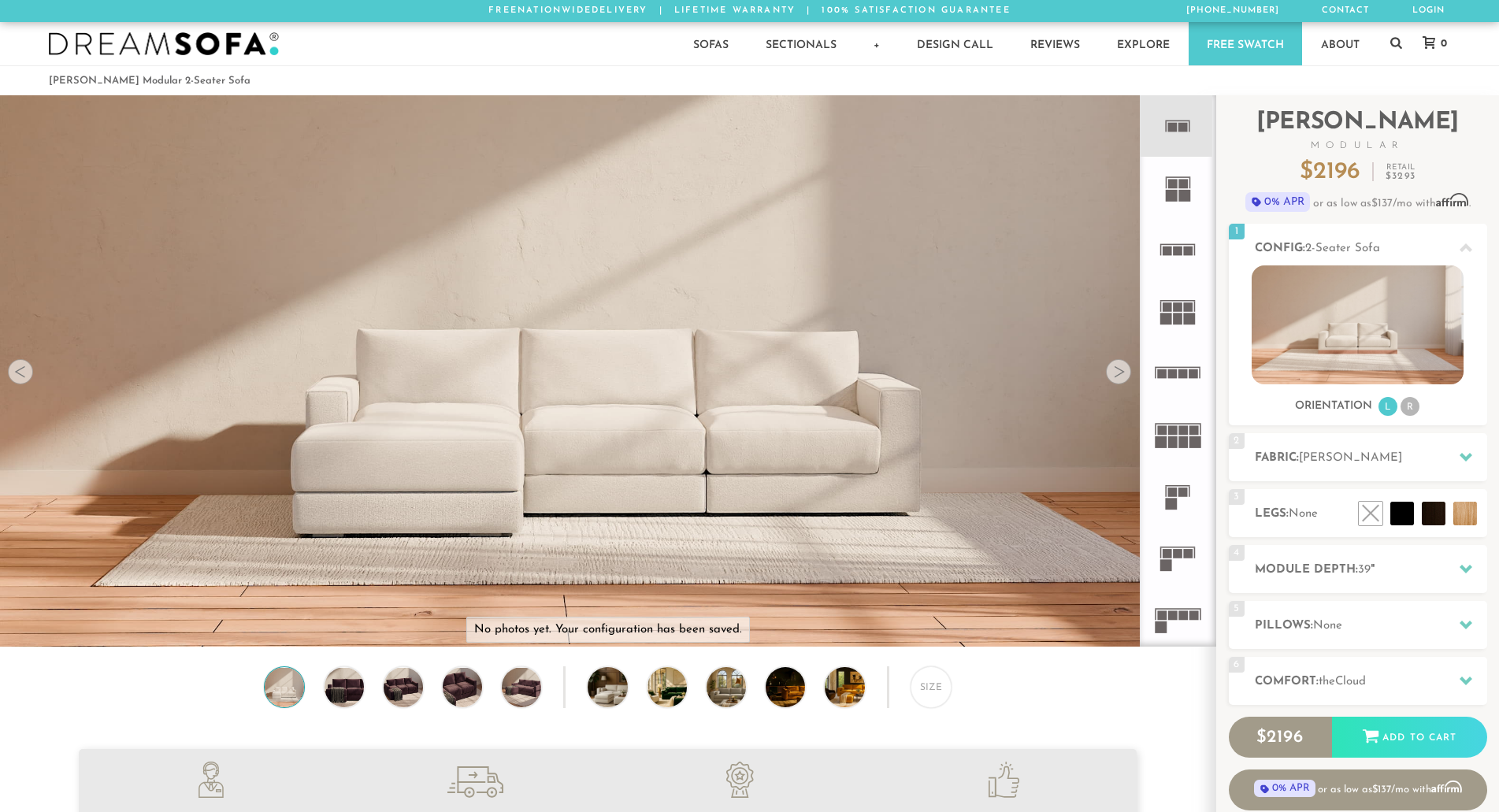
click at [1169, 617] on rect at bounding box center [1173, 616] width 10 height 10
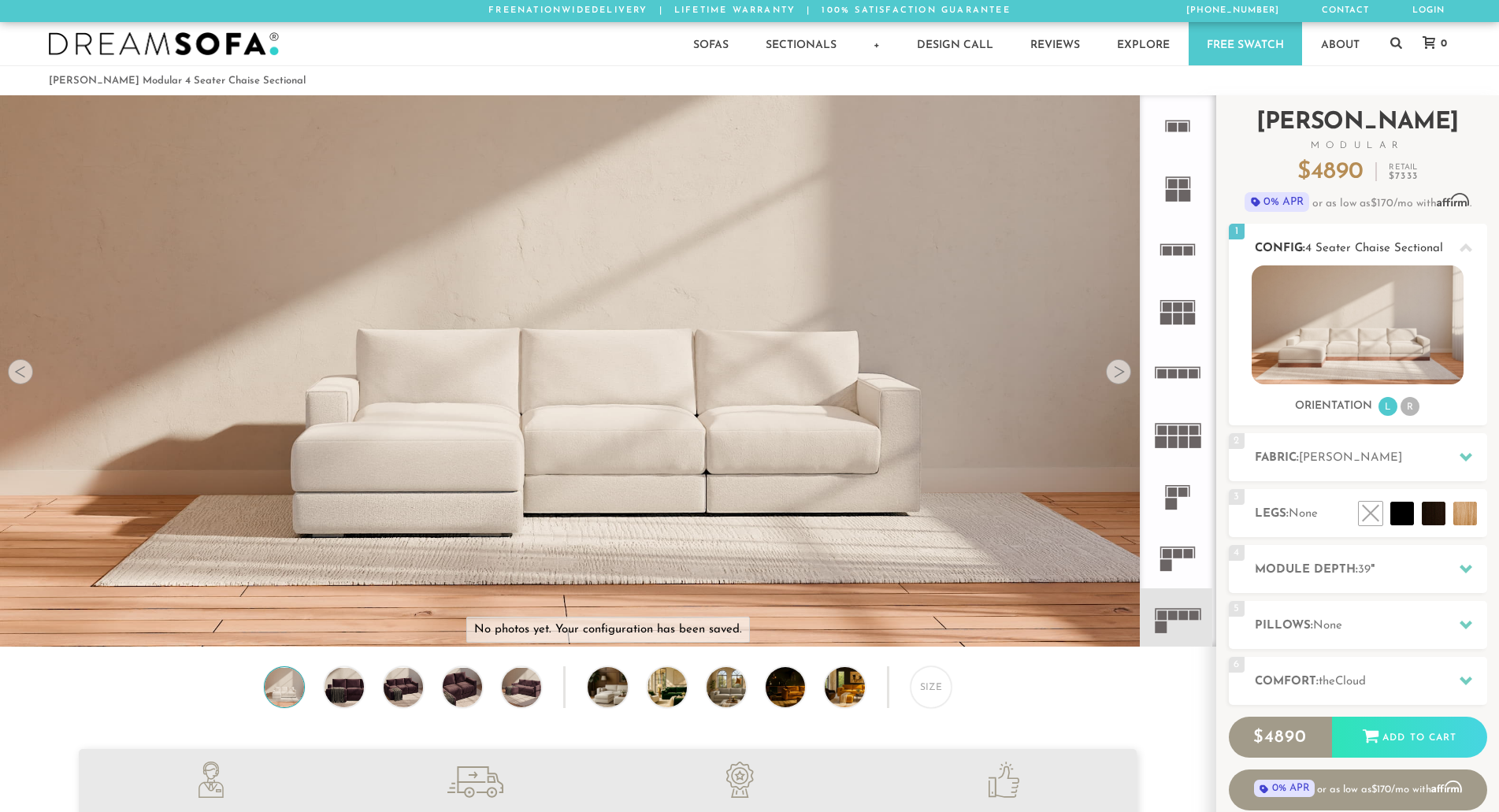
click at [1413, 409] on li "R" at bounding box center [1410, 406] width 19 height 19
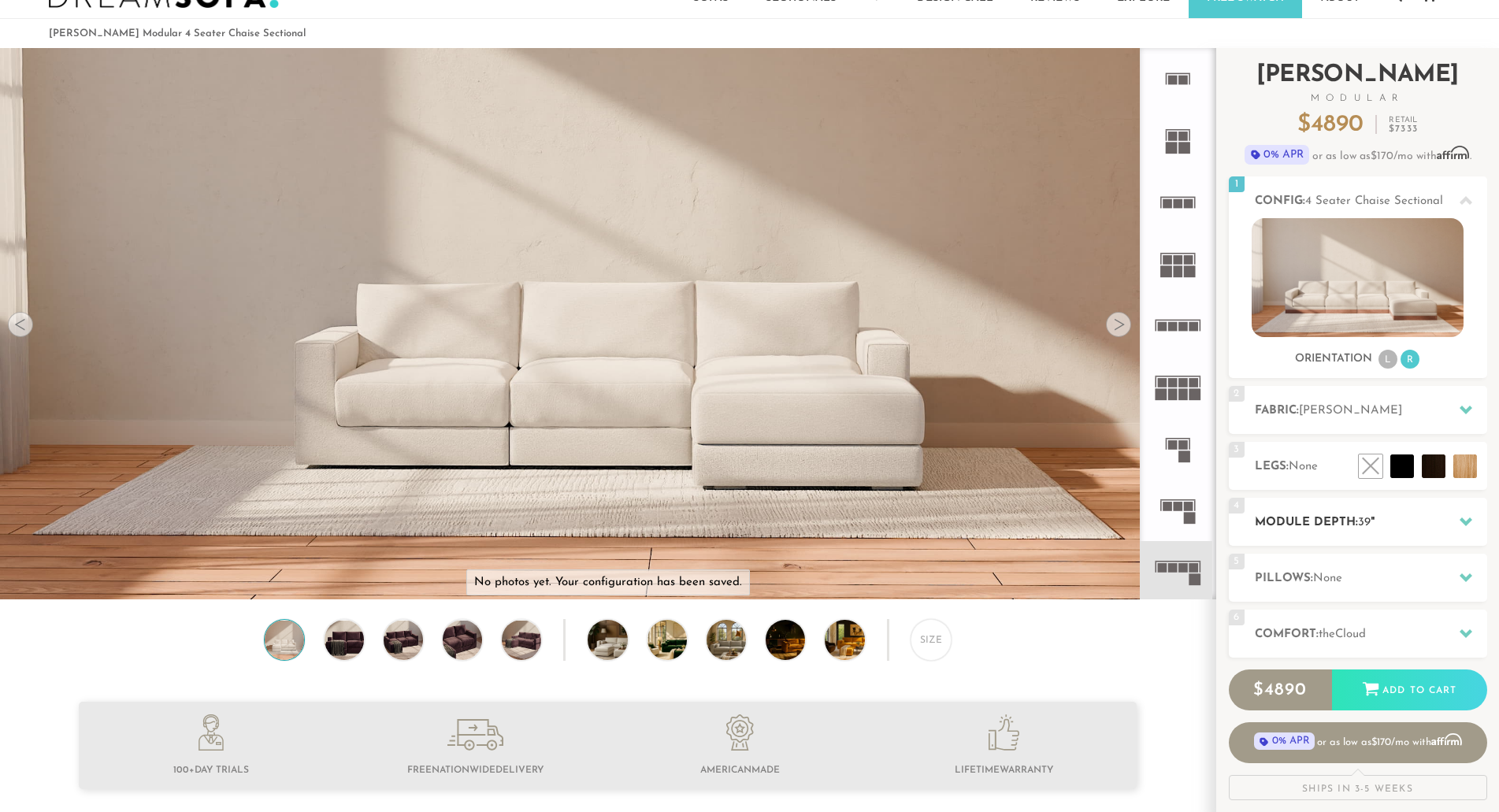
scroll to position [42, 0]
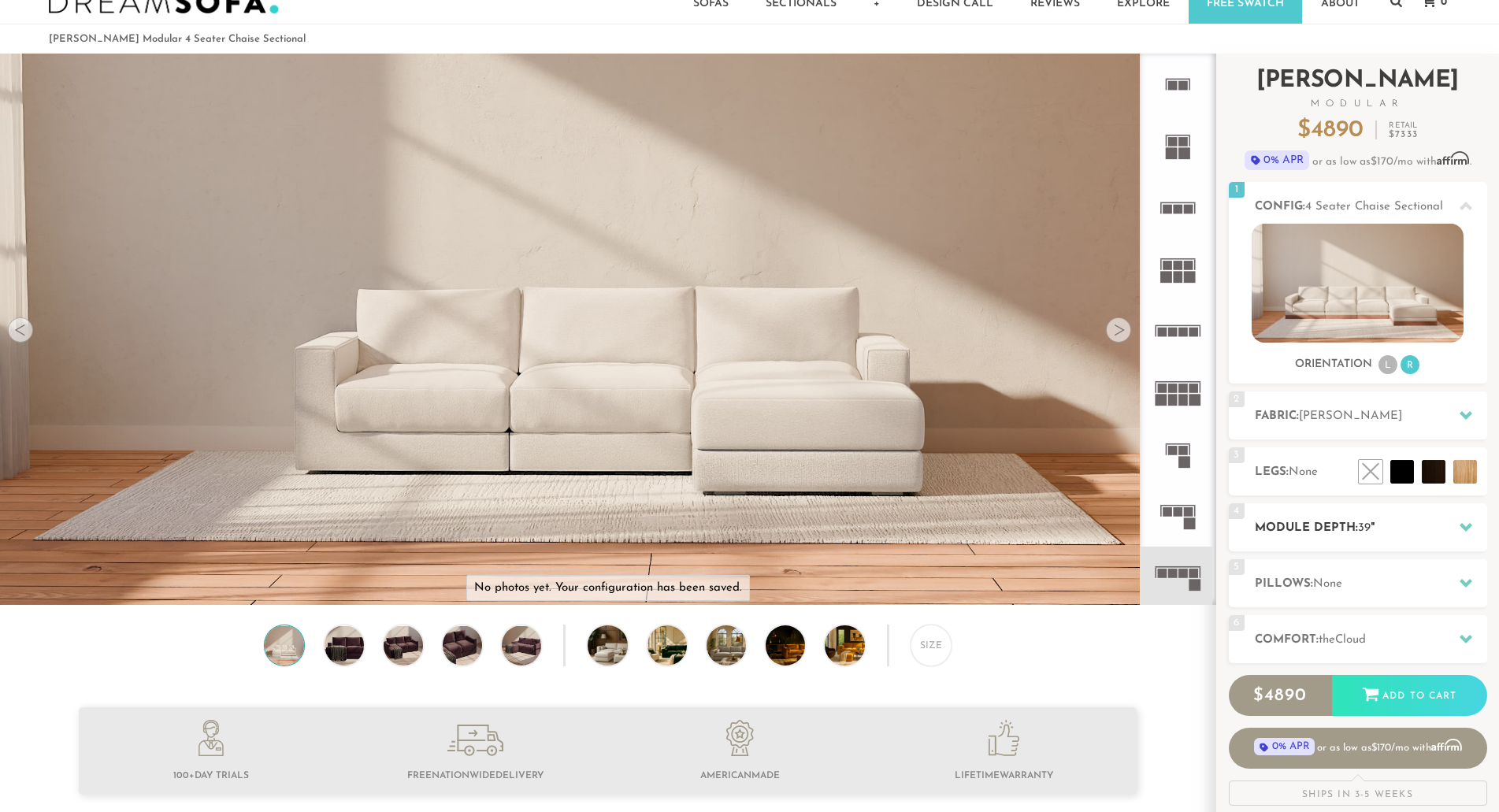
click at [1401, 525] on h2 "Module Depth: 39 "" at bounding box center [1371, 528] width 232 height 18
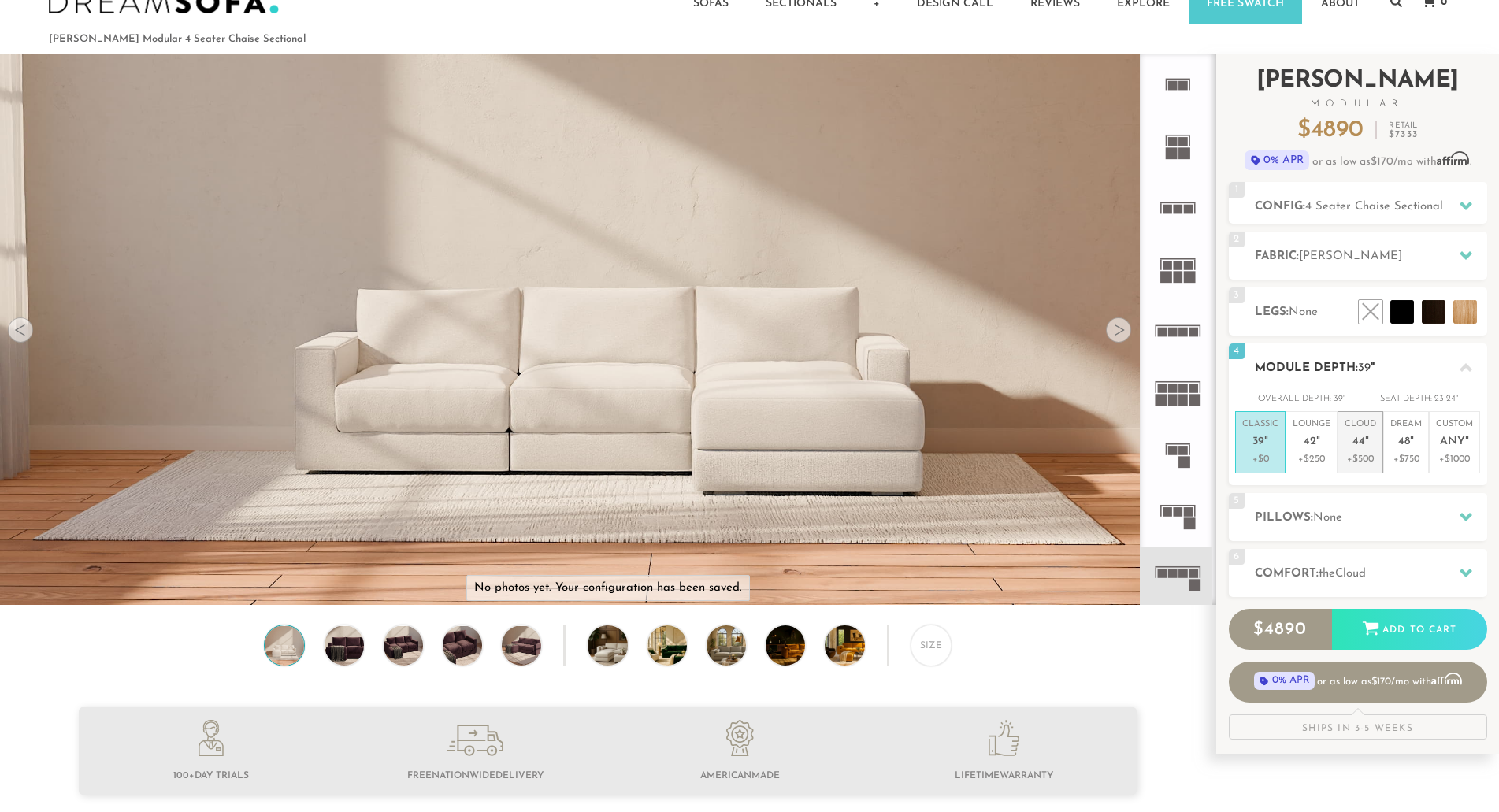
click at [1361, 454] on p "+$500" at bounding box center [1360, 459] width 31 height 14
click at [1364, 518] on h2 "Pillows: None" at bounding box center [1371, 518] width 232 height 18
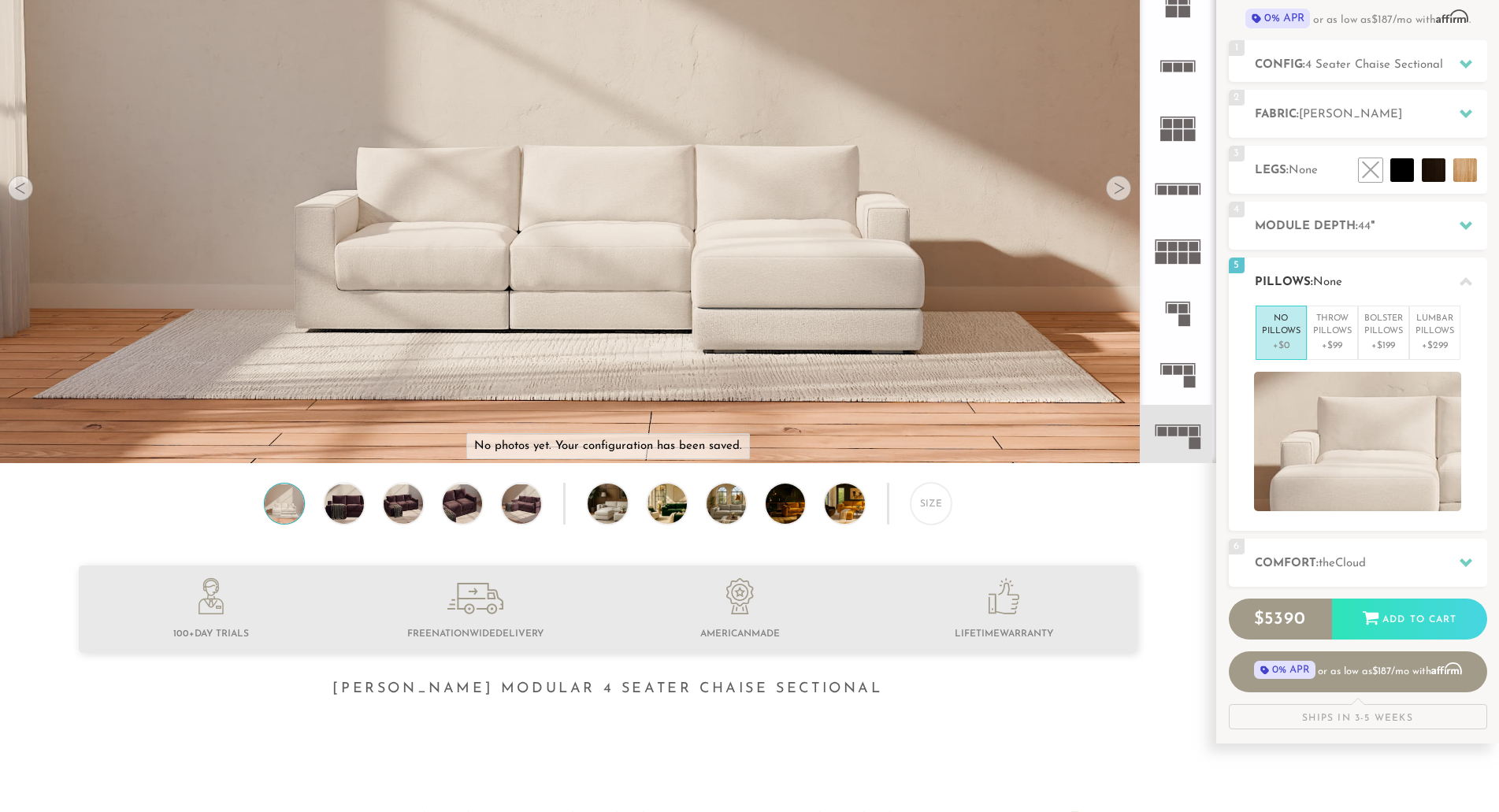
scroll to position [198, 0]
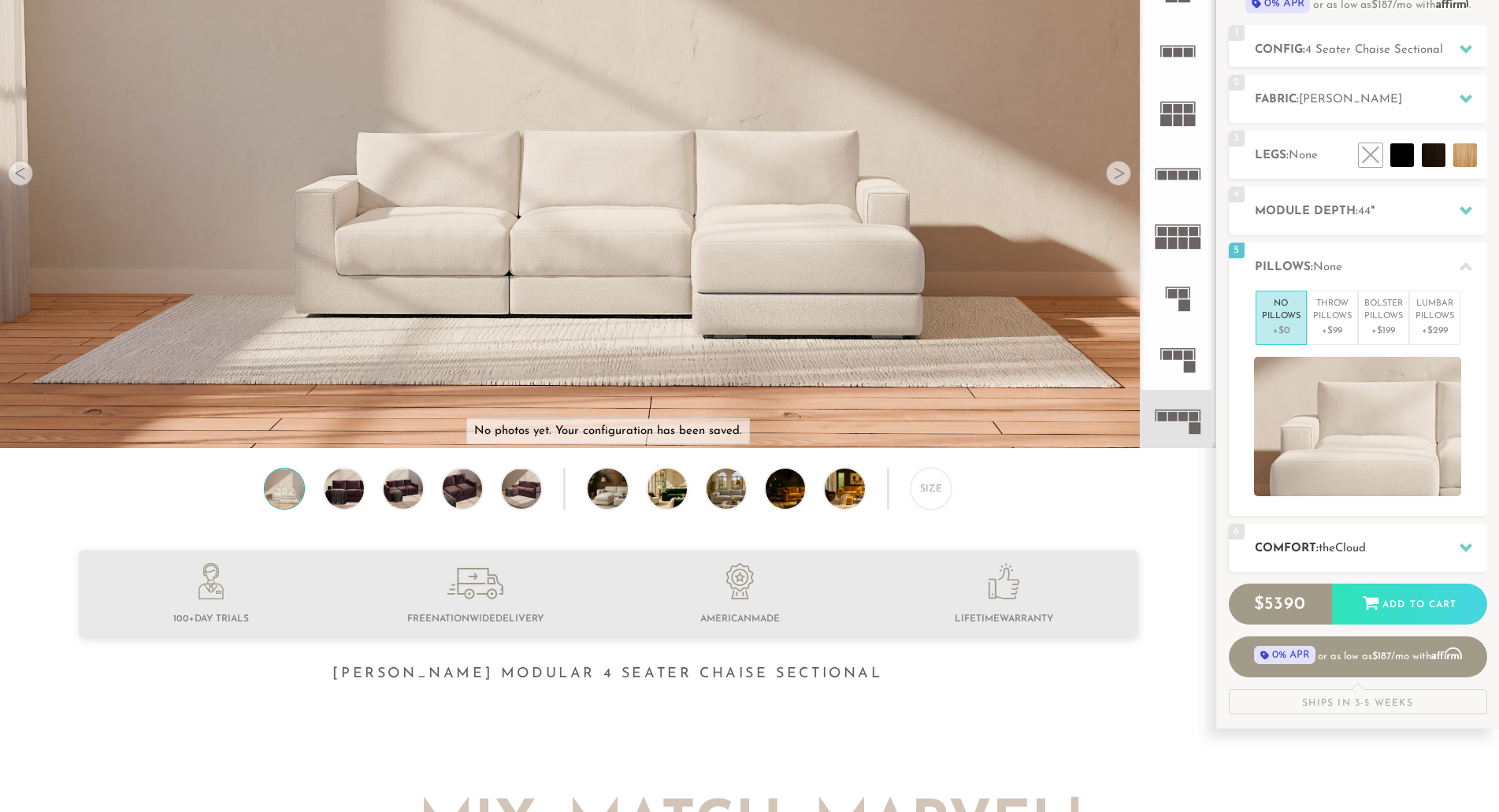
click at [1363, 556] on h2 "Comfort: the Cloud" at bounding box center [1371, 549] width 232 height 18
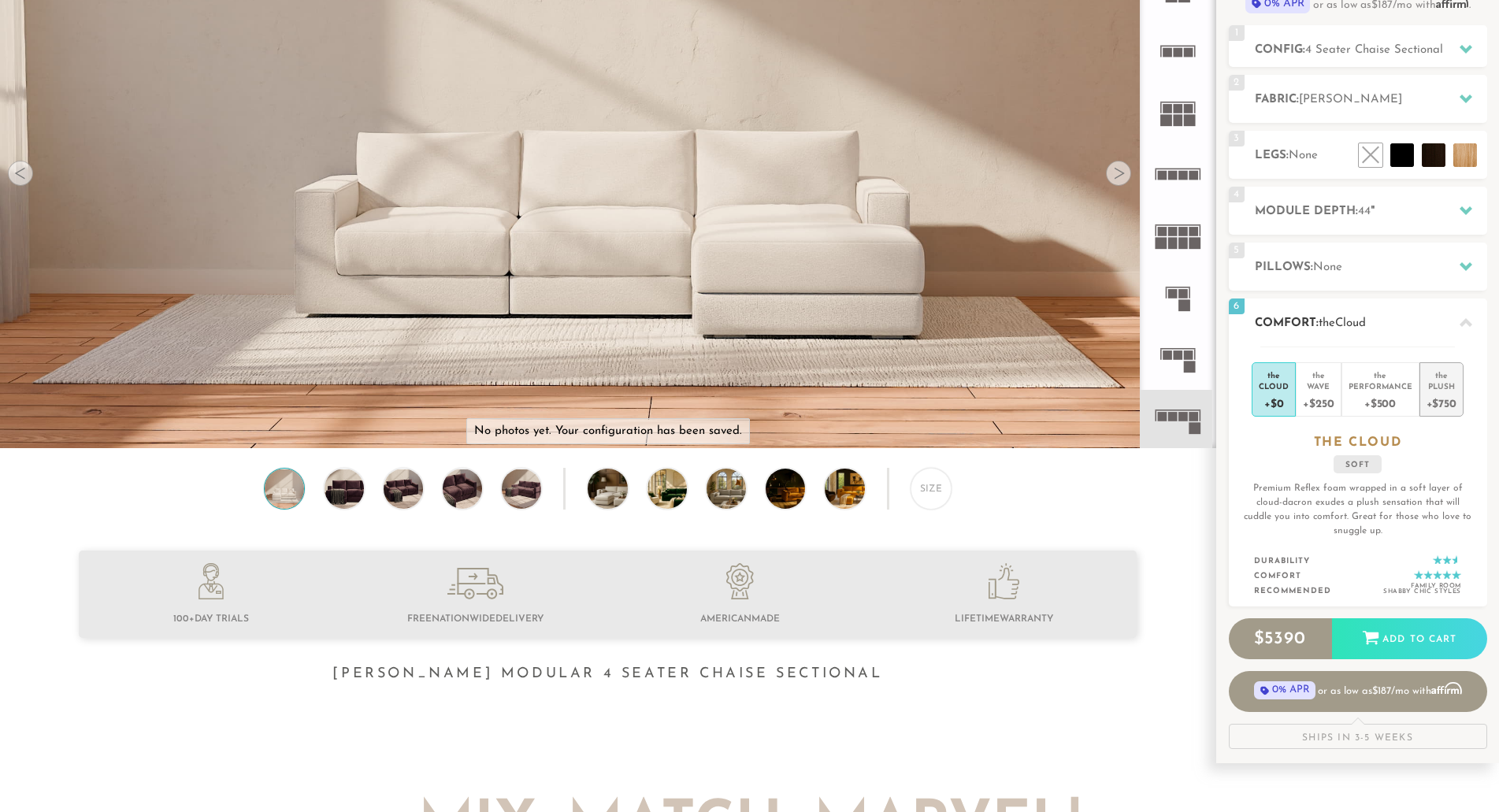
click at [1442, 384] on div "Plush" at bounding box center [1442, 386] width 30 height 11
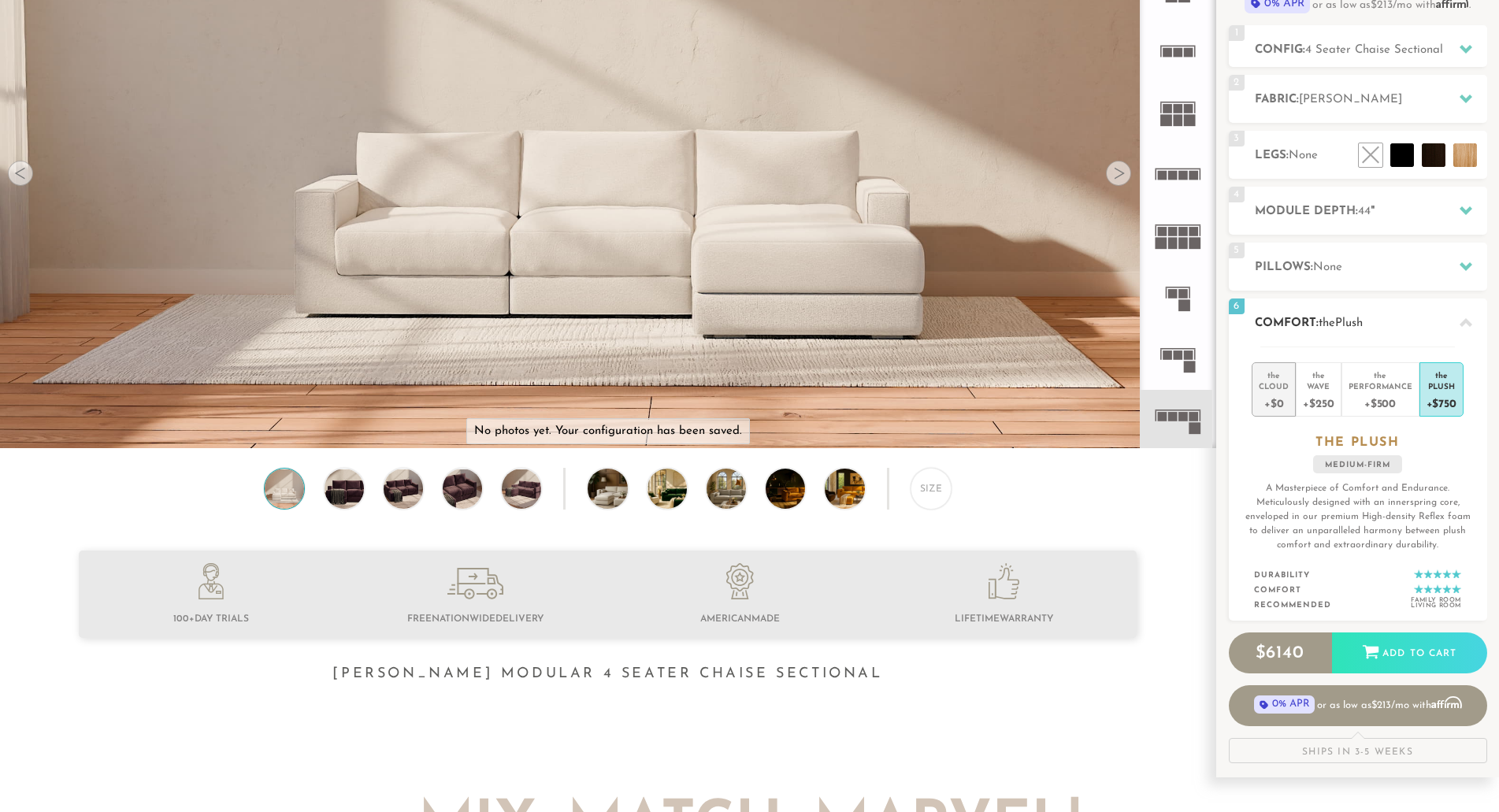
click at [1277, 386] on div "Cloud" at bounding box center [1273, 386] width 30 height 11
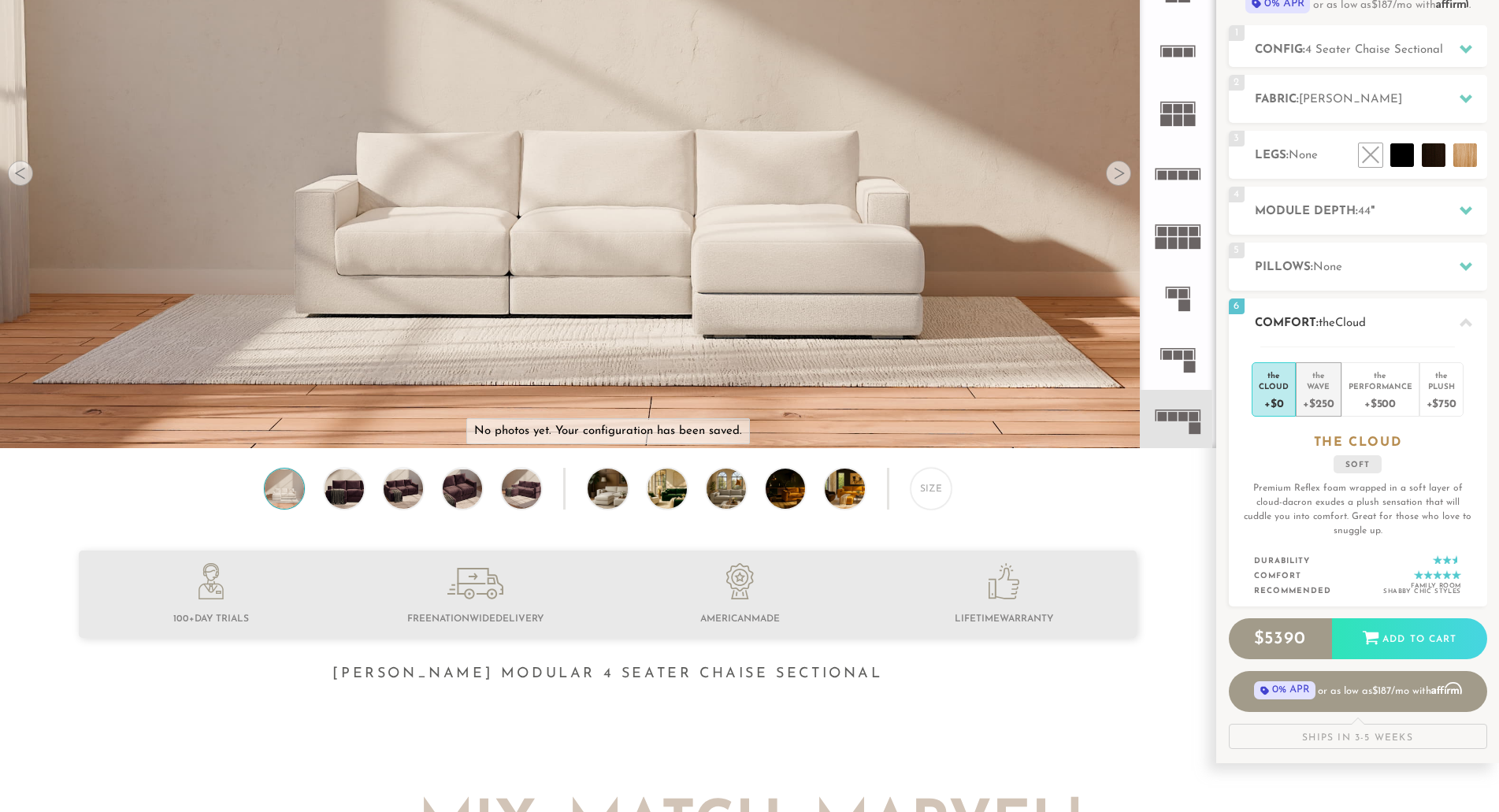
click at [1316, 388] on div "Wave" at bounding box center [1318, 386] width 31 height 11
click at [1376, 400] on div "+$500" at bounding box center [1381, 403] width 64 height 23
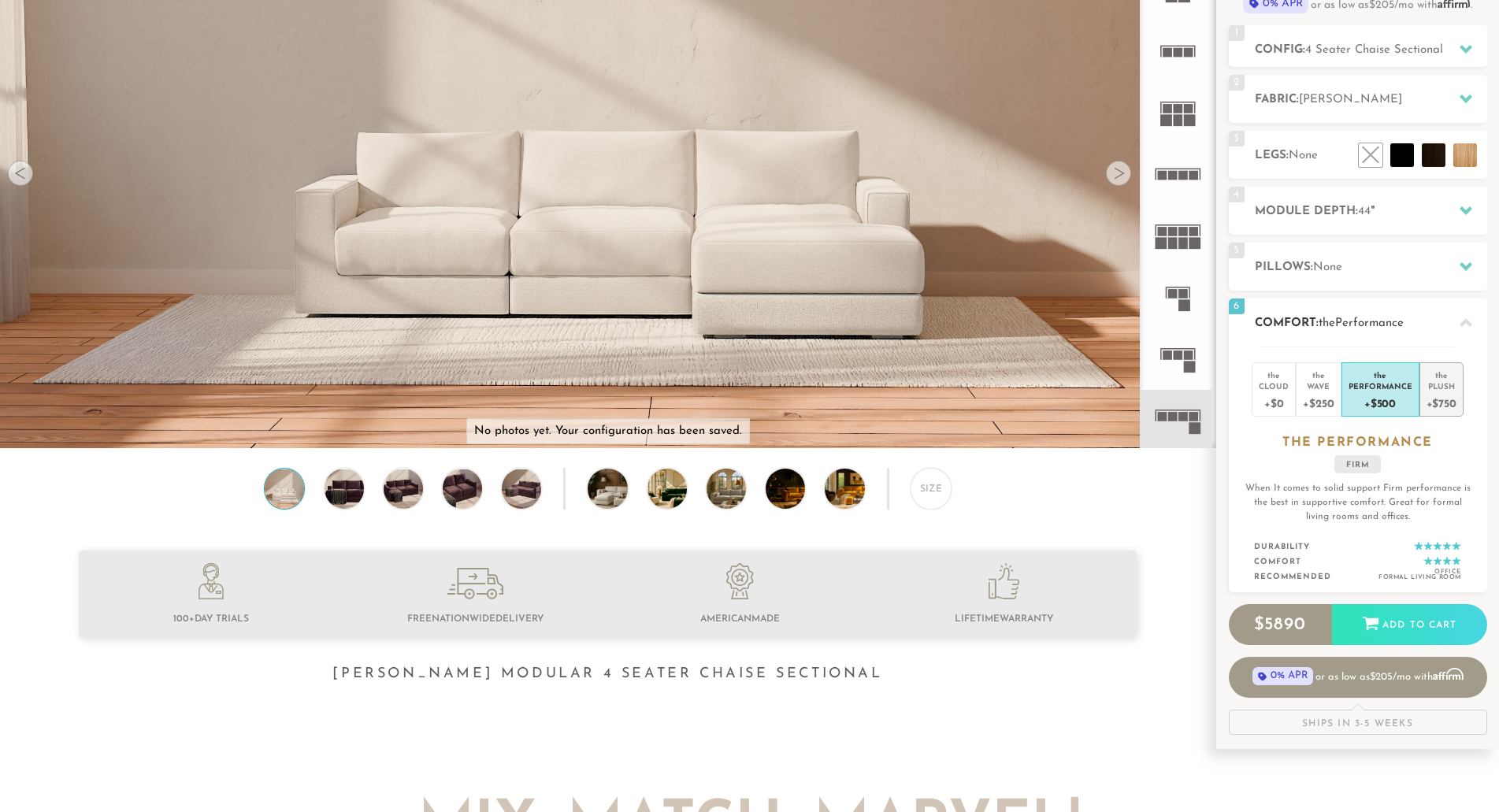
click at [1435, 387] on div "Plush" at bounding box center [1442, 386] width 30 height 11
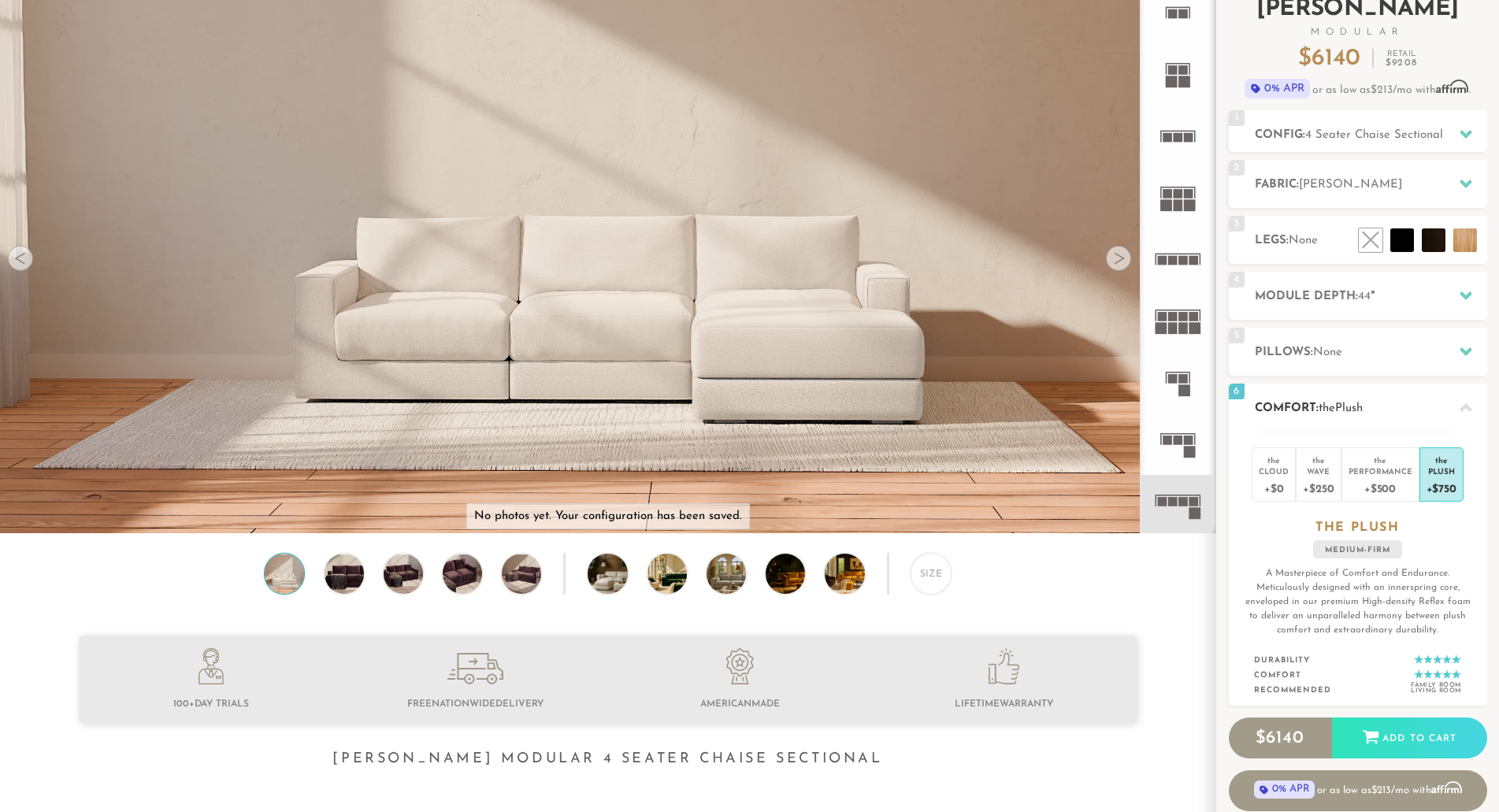
scroll to position [110, 0]
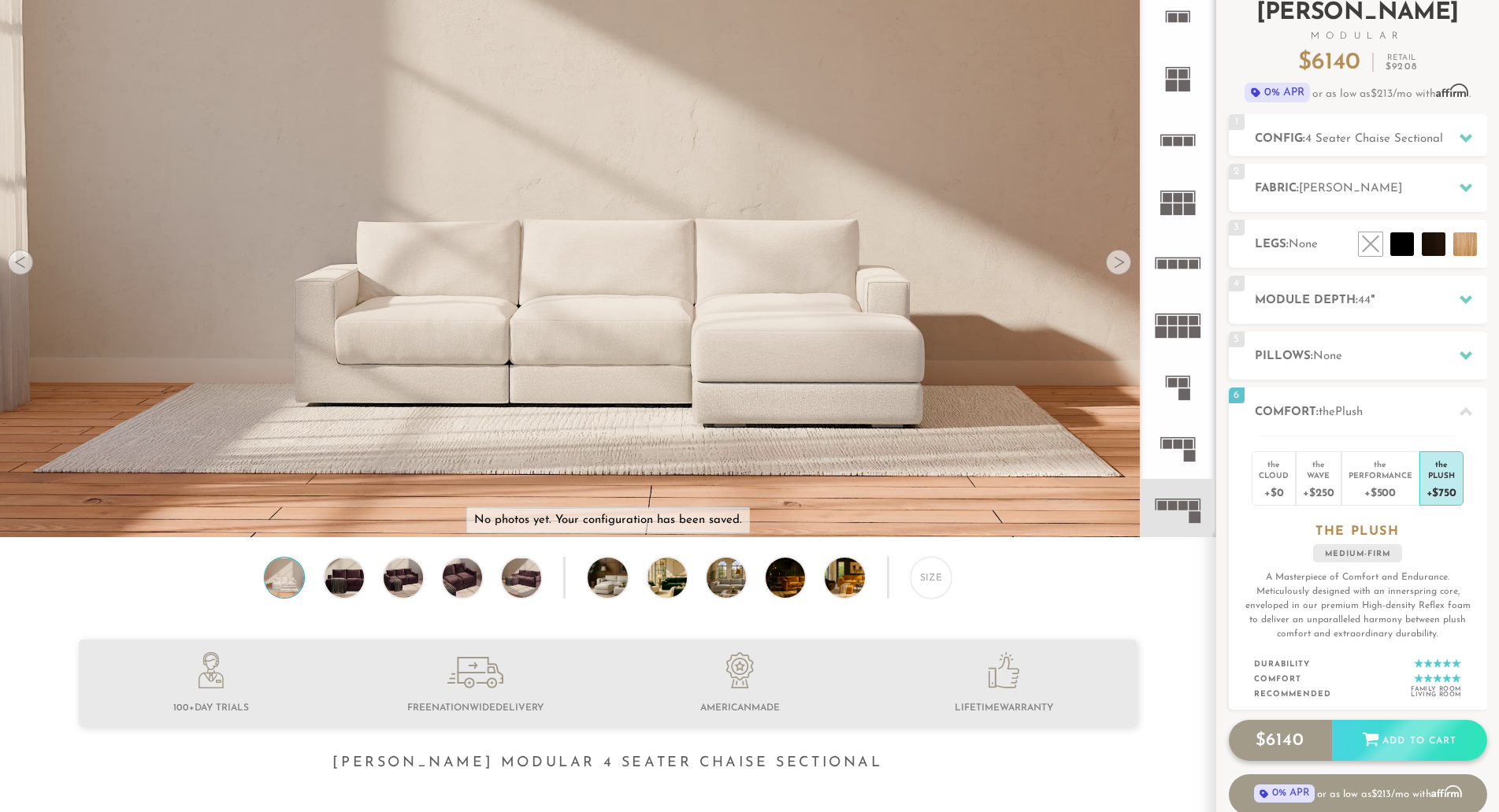
click at [1412, 754] on div "Add to Cart" at bounding box center [1410, 741] width 156 height 43
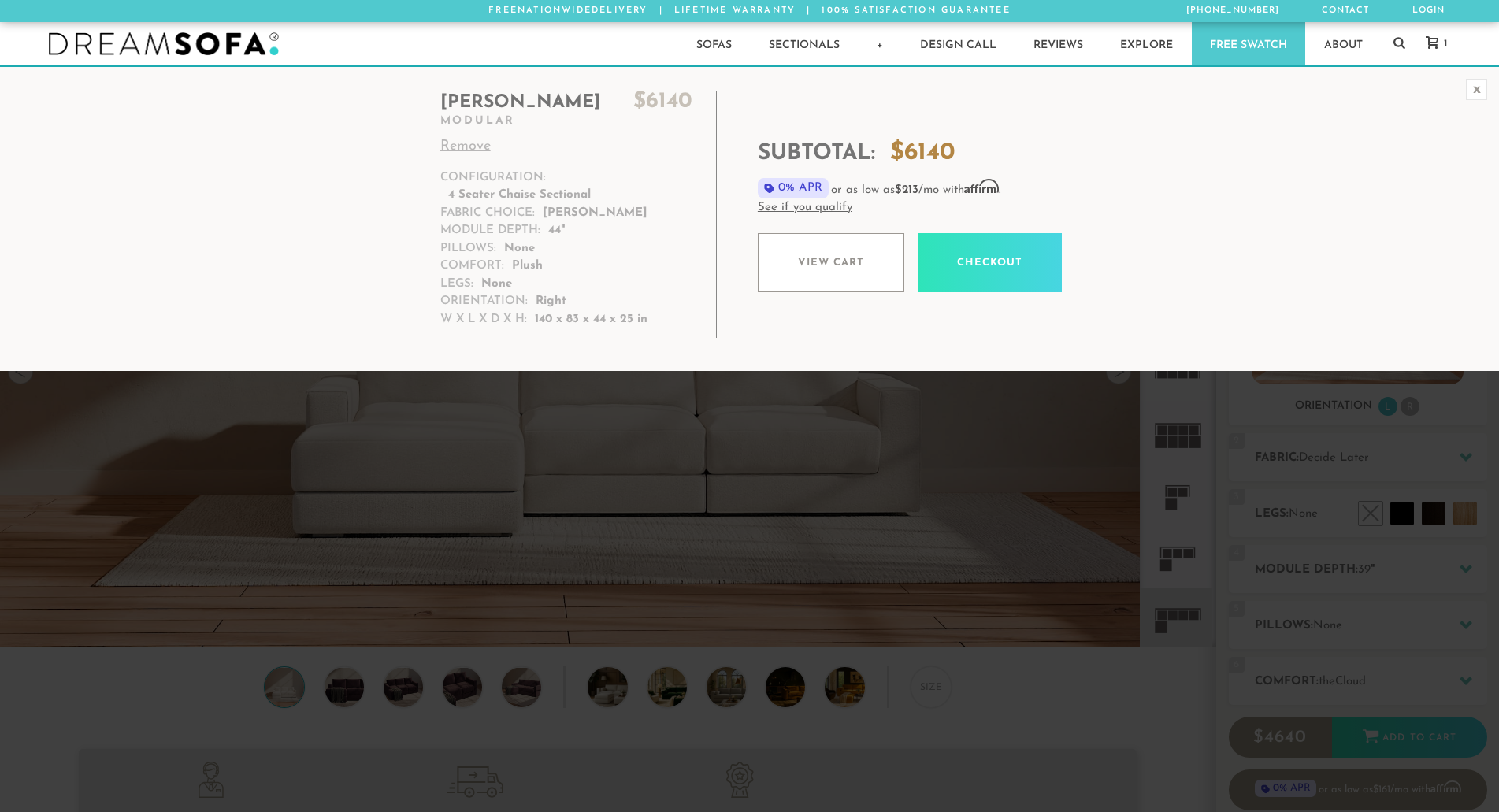
click at [1472, 88] on div "x" at bounding box center [1476, 89] width 21 height 21
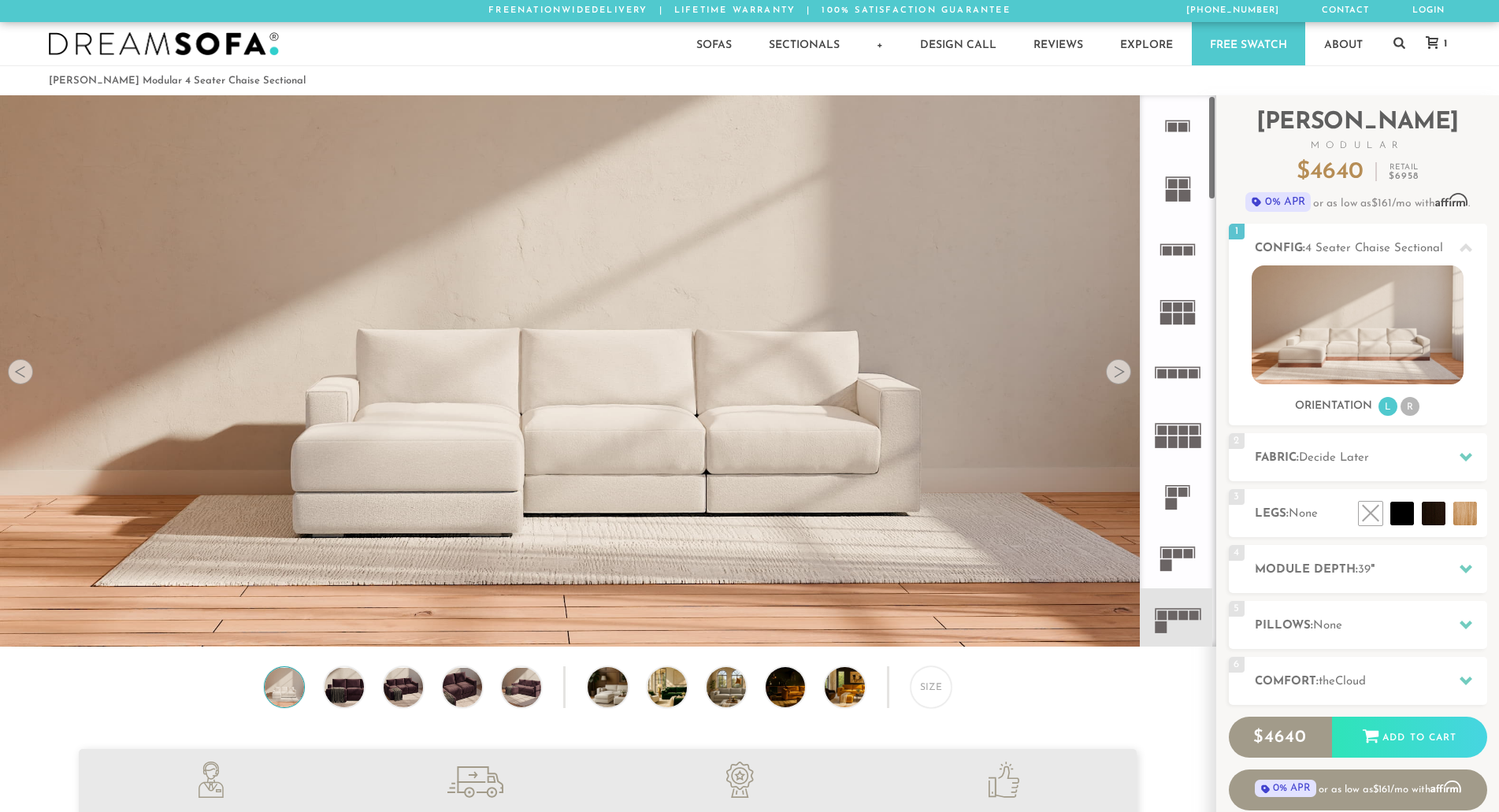
click at [1169, 433] on rect at bounding box center [1173, 431] width 10 height 10
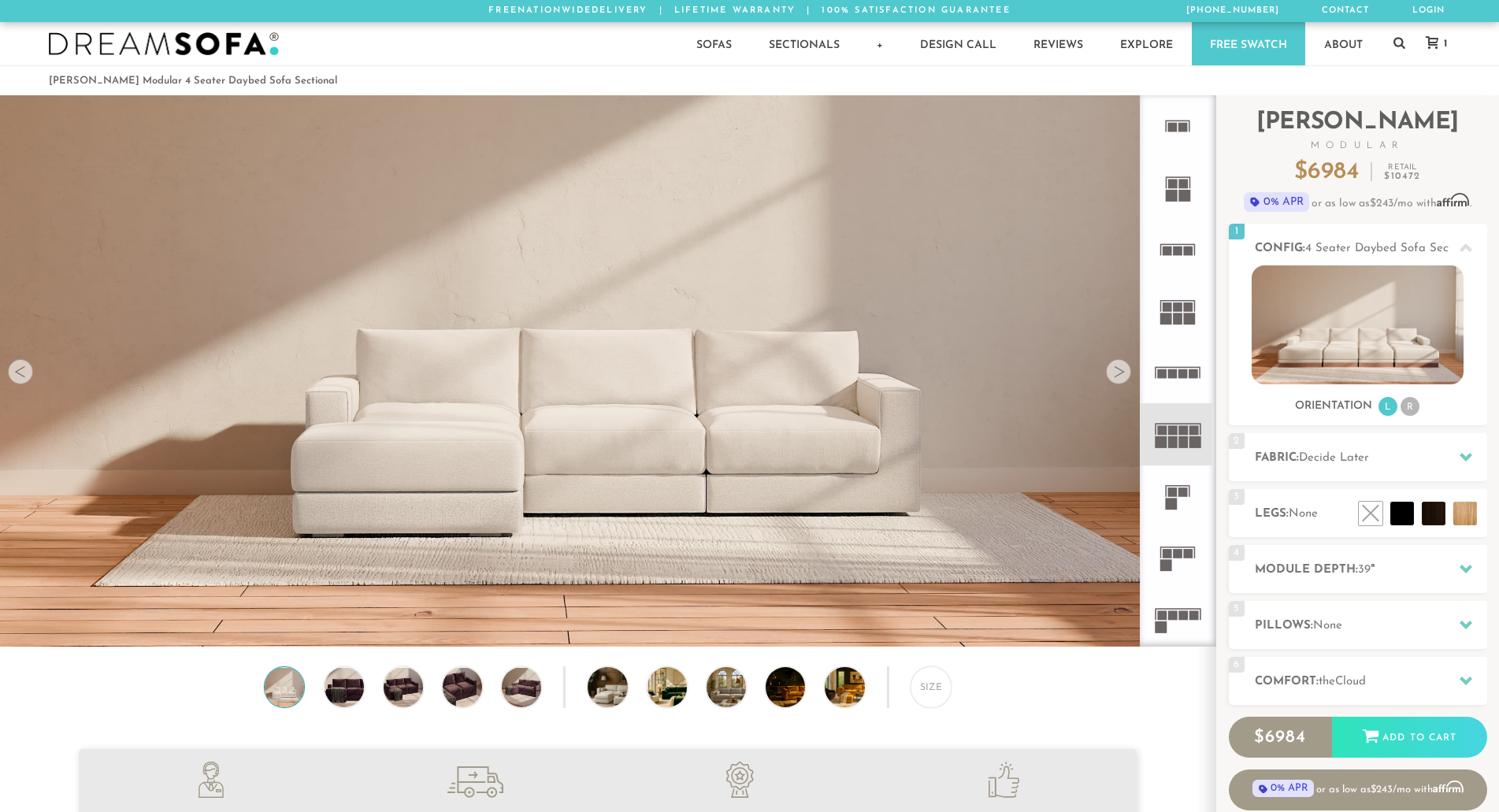
click at [1189, 622] on icon at bounding box center [1177, 619] width 61 height 61
